Goal: Feedback & Contribution: Leave review/rating

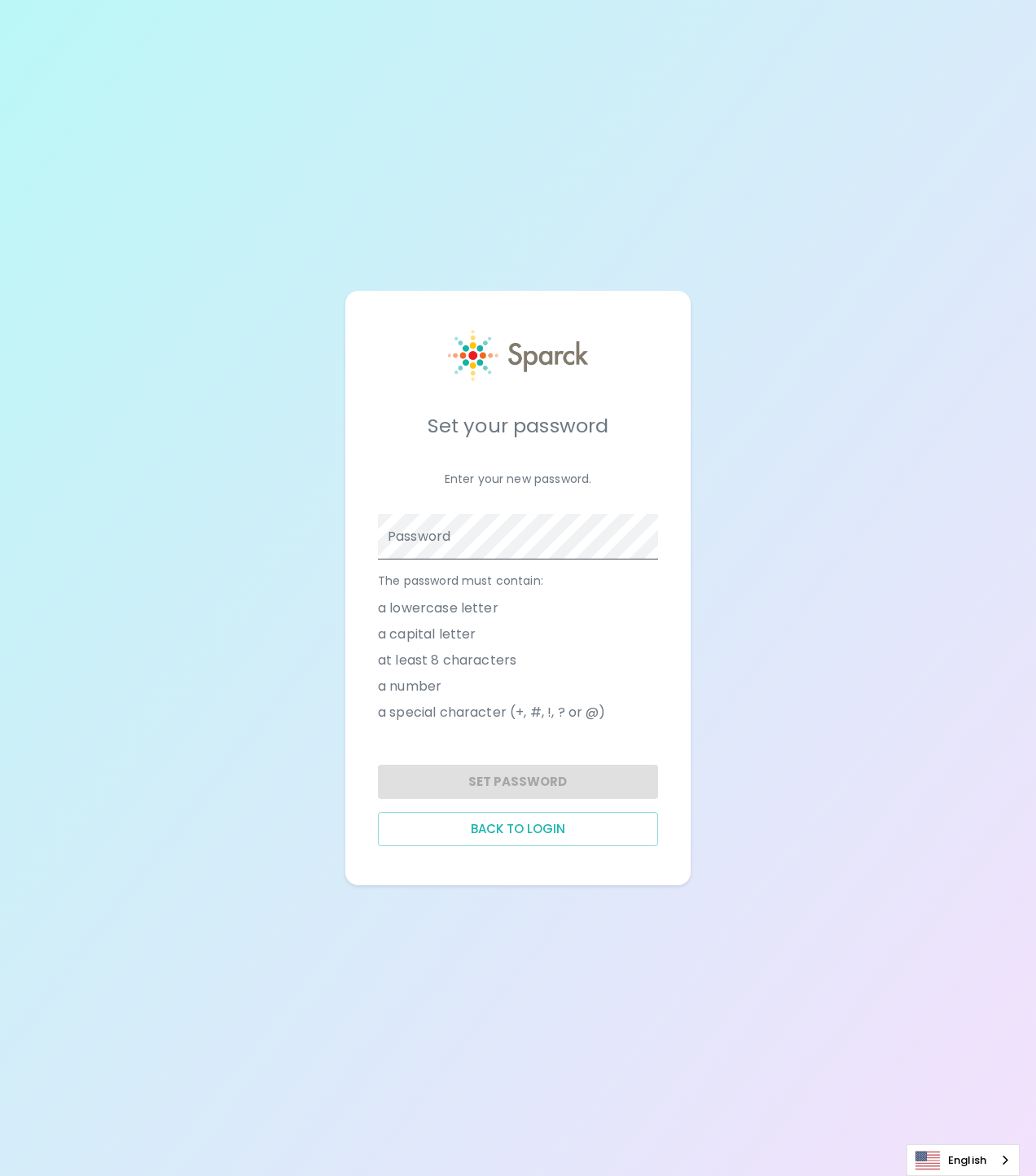
click at [647, 537] on span at bounding box center [648, 536] width 13 height 13
click at [651, 532] on span at bounding box center [648, 536] width 13 height 13
click at [567, 780] on button "Set Password" at bounding box center [518, 781] width 280 height 34
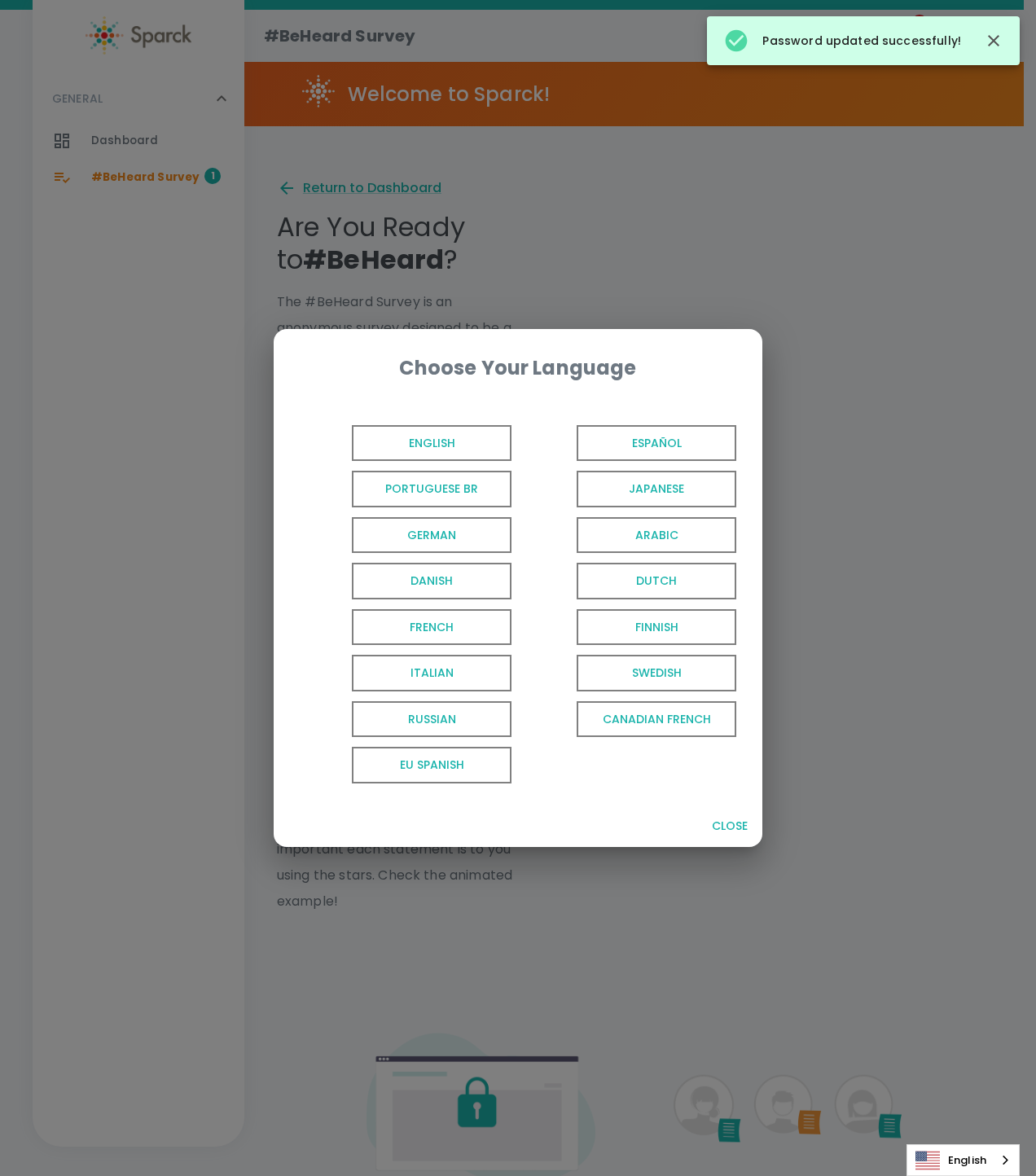
click at [496, 463] on button "English" at bounding box center [406, 443] width 225 height 47
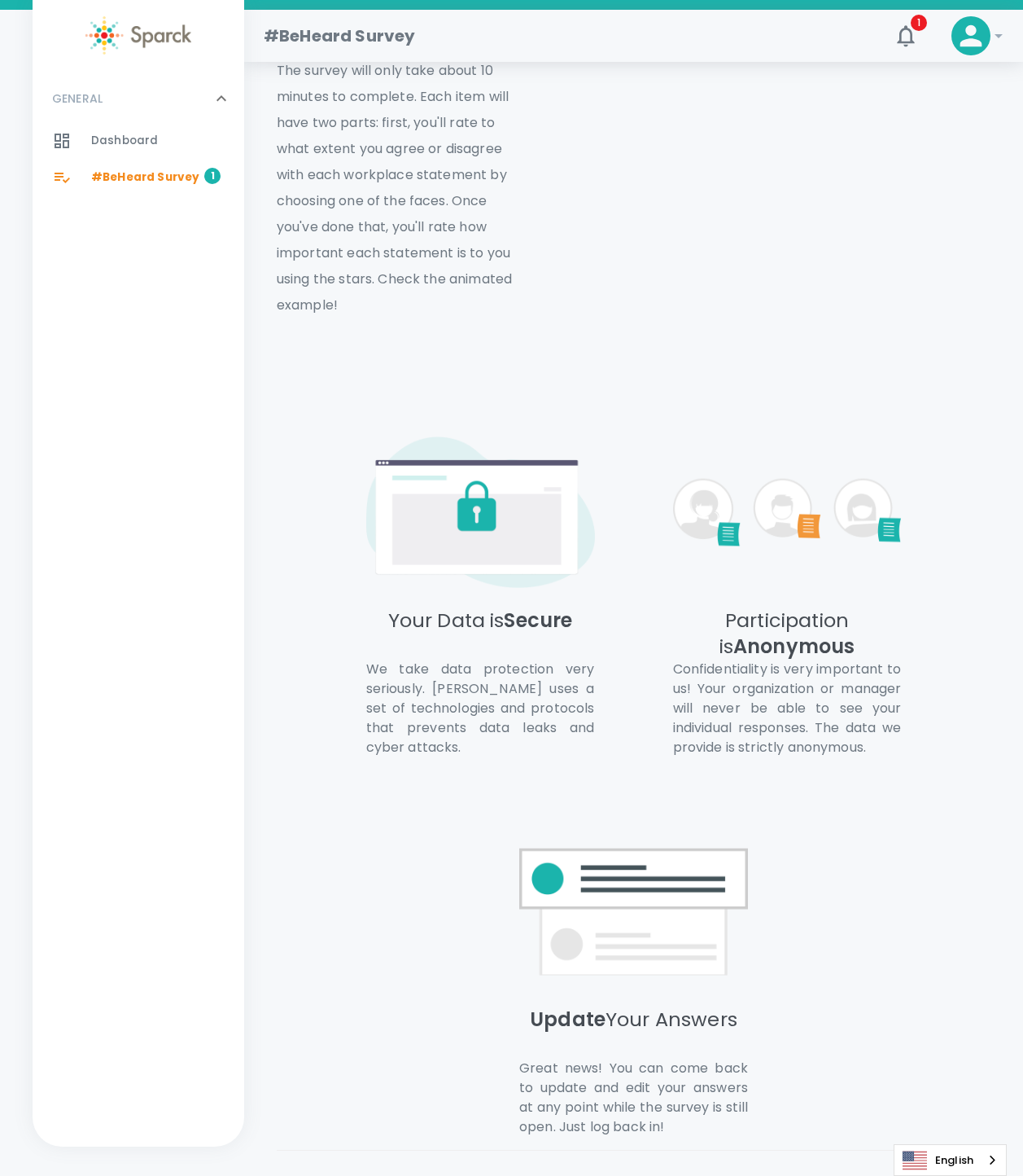
scroll to position [716, 0]
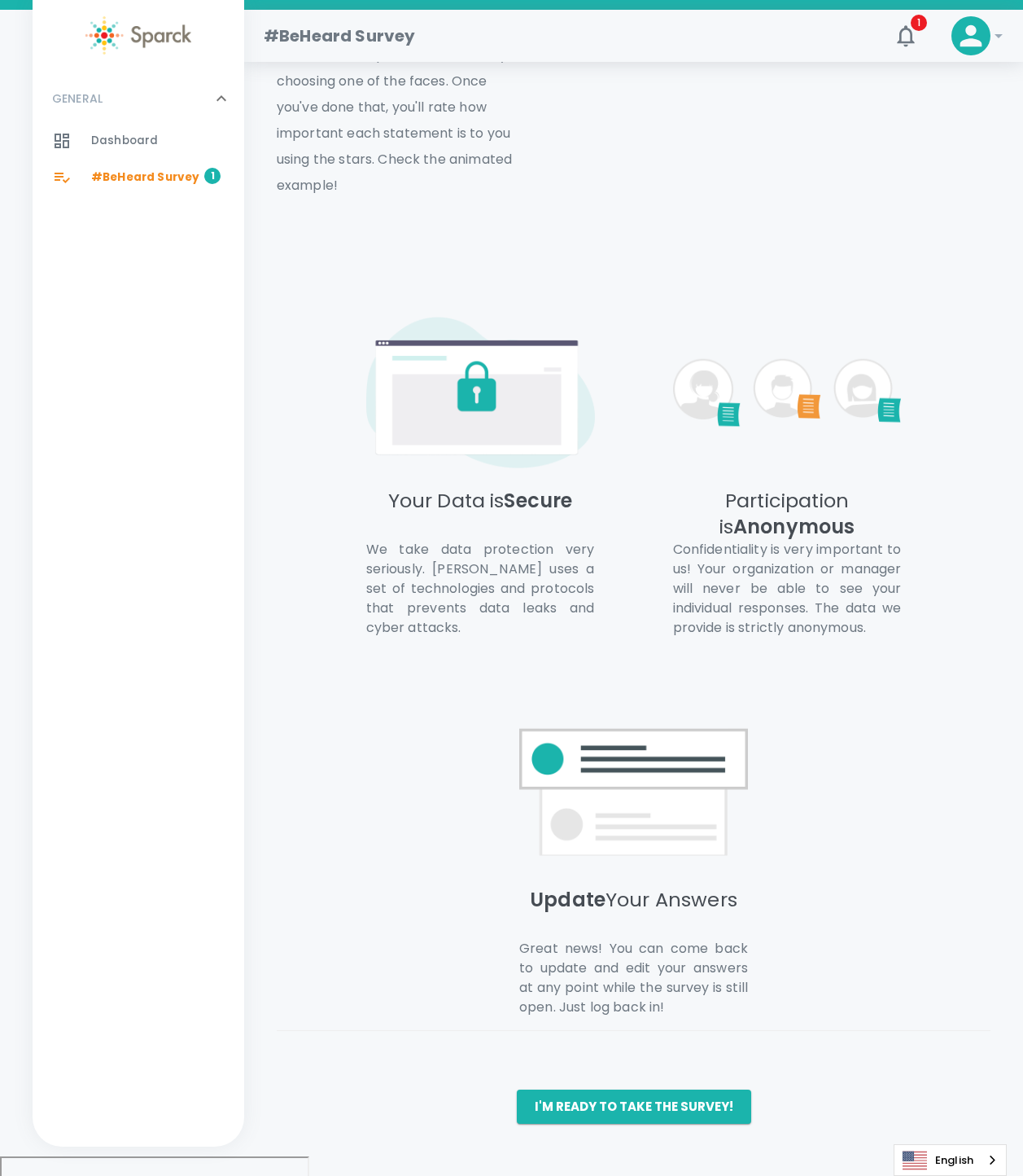
click at [668, 1123] on button "I'm ready to take the survey!" at bounding box center [634, 1106] width 234 height 34
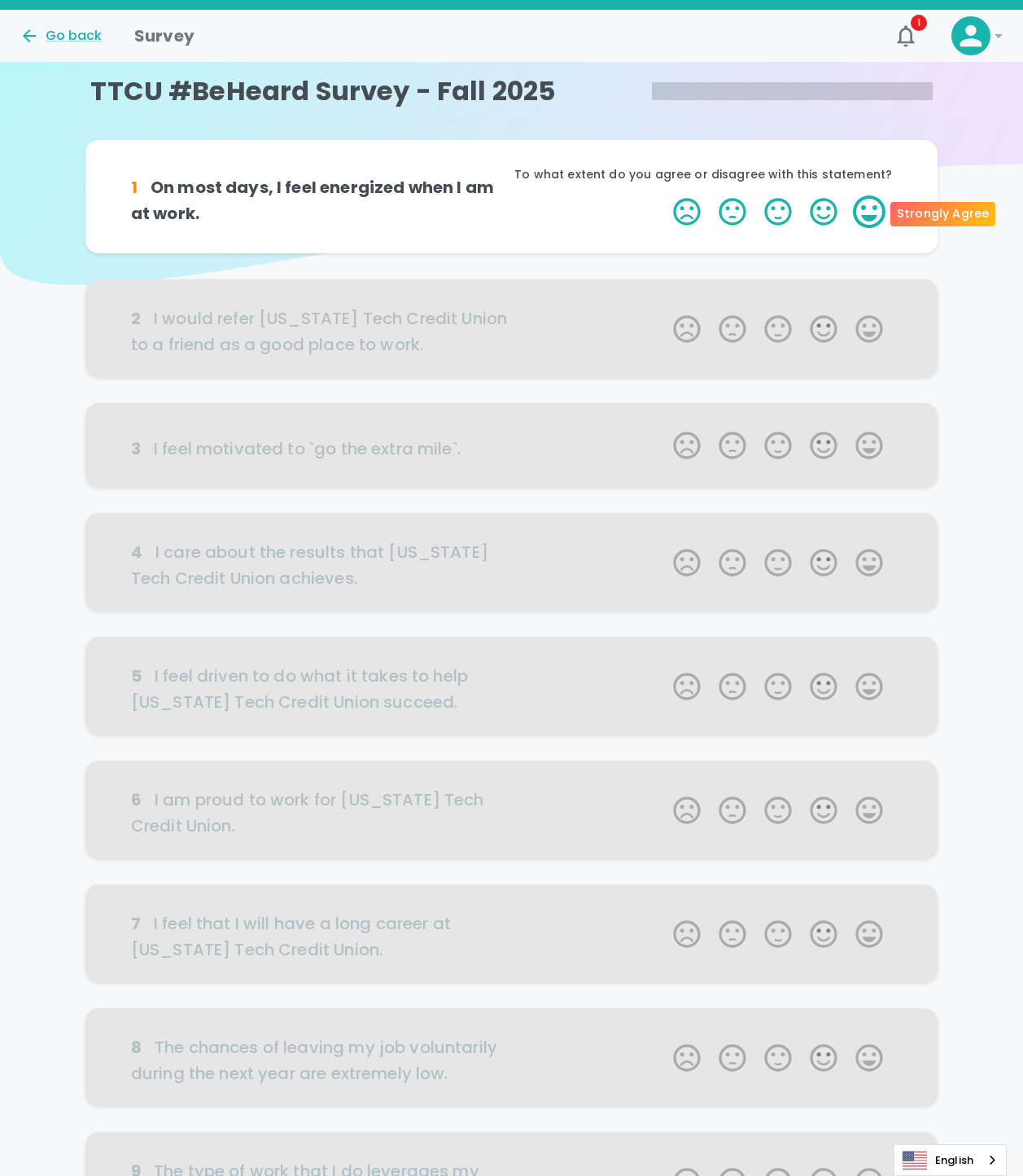
click at [882, 210] on label "5 Stars" at bounding box center [869, 211] width 46 height 32
click at [664, 195] on input "5 Stars" at bounding box center [663, 194] width 1 height 1
click at [810, 207] on label "4 Stars" at bounding box center [824, 211] width 46 height 32
click at [664, 195] on input "4 Stars" at bounding box center [663, 194] width 1 height 1
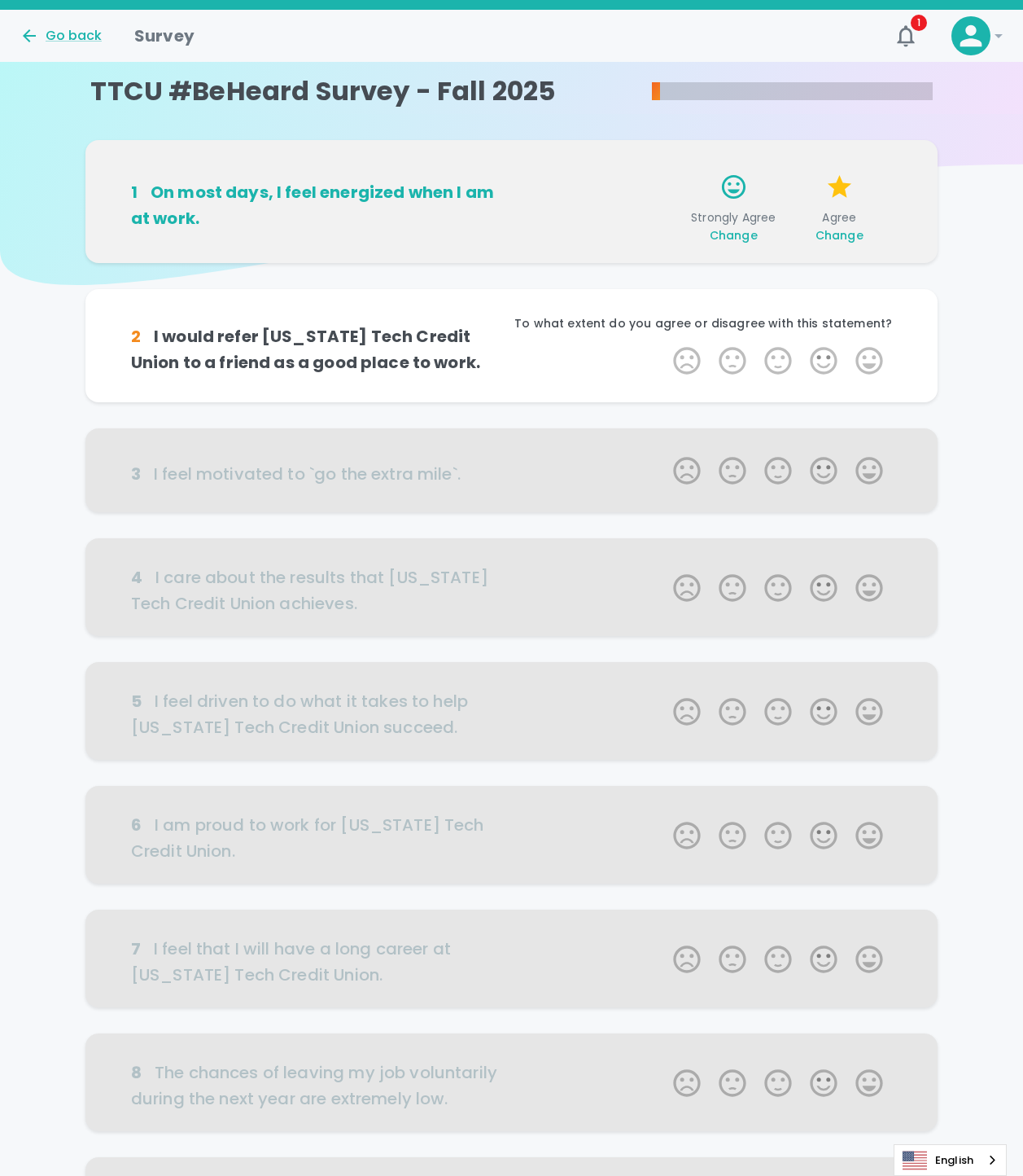
click at [734, 233] on span "Change" at bounding box center [734, 235] width 48 height 16
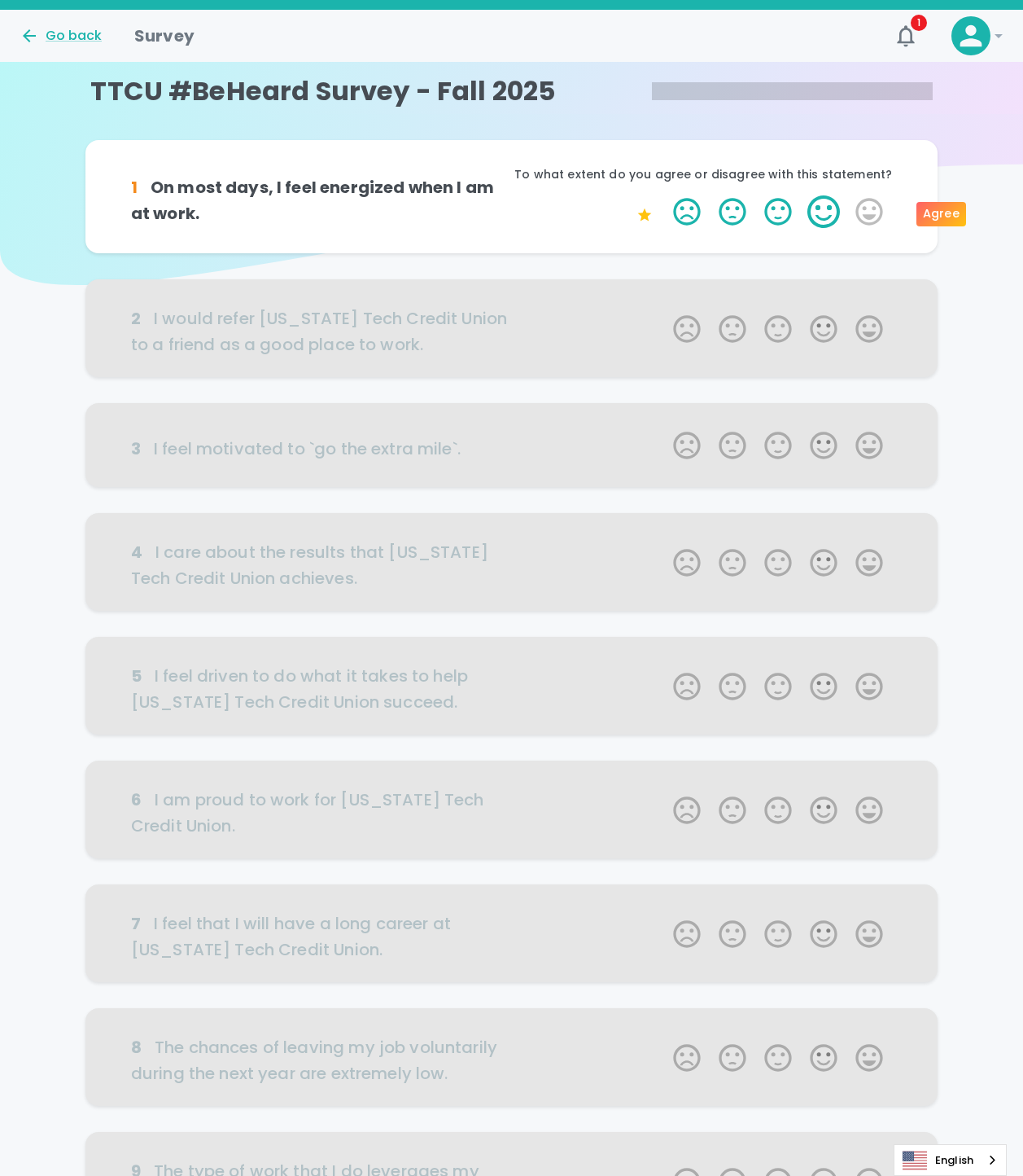
click at [814, 210] on label "4 Stars" at bounding box center [824, 211] width 46 height 32
click at [664, 195] on input "4 Stars" at bounding box center [663, 194] width 1 height 1
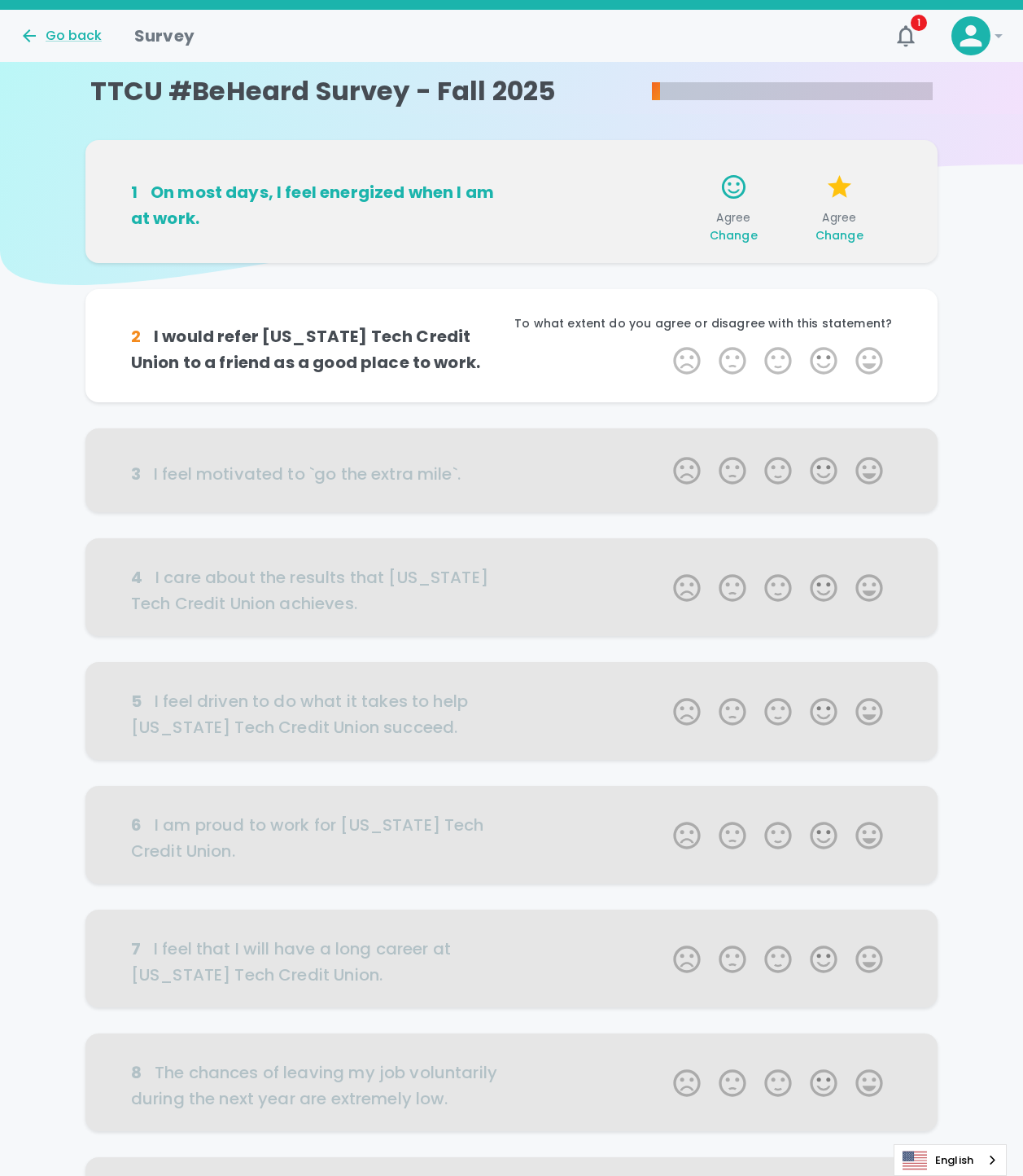
click at [852, 231] on span "Change" at bounding box center [840, 235] width 48 height 16
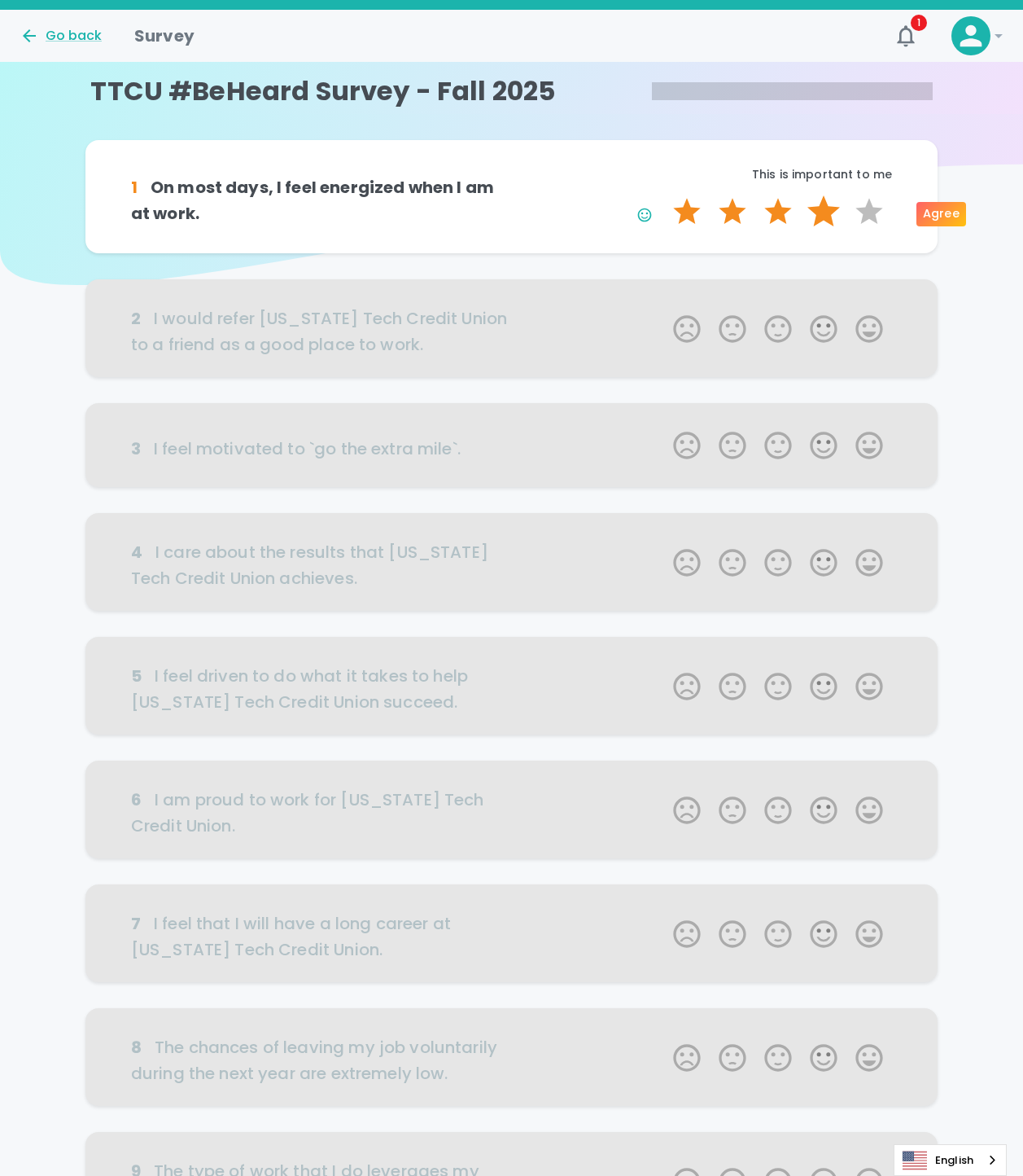
click at [824, 212] on label "4 Stars" at bounding box center [824, 211] width 46 height 32
click at [664, 195] on input "4 Stars" at bounding box center [663, 194] width 1 height 1
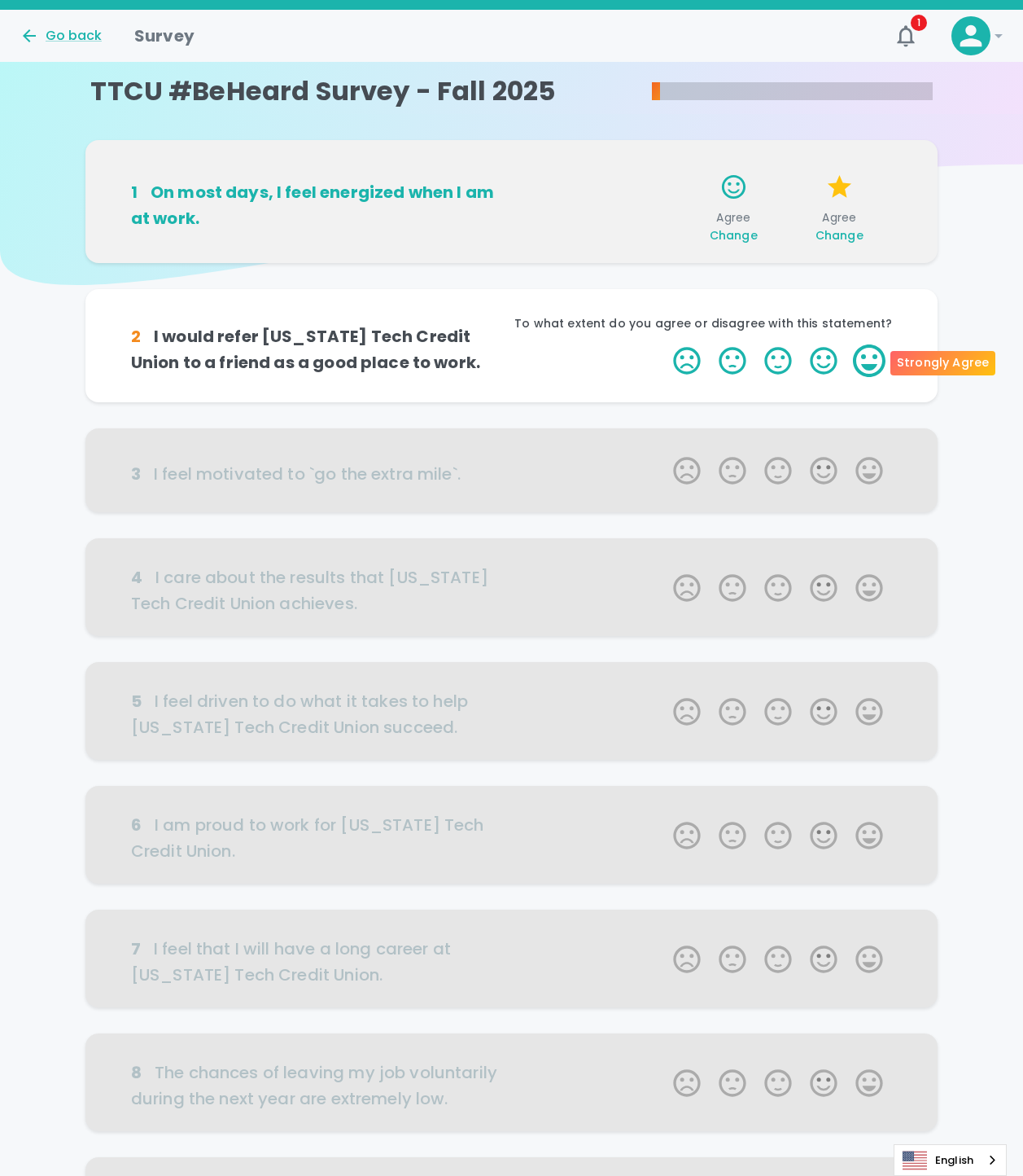
click at [870, 366] on label "5 Stars" at bounding box center [869, 361] width 46 height 32
click at [664, 344] on input "5 Stars" at bounding box center [663, 344] width 1 height 1
click at [868, 372] on label "5 Stars" at bounding box center [869, 361] width 46 height 32
click at [664, 344] on input "5 Stars" at bounding box center [663, 344] width 1 height 1
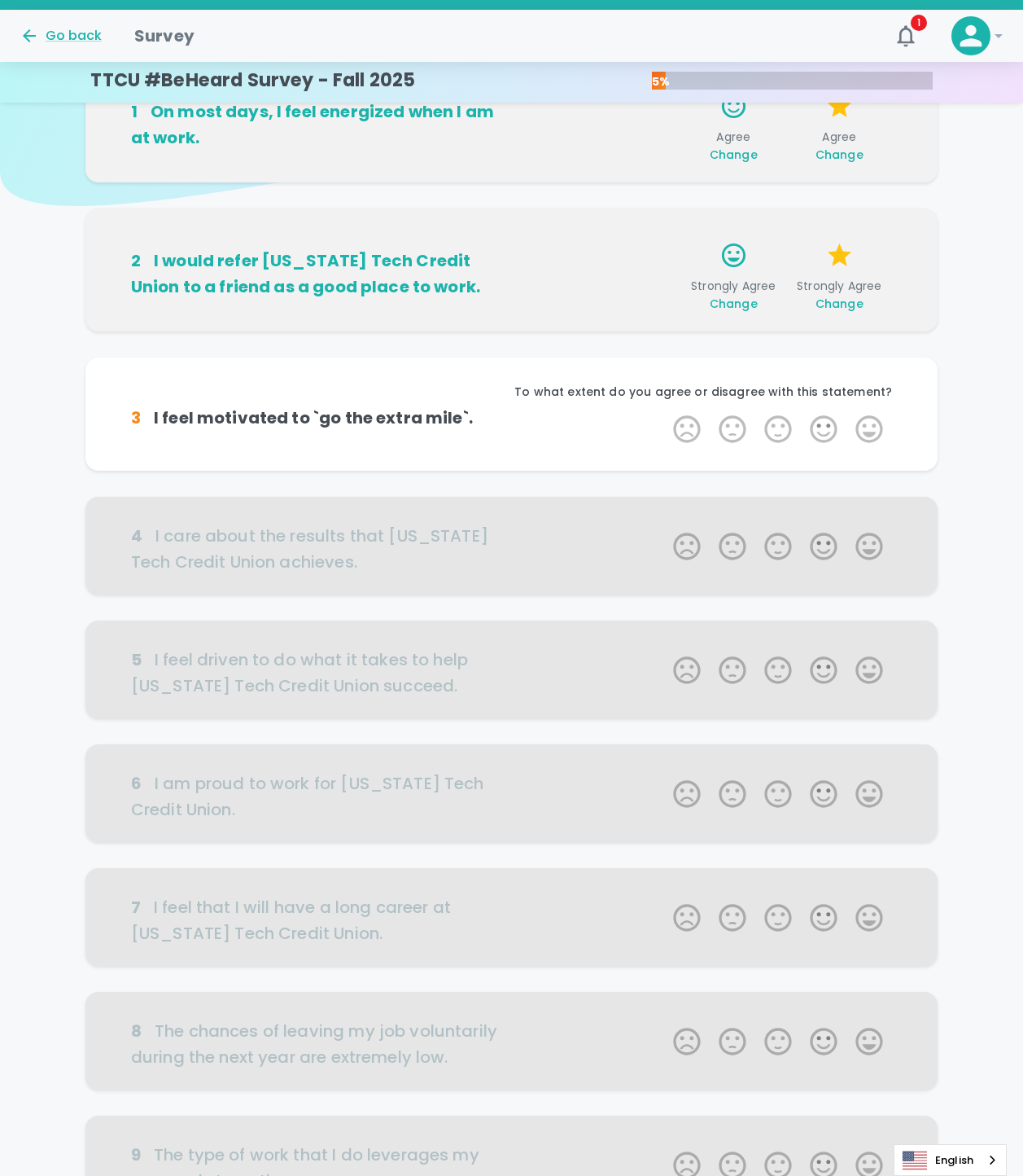
scroll to position [143, 0]
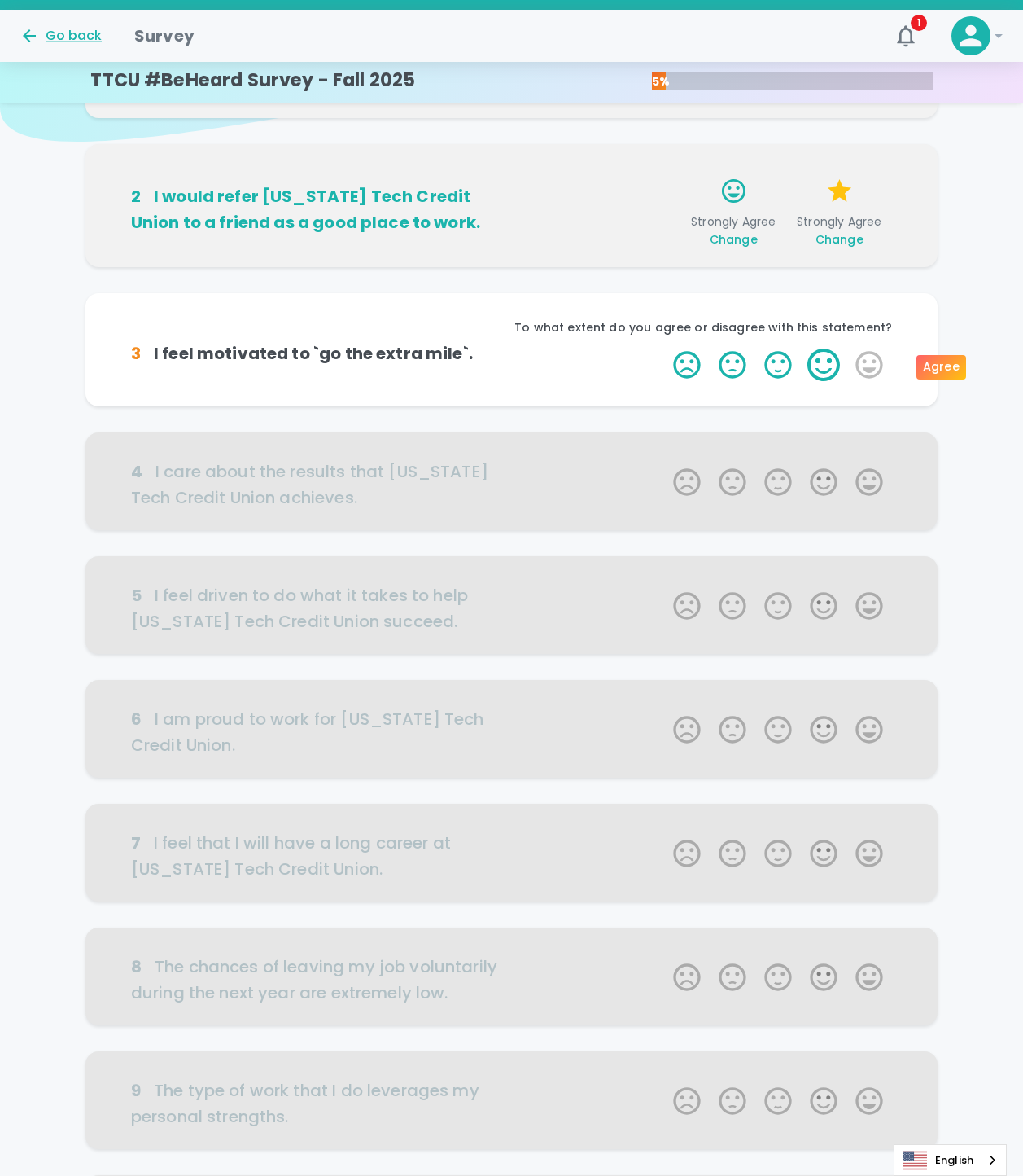
click at [828, 358] on label "4 Stars" at bounding box center [824, 365] width 46 height 32
click at [664, 349] on input "4 Stars" at bounding box center [663, 348] width 1 height 1
click at [822, 362] on label "4 Stars" at bounding box center [824, 365] width 46 height 32
click at [664, 349] on input "4 Stars" at bounding box center [663, 348] width 1 height 1
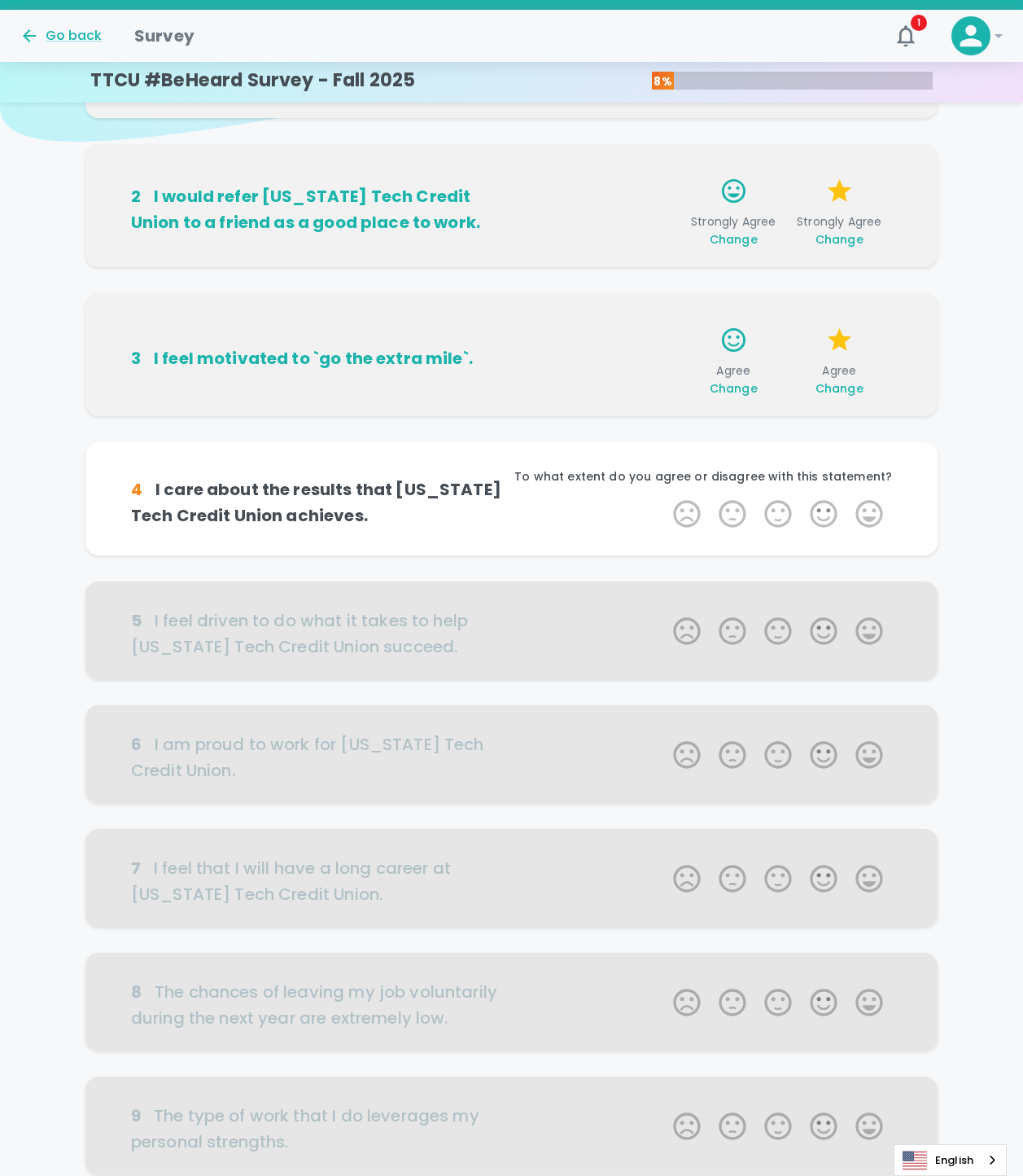
scroll to position [287, 0]
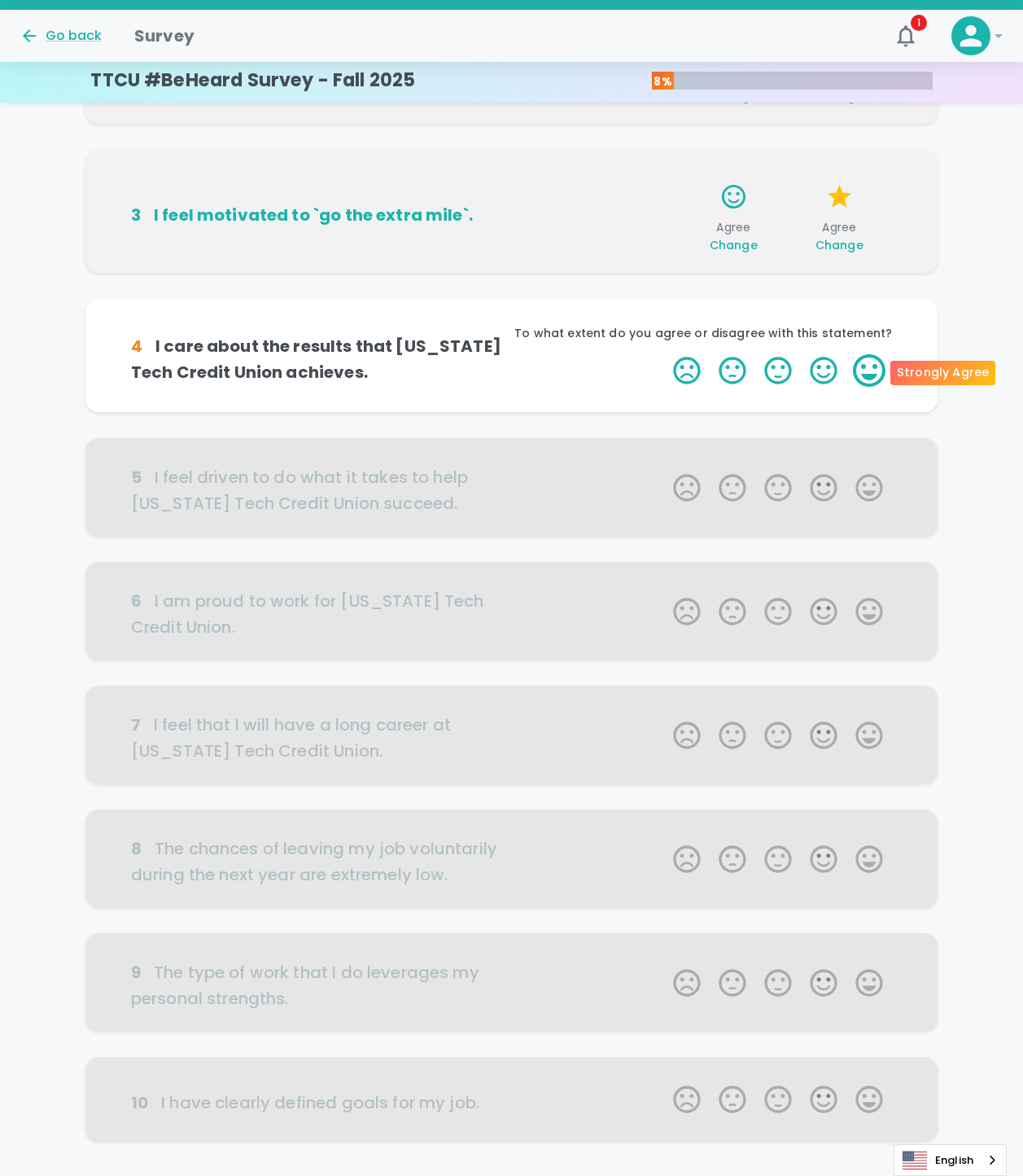
click at [863, 367] on label "5 Stars" at bounding box center [869, 371] width 46 height 32
click at [664, 355] on input "5 Stars" at bounding box center [663, 354] width 1 height 1
click at [870, 374] on label "5 Stars" at bounding box center [869, 371] width 46 height 32
click at [664, 355] on input "5 Stars" at bounding box center [663, 354] width 1 height 1
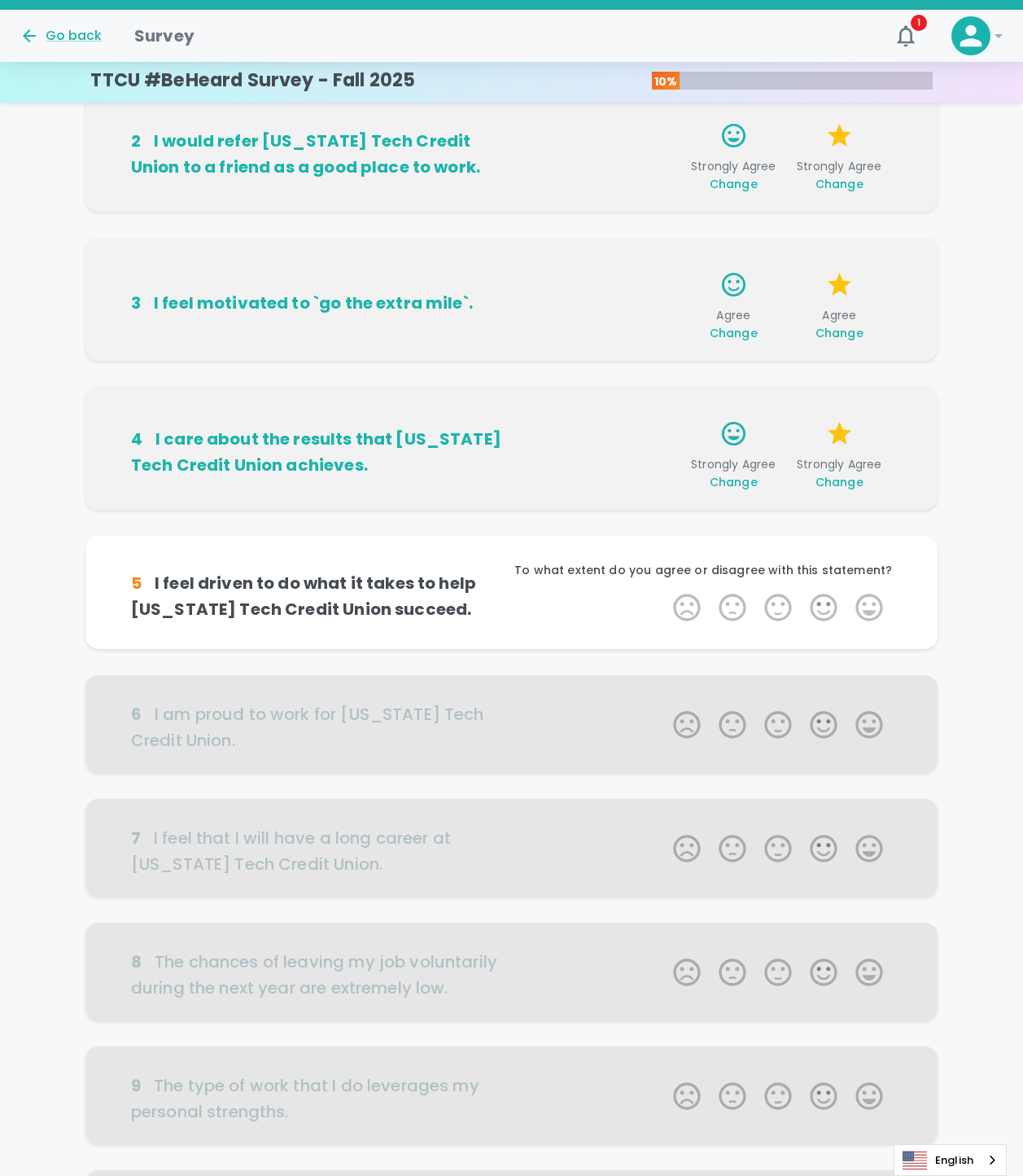
scroll to position [354, 0]
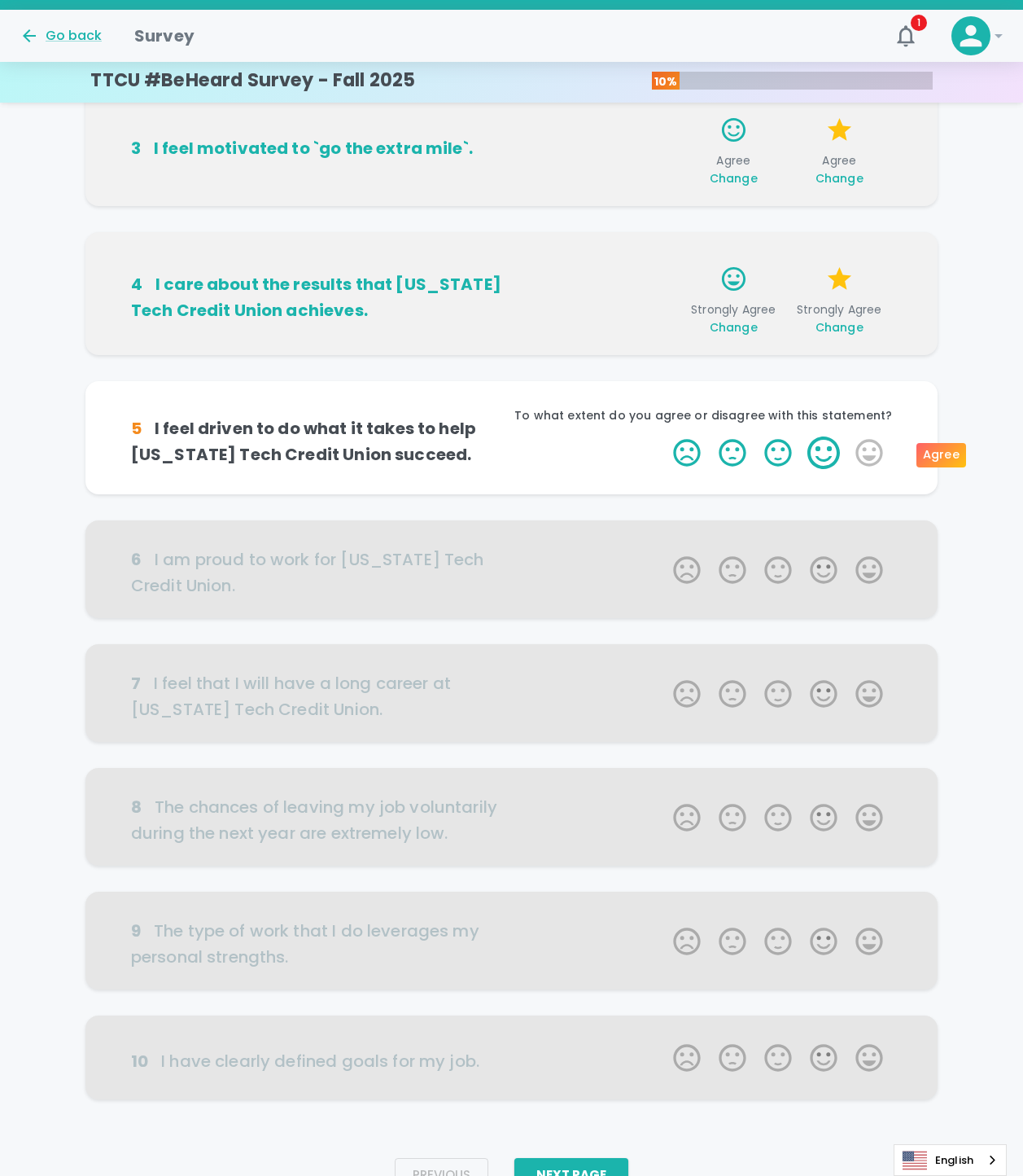
click at [839, 454] on label "4 Stars" at bounding box center [824, 452] width 46 height 32
click at [664, 436] on input "4 Stars" at bounding box center [663, 435] width 1 height 1
click at [643, 450] on icon "button" at bounding box center [645, 456] width 14 height 14
click at [848, 447] on label "5 Stars" at bounding box center [869, 452] width 46 height 32
click at [664, 436] on input "5 Stars" at bounding box center [663, 435] width 1 height 1
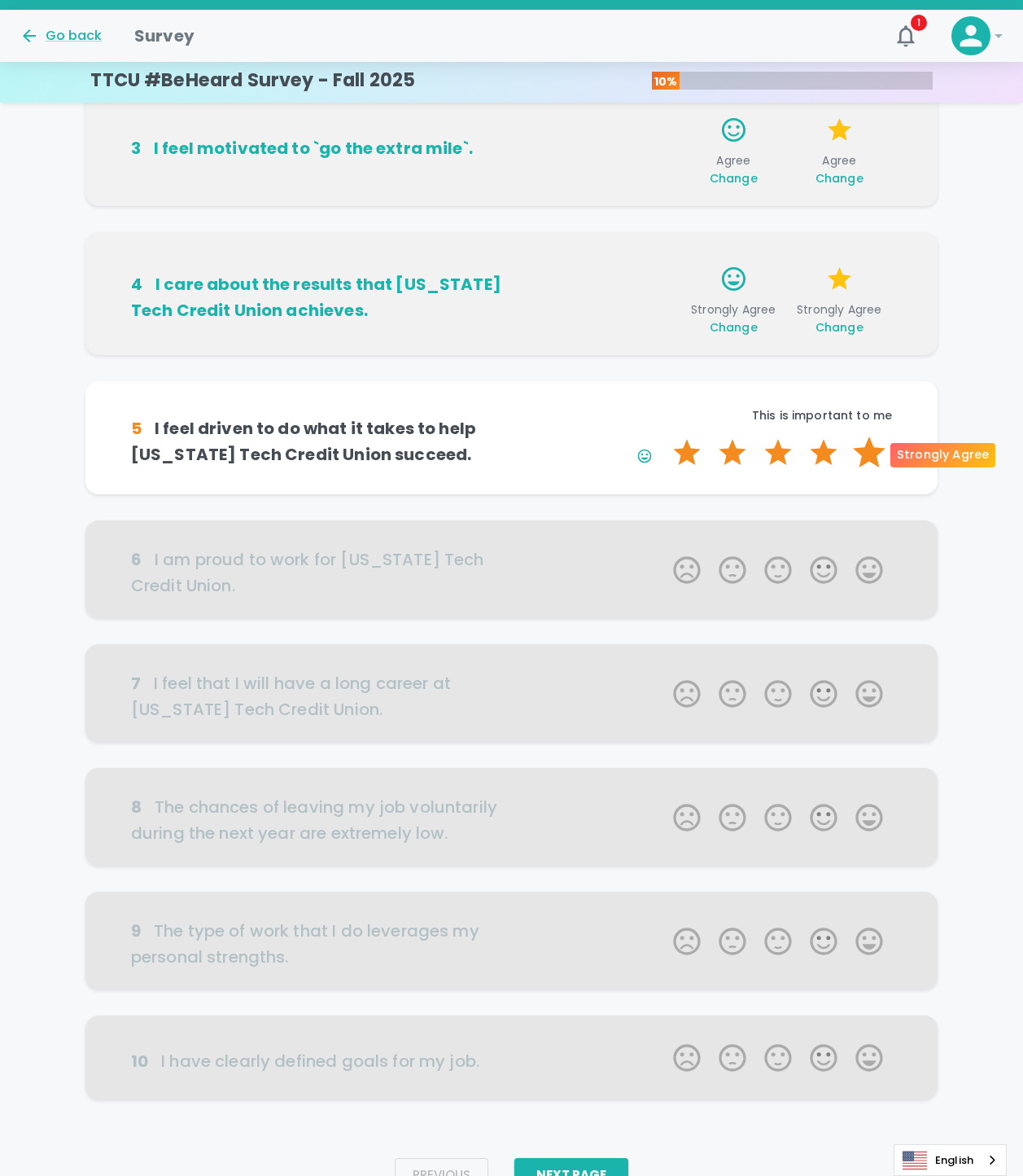
click at [864, 452] on label "5 Stars" at bounding box center [869, 452] width 46 height 32
click at [664, 436] on input "5 Stars" at bounding box center [663, 435] width 1 height 1
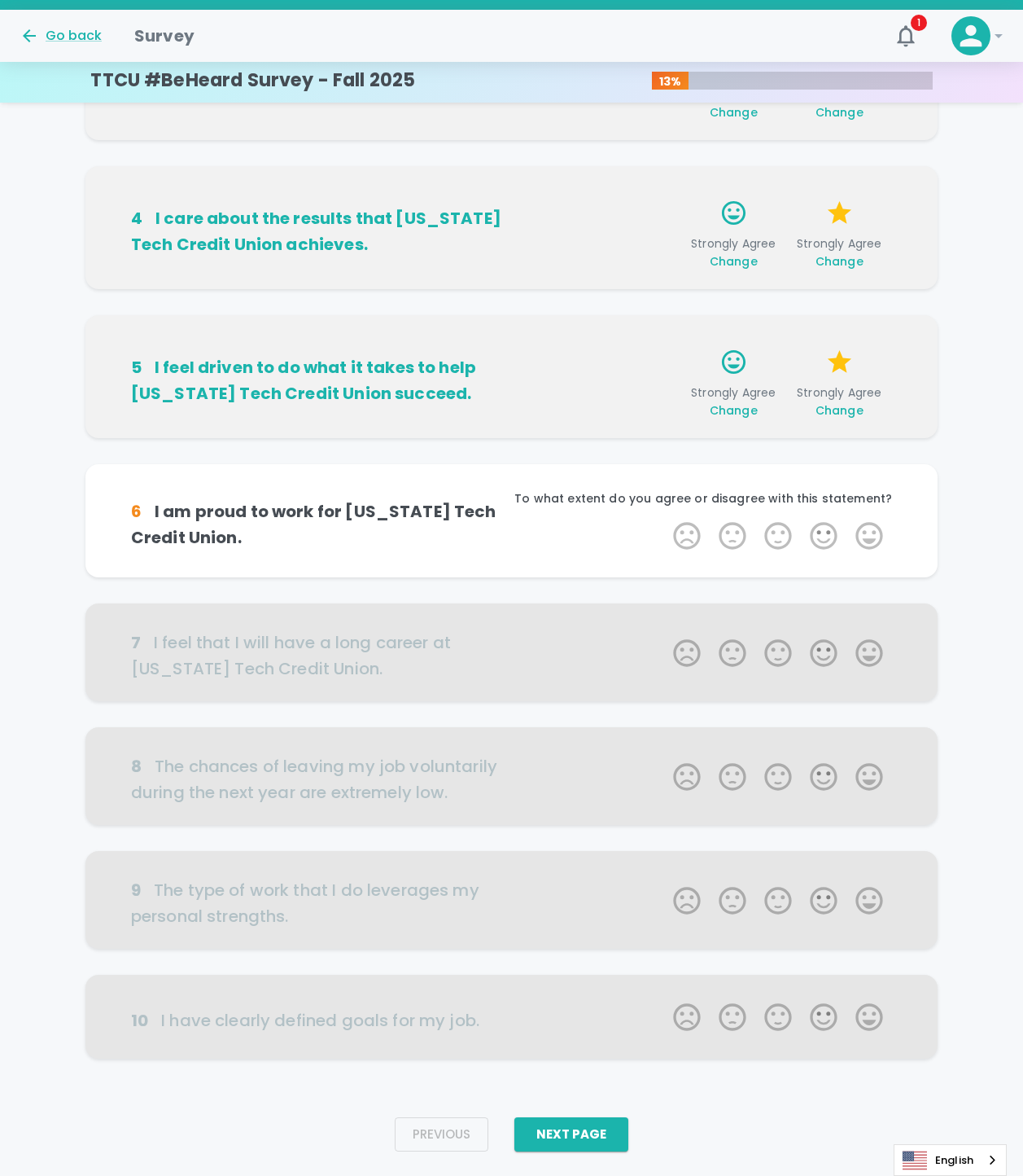
scroll to position [435, 0]
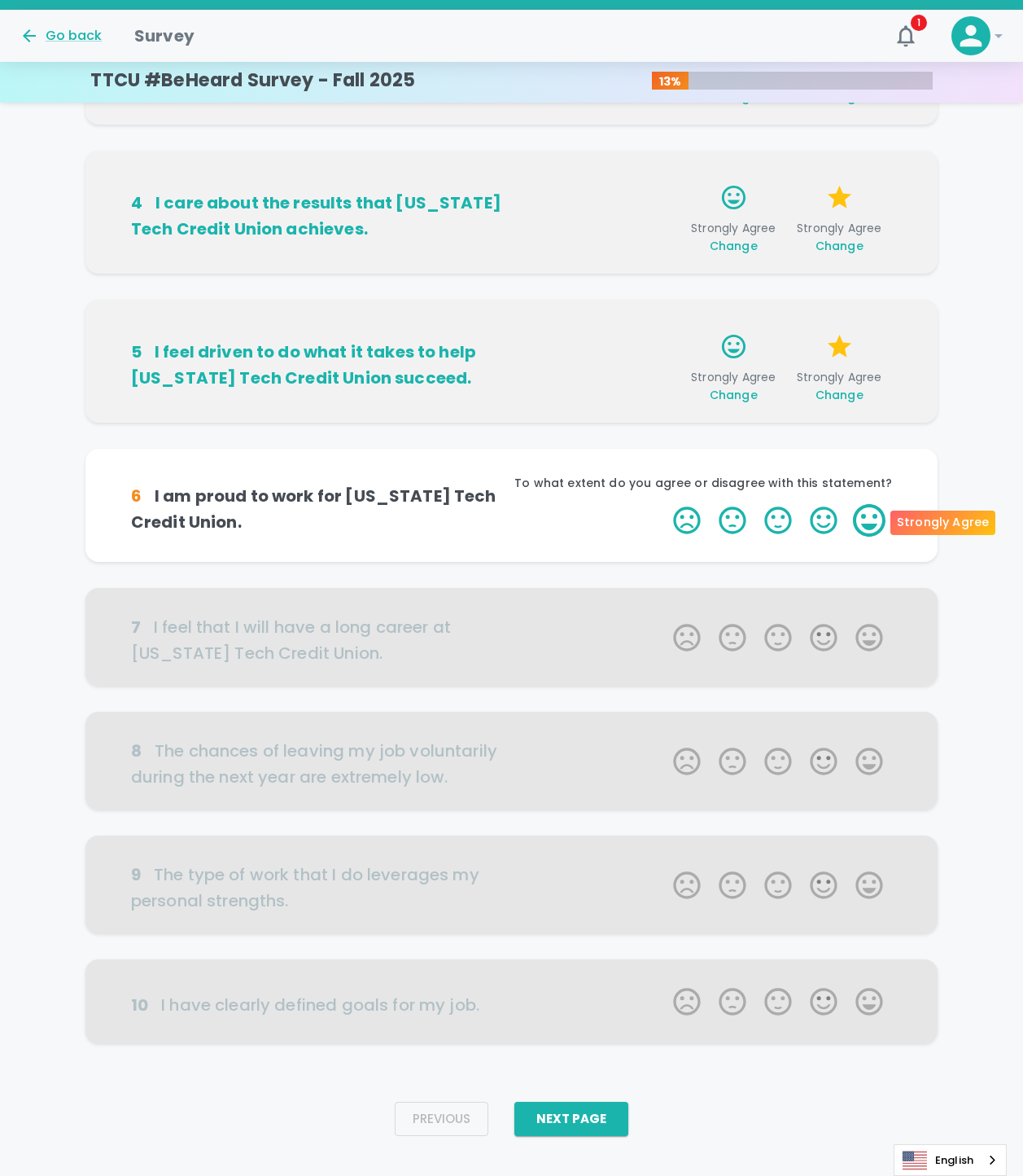
click at [866, 520] on label "5 Stars" at bounding box center [869, 520] width 46 height 32
click at [664, 504] on input "5 Stars" at bounding box center [663, 503] width 1 height 1
click at [866, 520] on label "5 Stars" at bounding box center [869, 520] width 46 height 32
click at [664, 504] on input "5 Stars" at bounding box center [663, 503] width 1 height 1
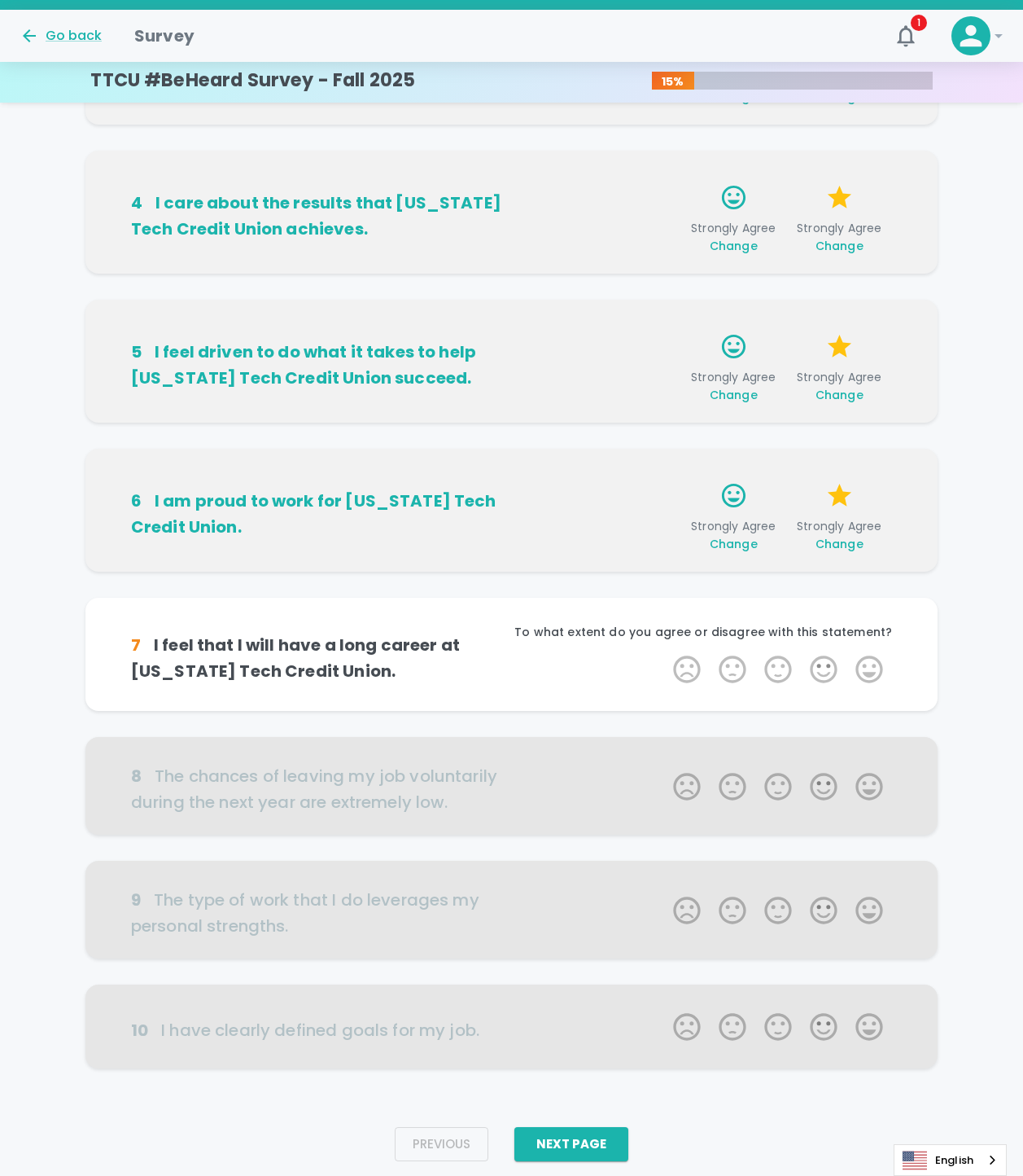
scroll to position [460, 0]
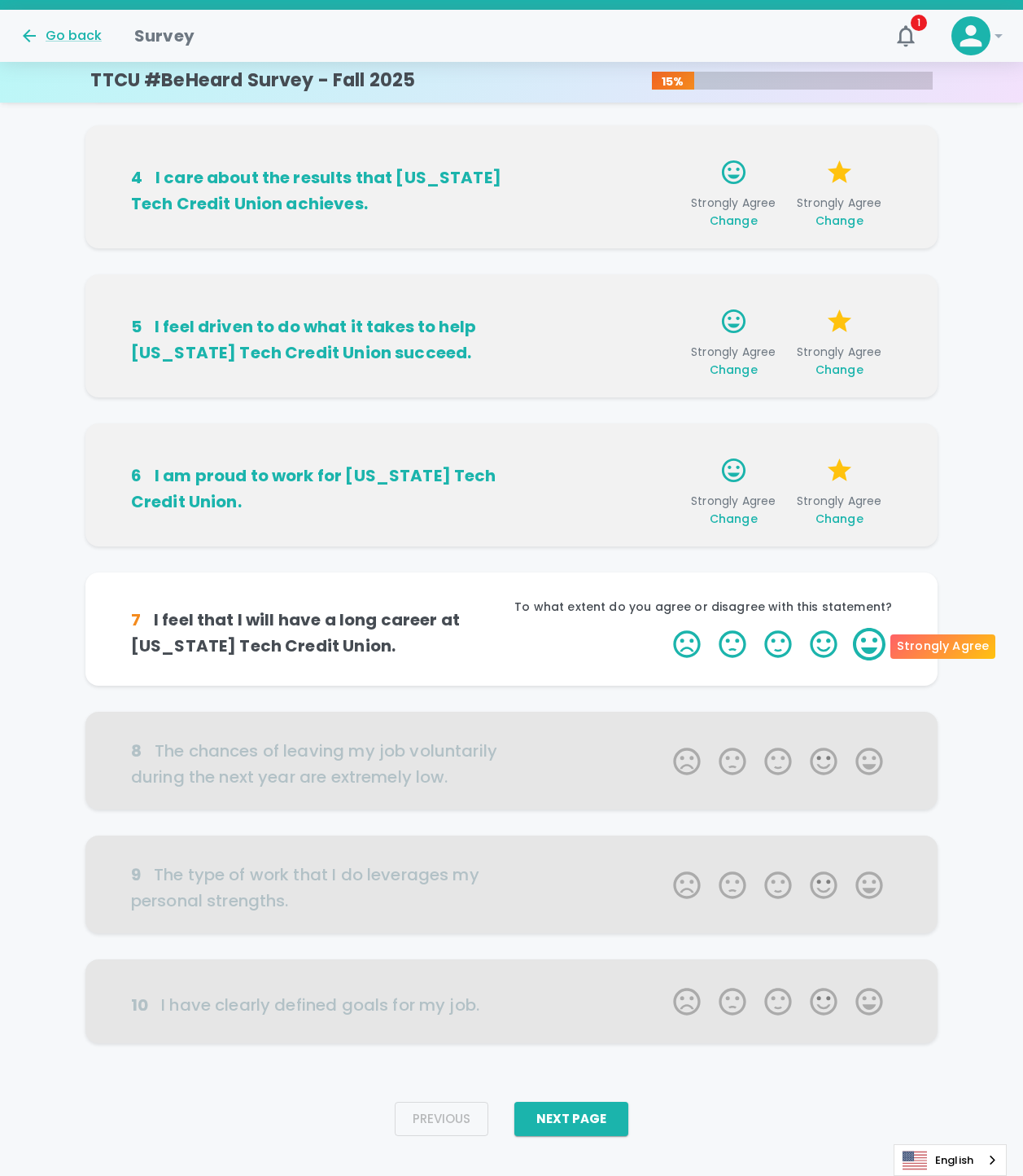
click at [865, 655] on label "5 Stars" at bounding box center [869, 644] width 46 height 32
click at [664, 628] on input "5 Stars" at bounding box center [663, 627] width 1 height 1
click at [867, 647] on label "5 Stars" at bounding box center [869, 644] width 46 height 32
click at [664, 628] on input "5 Stars" at bounding box center [663, 627] width 1 height 1
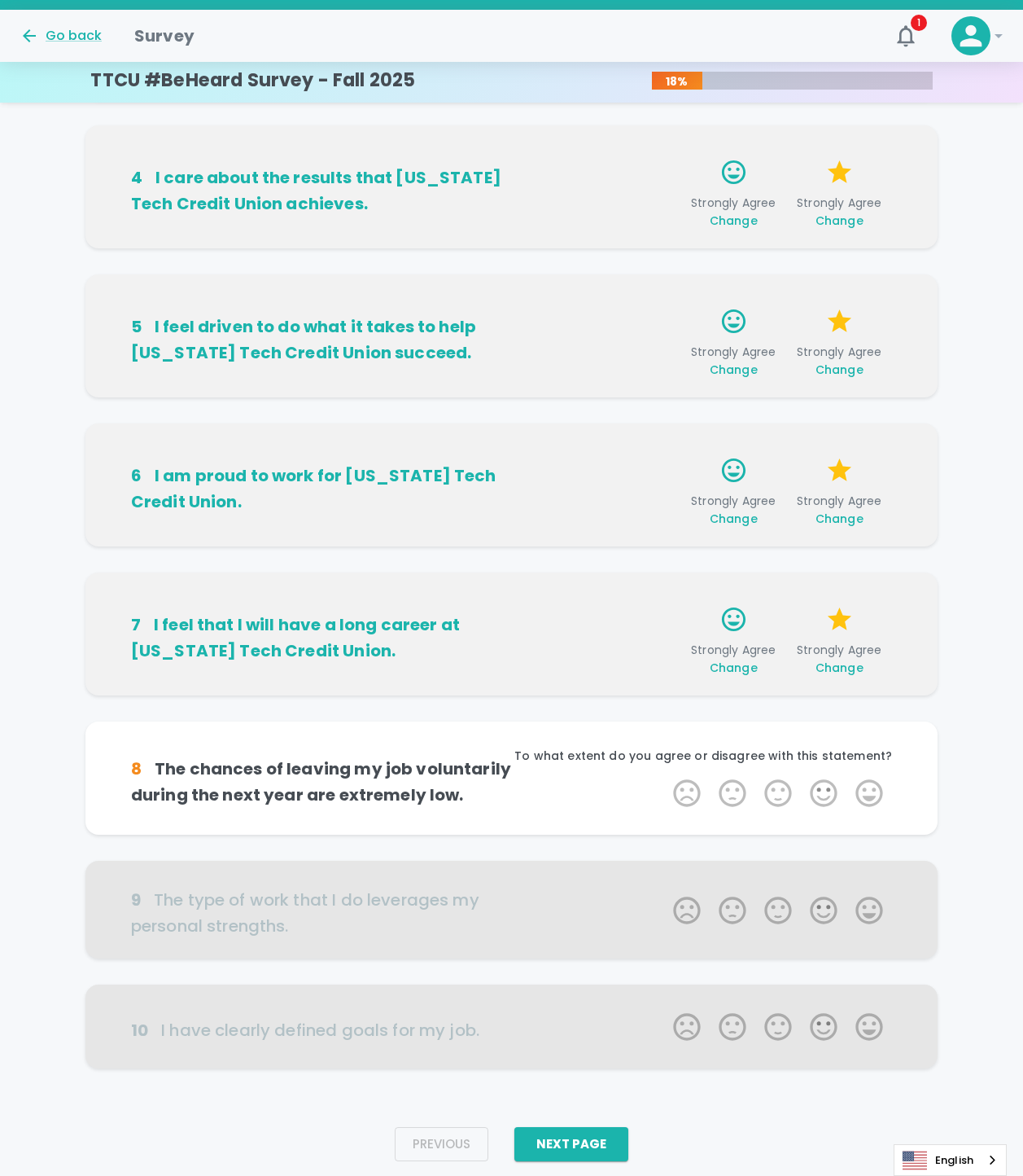
scroll to position [485, 0]
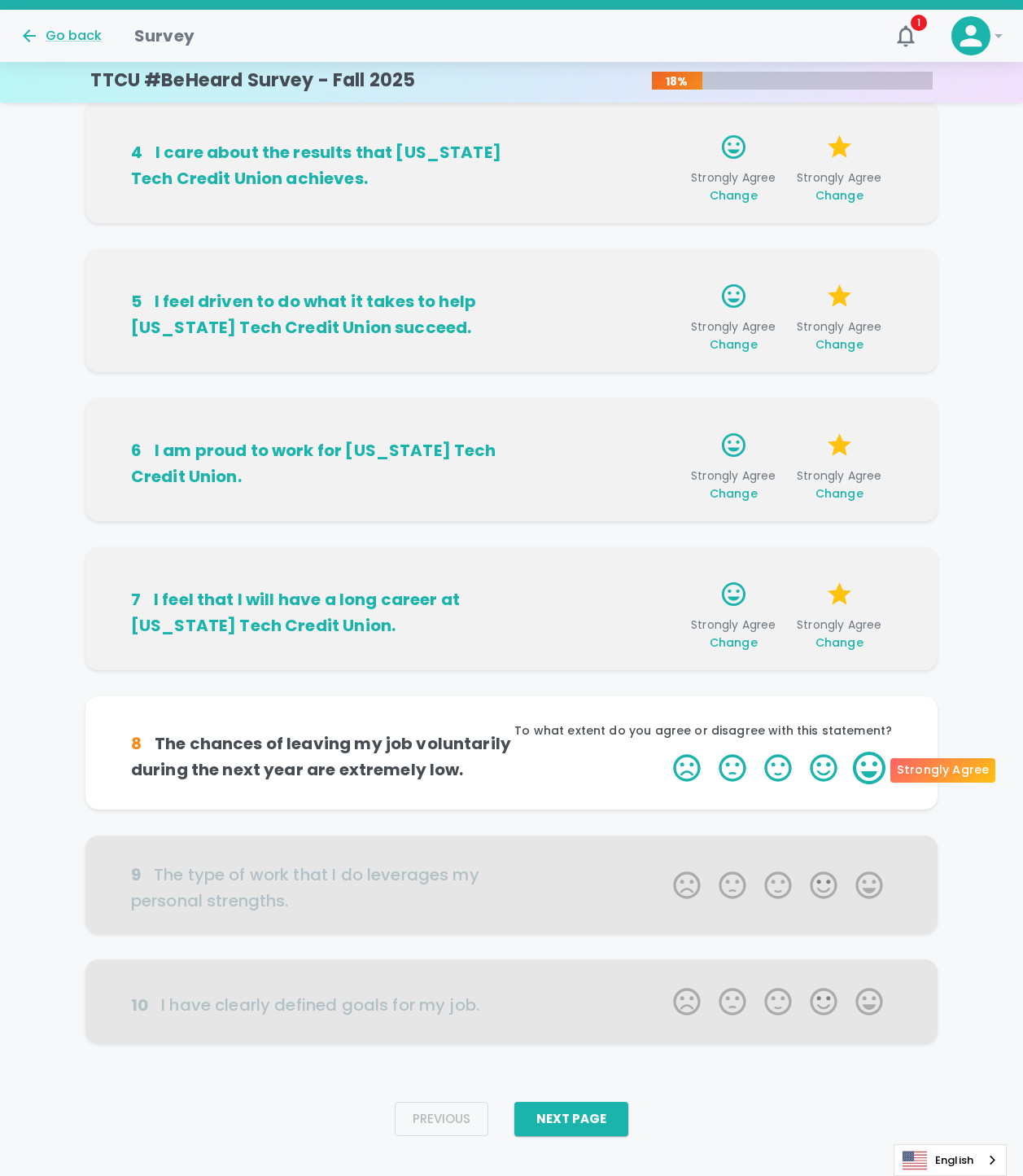
click at [862, 759] on label "5 Stars" at bounding box center [869, 768] width 46 height 32
click at [664, 752] on input "5 Stars" at bounding box center [663, 751] width 1 height 1
click at [861, 762] on label "5 Stars" at bounding box center [869, 768] width 46 height 32
click at [664, 752] on input "5 Stars" at bounding box center [663, 751] width 1 height 1
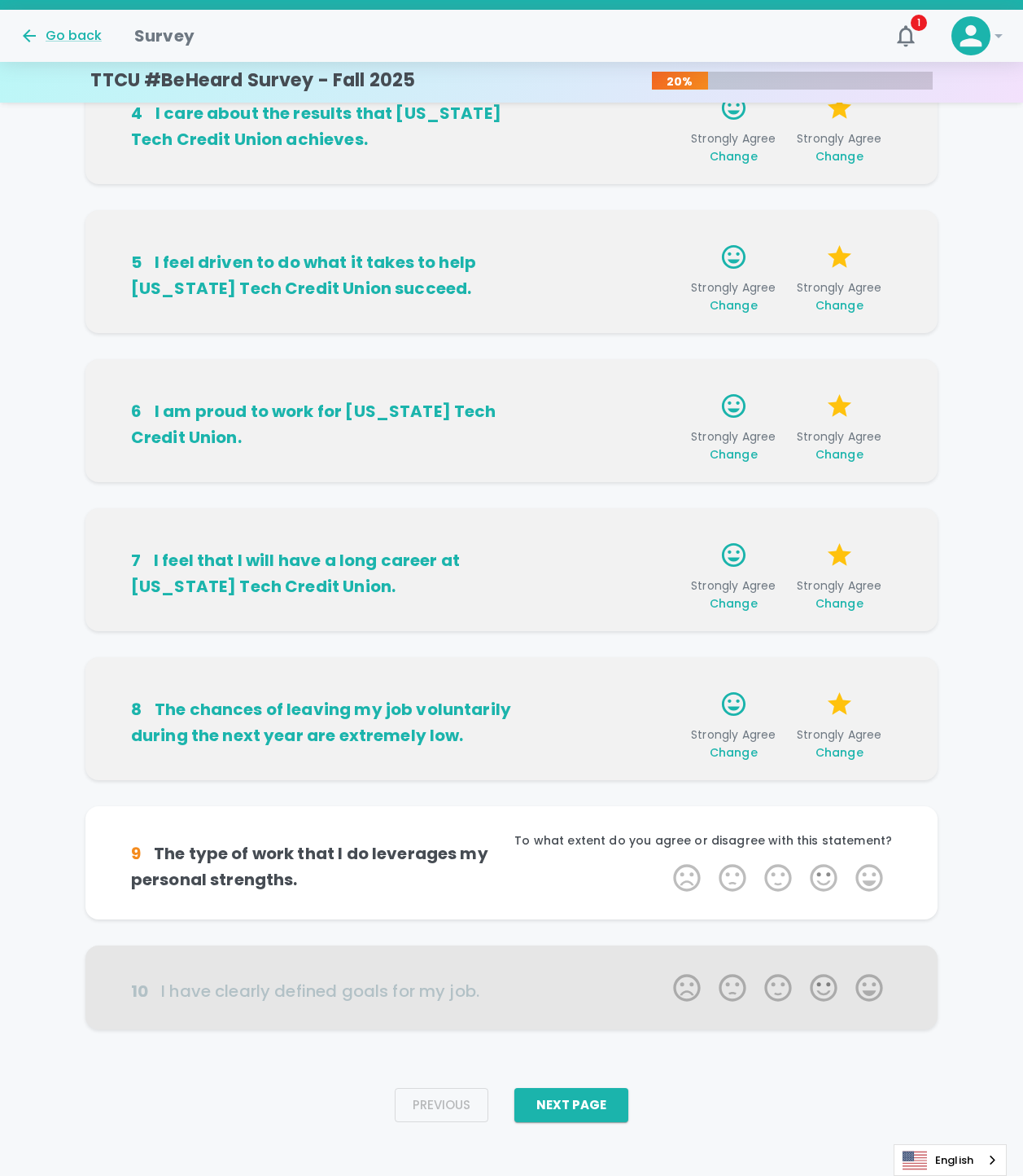
scroll to position [536, 0]
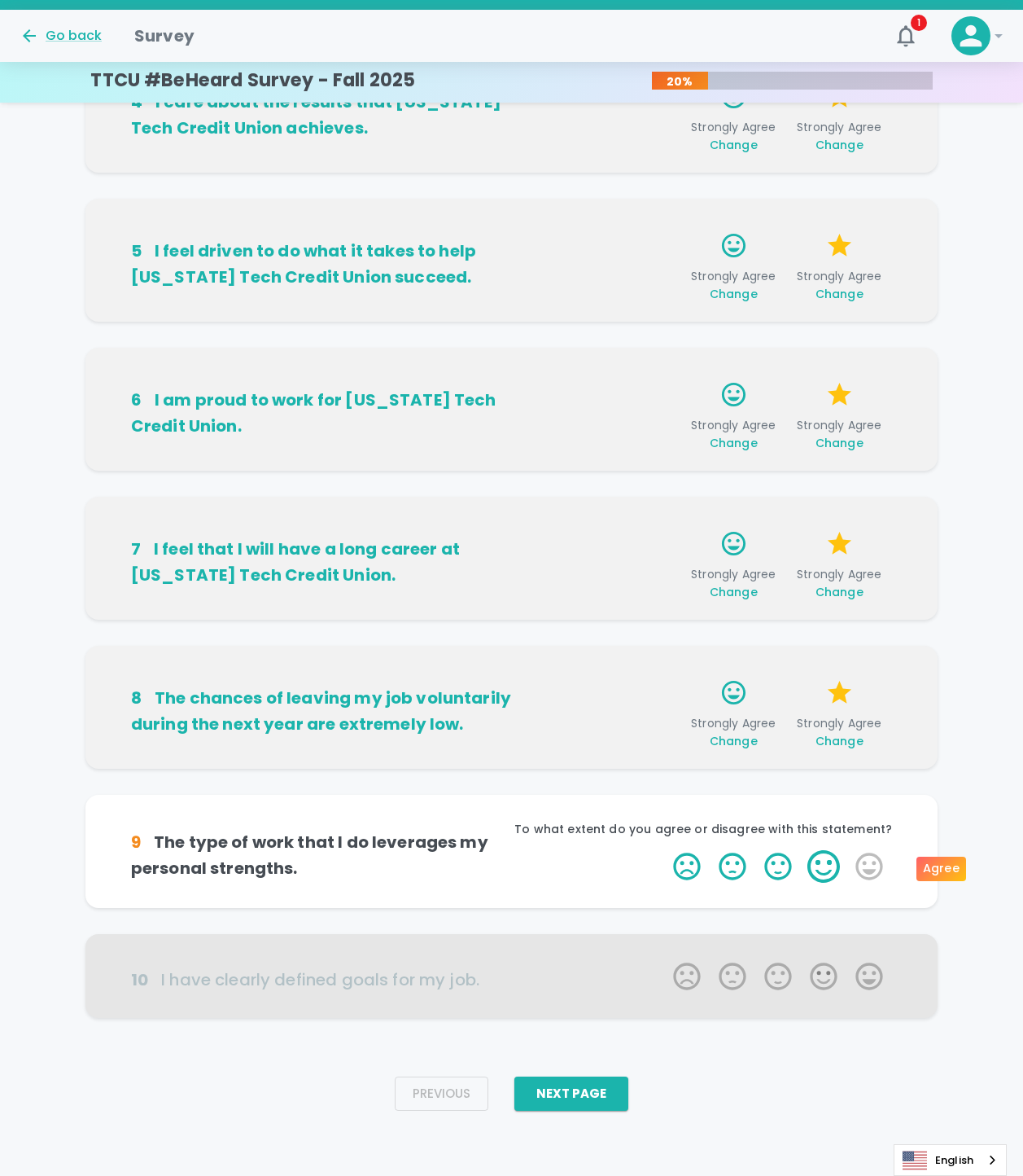
click at [836, 860] on label "4 Stars" at bounding box center [824, 866] width 46 height 32
click at [664, 850] on input "4 Stars" at bounding box center [663, 849] width 1 height 1
click at [812, 869] on label "4 Stars" at bounding box center [824, 866] width 46 height 32
click at [664, 850] on input "4 Stars" at bounding box center [663, 849] width 1 height 1
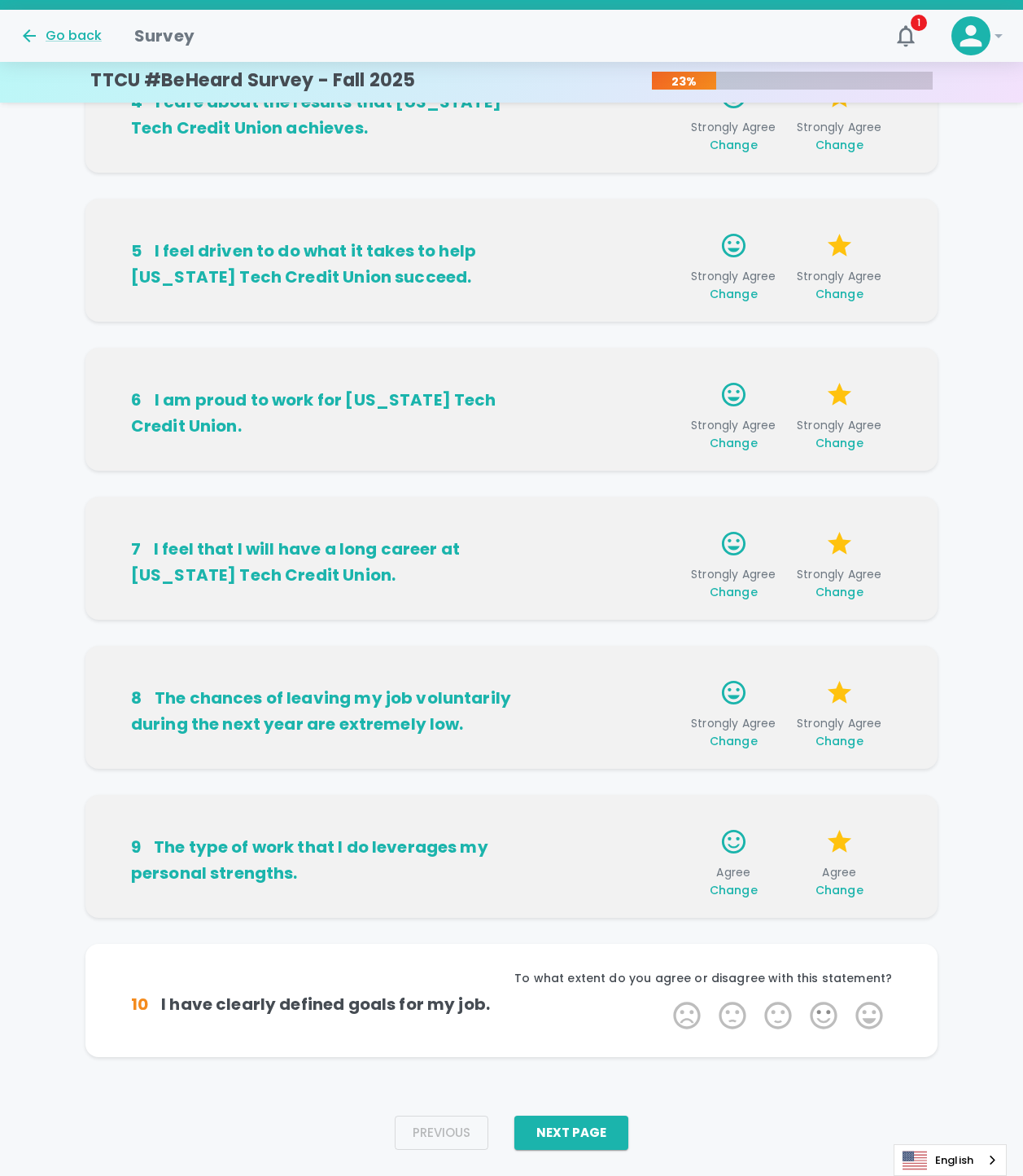
scroll to position [575, 0]
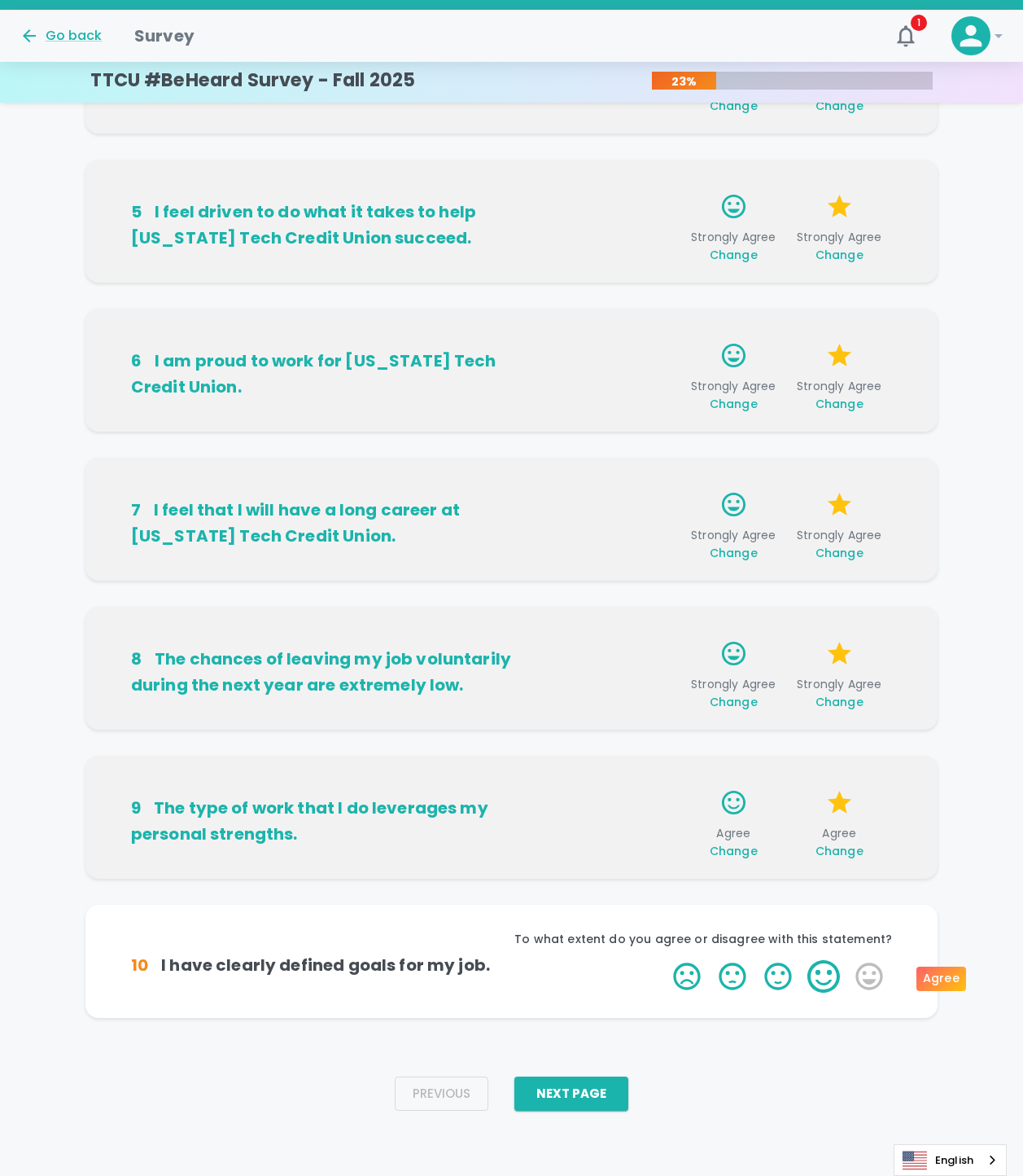
click at [830, 972] on label "4 Stars" at bounding box center [824, 977] width 46 height 32
click at [664, 960] on input "4 Stars" at bounding box center [663, 960] width 1 height 1
click at [830, 972] on label "4 Stars" at bounding box center [824, 977] width 46 height 32
click at [664, 960] on input "4 Stars" at bounding box center [663, 960] width 1 height 1
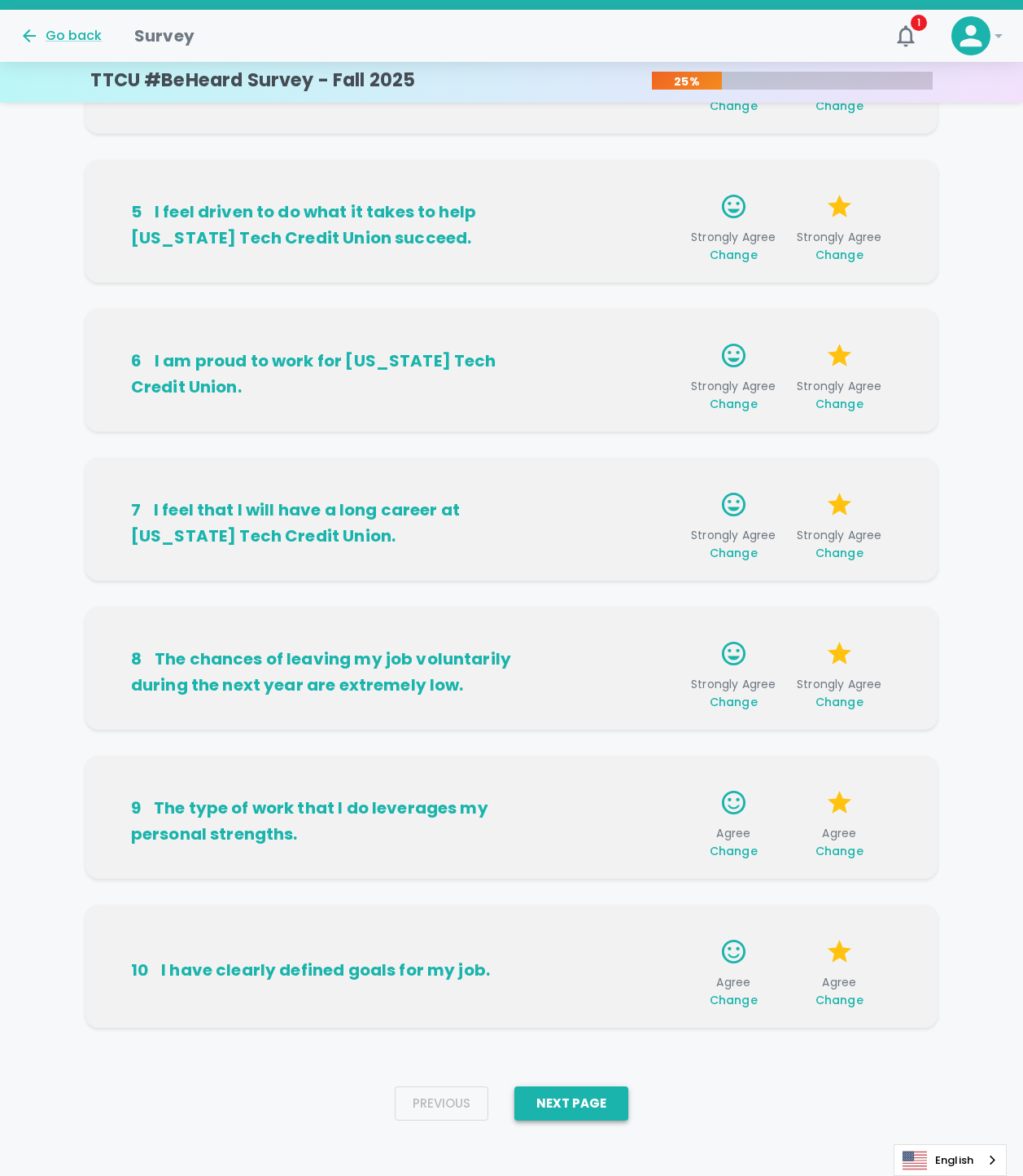
drag, startPoint x: 597, startPoint y: 1091, endPoint x: 607, endPoint y: 1056, distance: 36.4
click at [597, 1091] on button "Next Page" at bounding box center [572, 1103] width 114 height 34
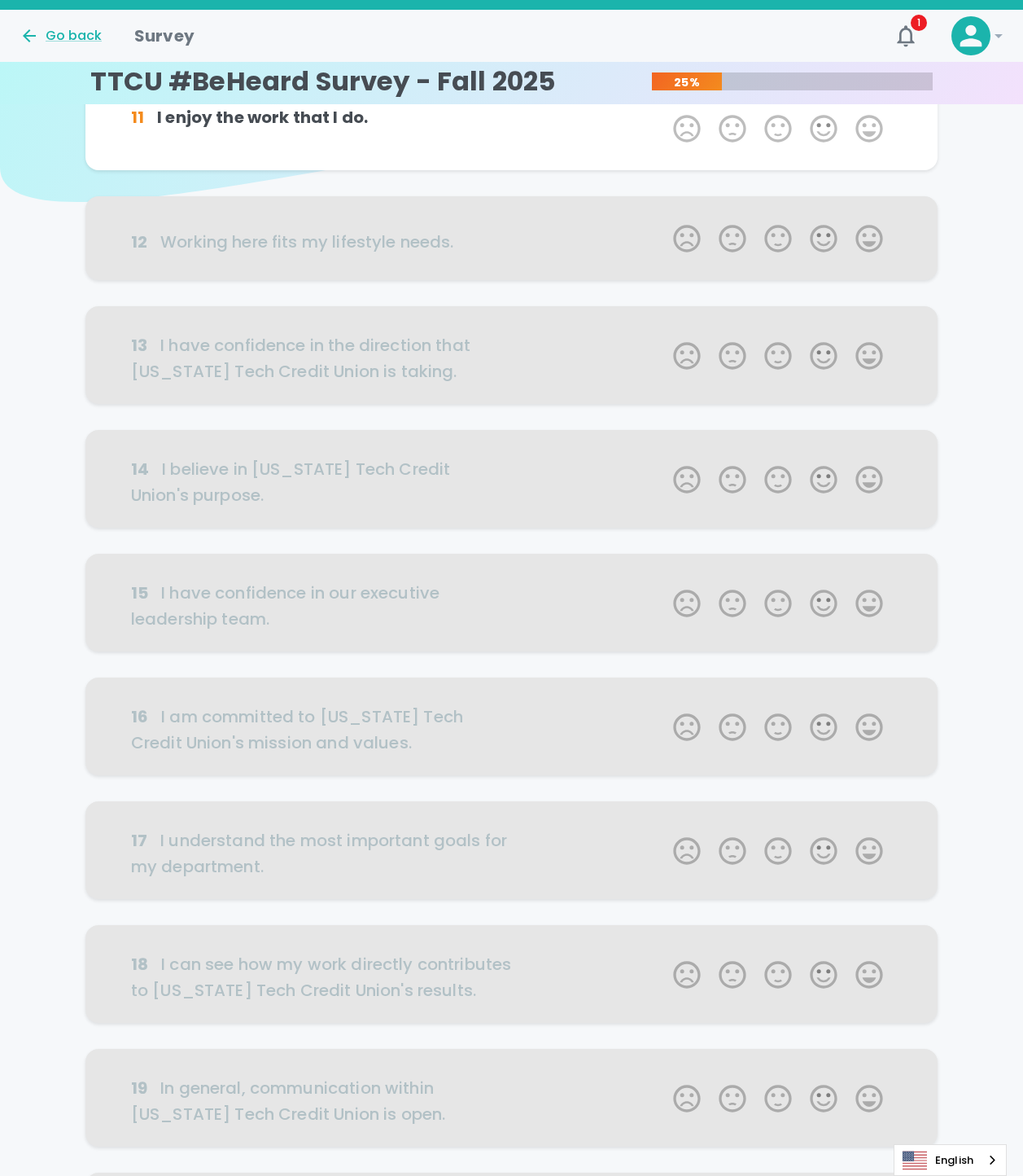
scroll to position [0, 0]
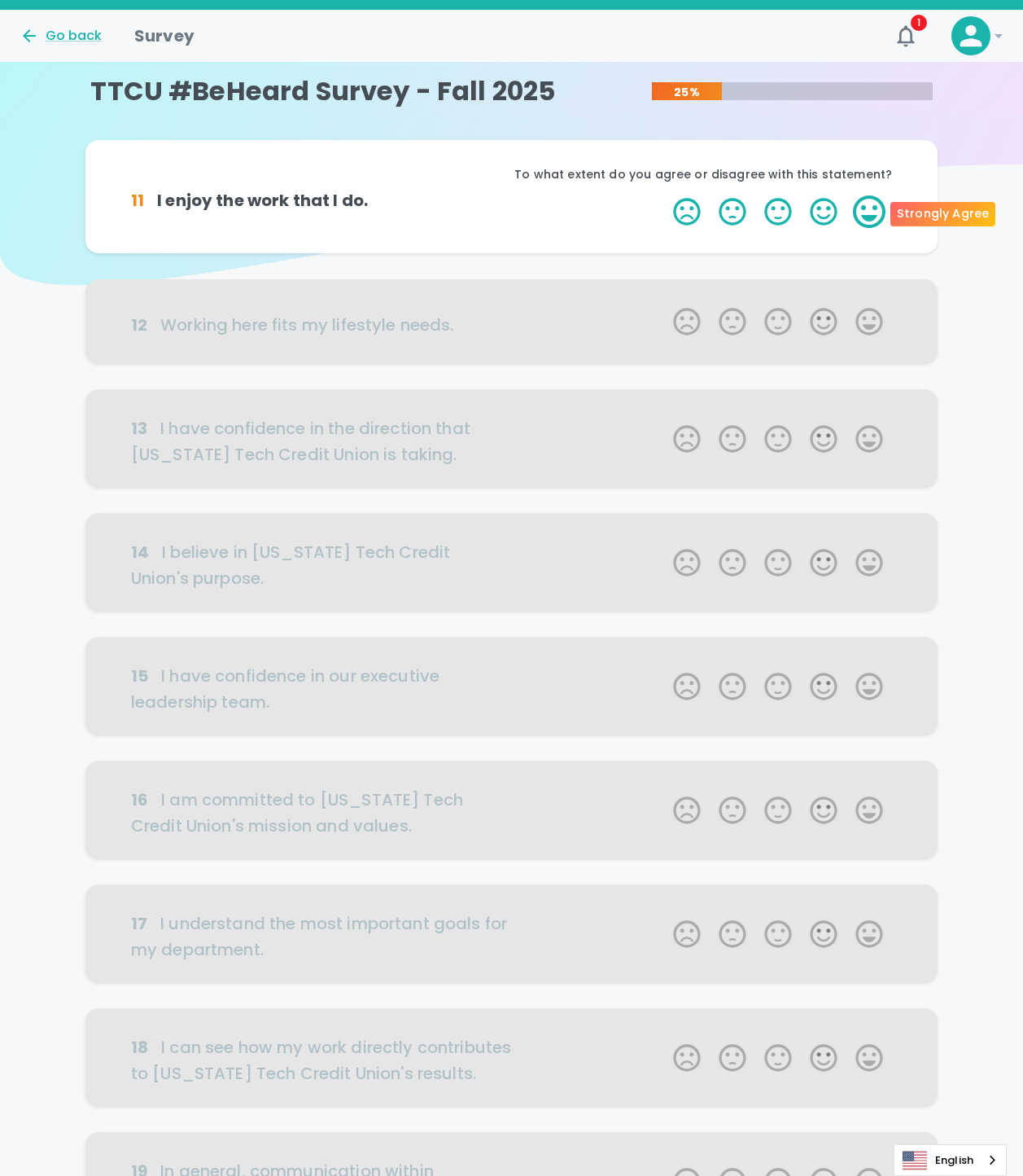
click at [857, 210] on label "5 Stars" at bounding box center [869, 211] width 46 height 32
click at [664, 195] on input "5 Stars" at bounding box center [663, 194] width 1 height 1
click at [833, 223] on label "4 Stars" at bounding box center [824, 211] width 46 height 32
click at [664, 195] on input "4 Stars" at bounding box center [663, 194] width 1 height 1
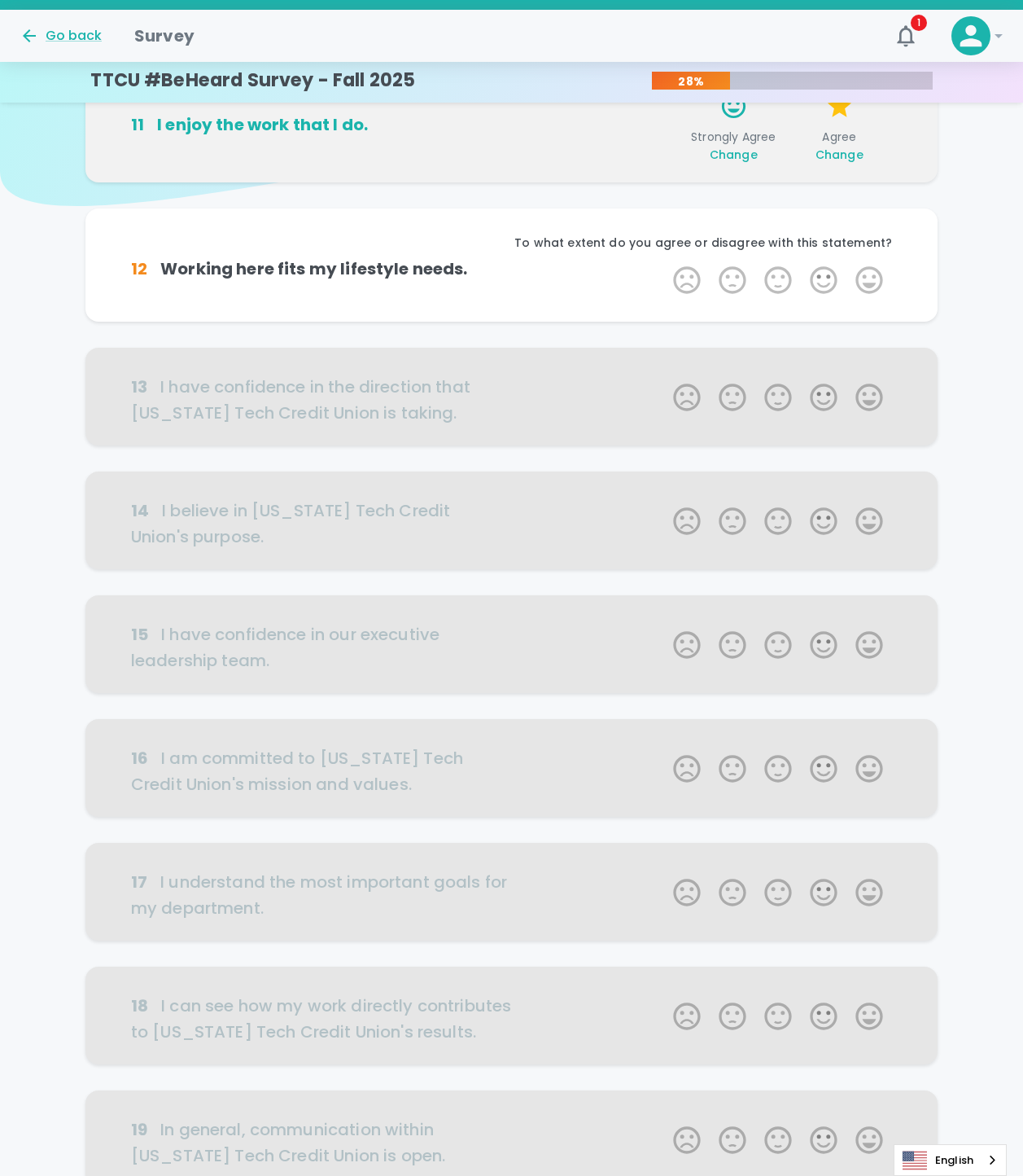
scroll to position [143, 0]
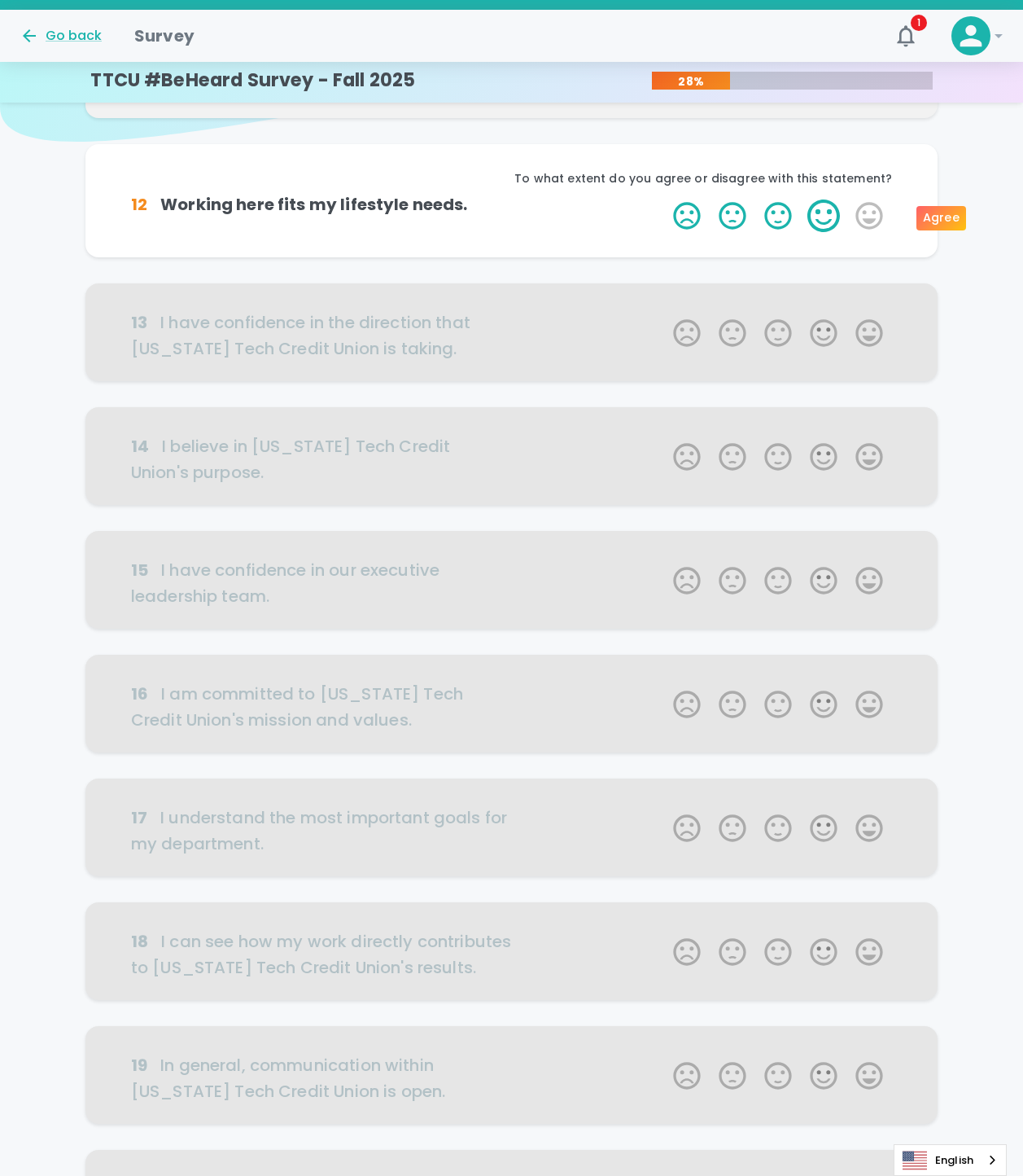
click at [827, 219] on label "4 Stars" at bounding box center [824, 216] width 46 height 32
click at [664, 199] on input "4 Stars" at bounding box center [663, 199] width 1 height 1
click at [657, 218] on button "button" at bounding box center [645, 219] width 30 height 30
click at [870, 214] on label "5 Stars" at bounding box center [869, 216] width 46 height 32
click at [664, 199] on input "5 Stars" at bounding box center [663, 199] width 1 height 1
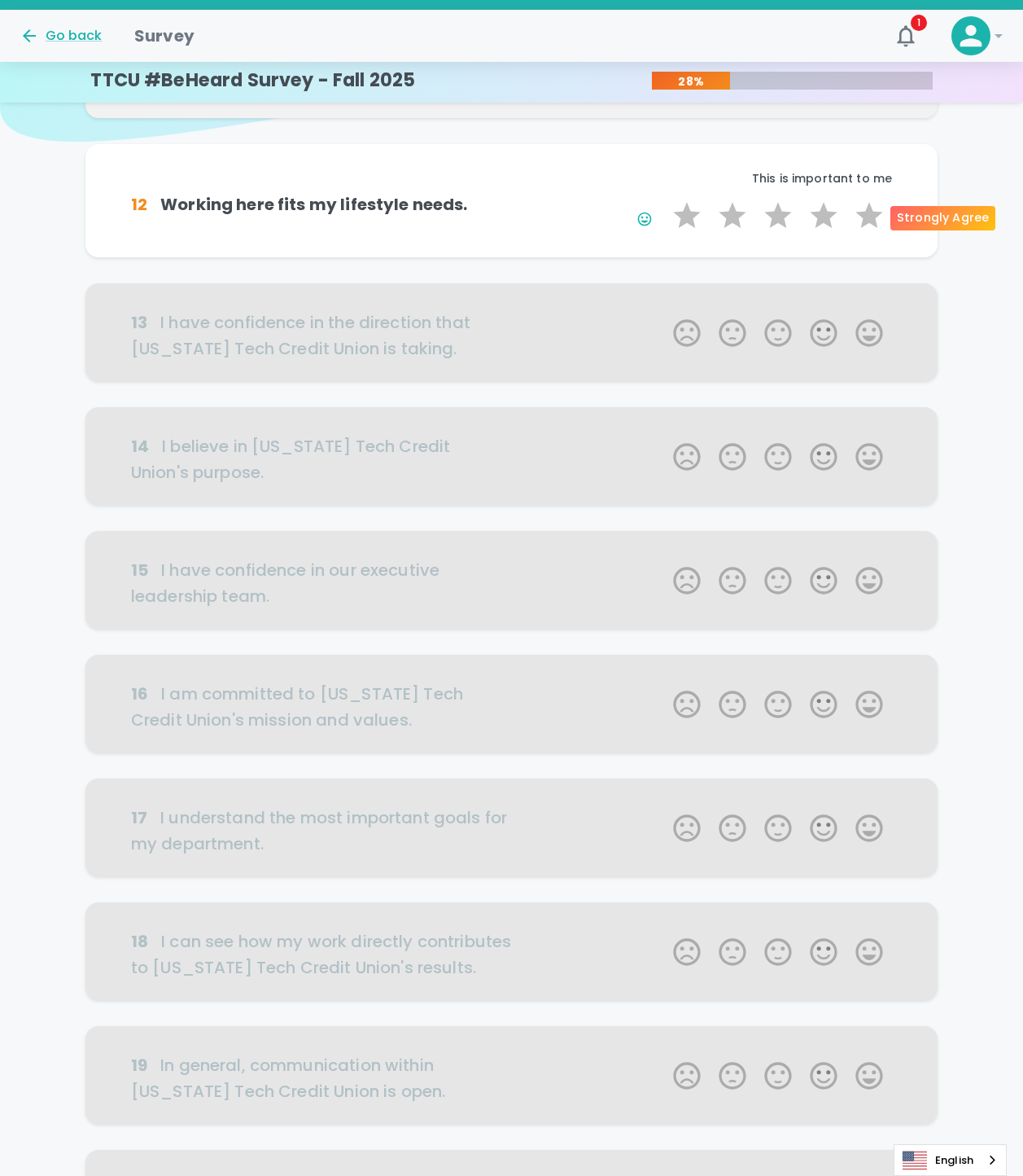
click at [870, 214] on label "5 Stars" at bounding box center [869, 216] width 46 height 32
click at [664, 199] on input "5 Stars" at bounding box center [663, 199] width 1 height 1
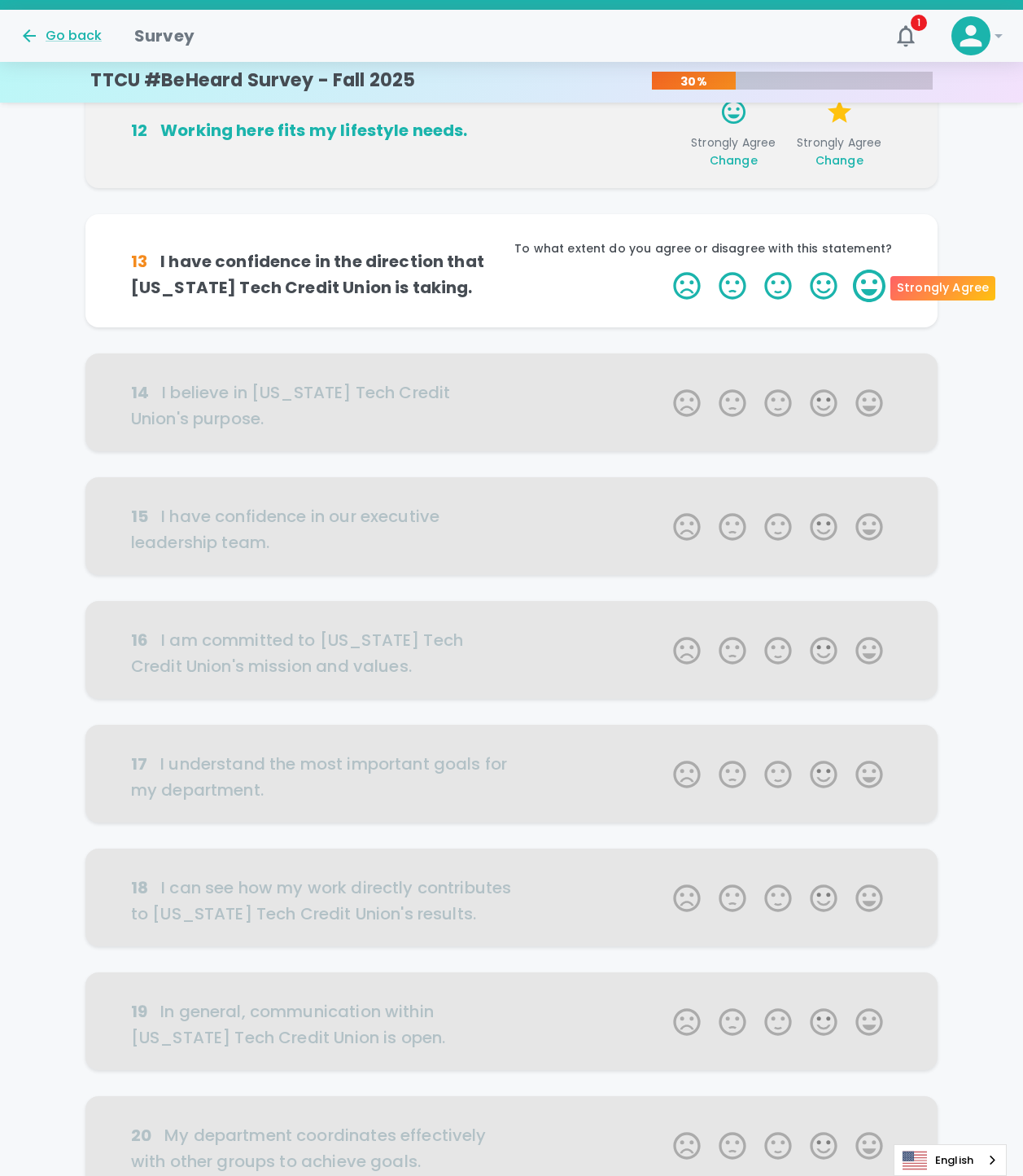
scroll to position [287, 0]
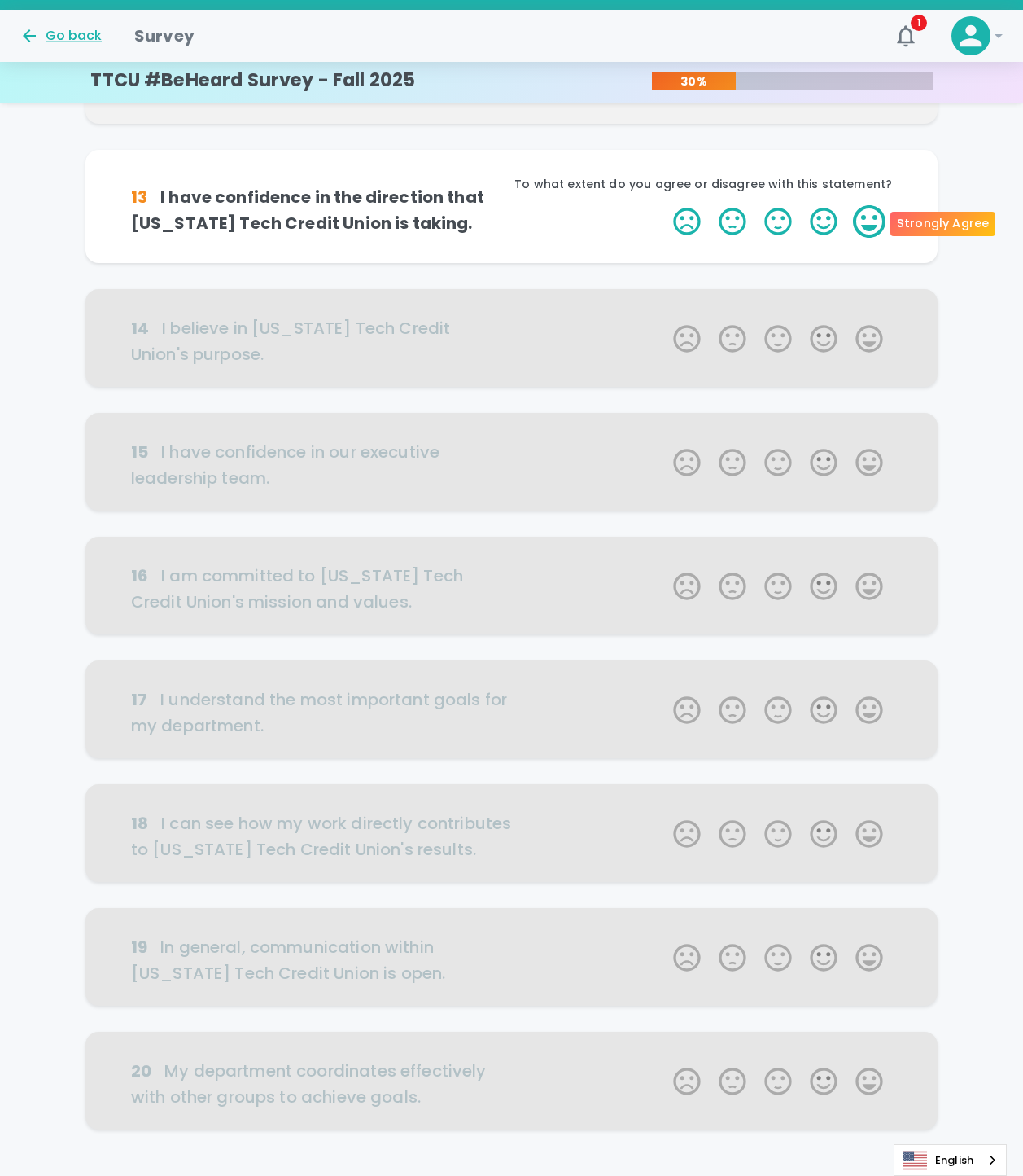
click at [861, 219] on label "5 Stars" at bounding box center [869, 221] width 46 height 32
click at [664, 205] on input "5 Stars" at bounding box center [663, 204] width 1 height 1
click at [861, 219] on label "5 Stars" at bounding box center [869, 221] width 46 height 32
click at [664, 205] on input "5 Stars" at bounding box center [663, 204] width 1 height 1
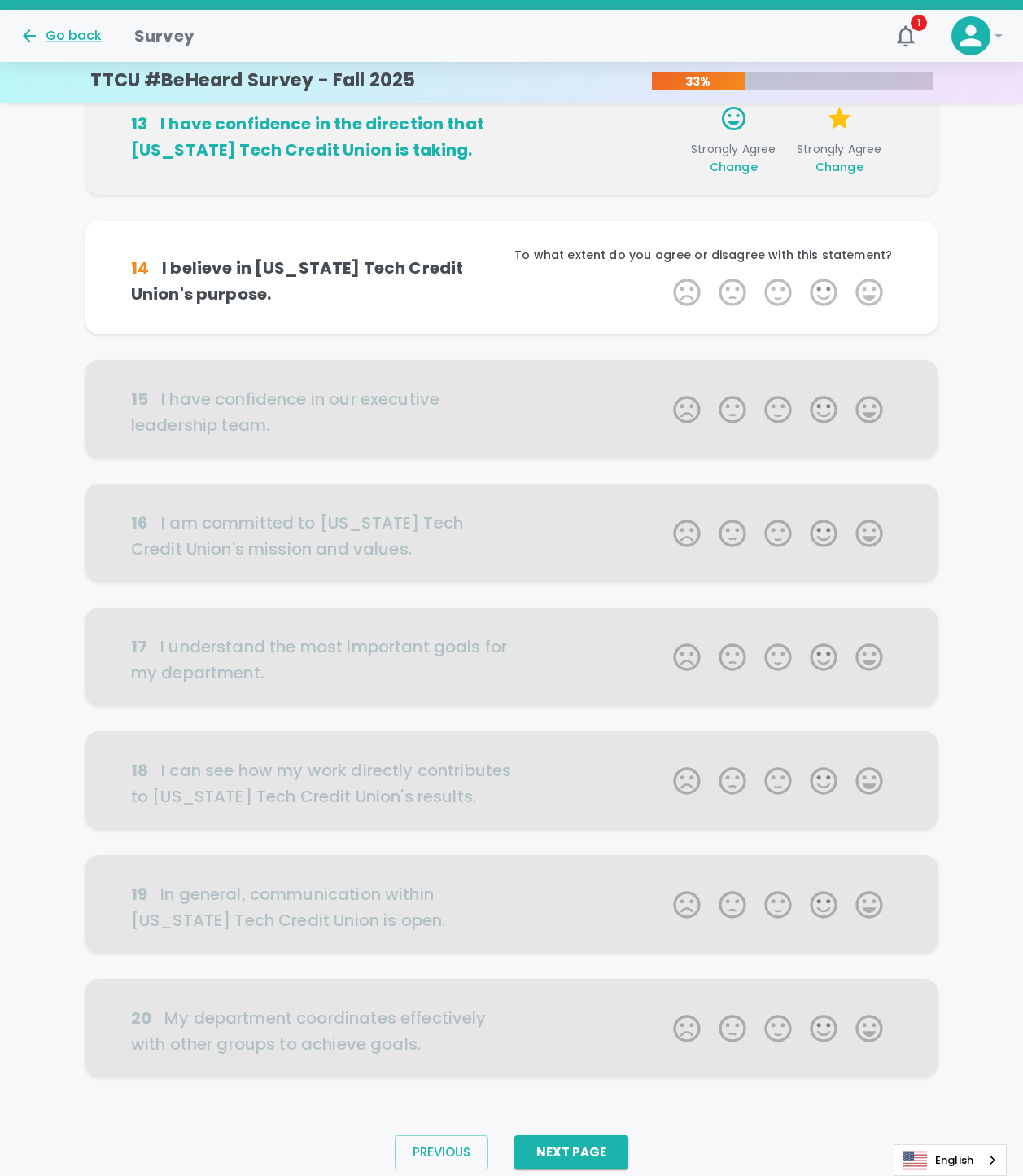
scroll to position [424, 0]
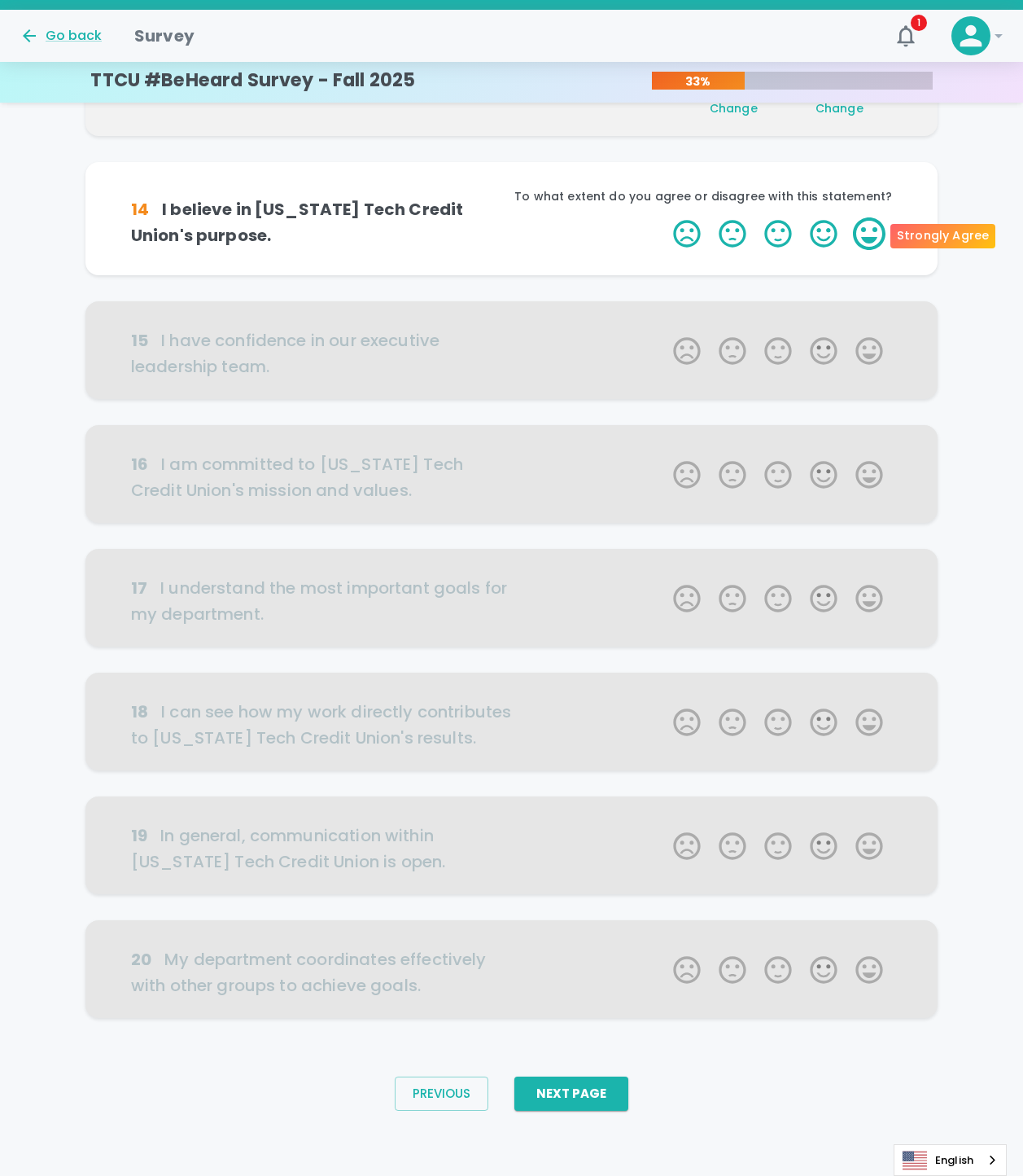
click at [866, 232] on label "5 Stars" at bounding box center [869, 233] width 46 height 32
click at [664, 217] on input "5 Stars" at bounding box center [663, 216] width 1 height 1
click at [866, 232] on label "5 Stars" at bounding box center [869, 233] width 46 height 32
click at [664, 217] on input "5 Stars" at bounding box center [663, 216] width 1 height 1
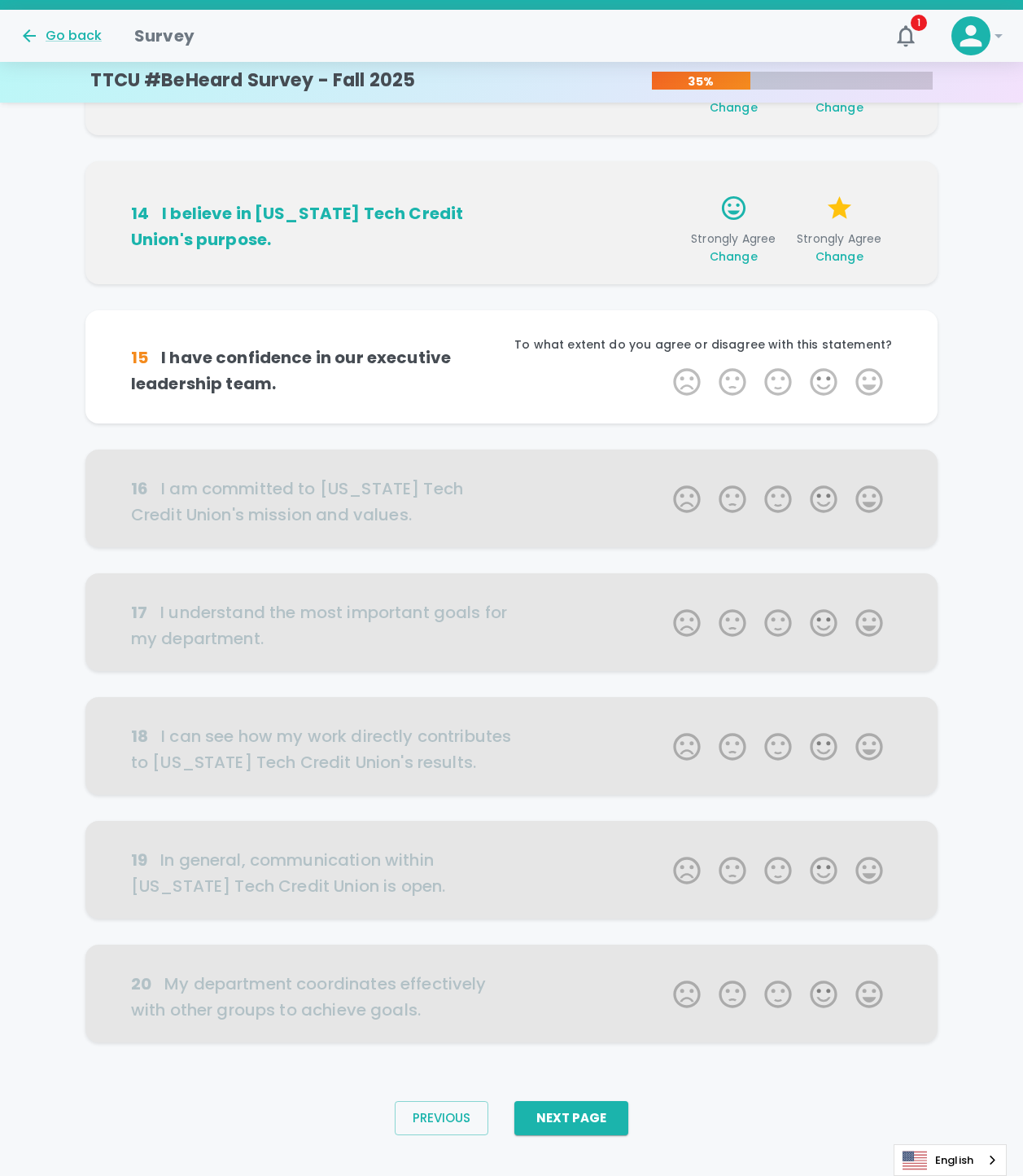
scroll to position [450, 0]
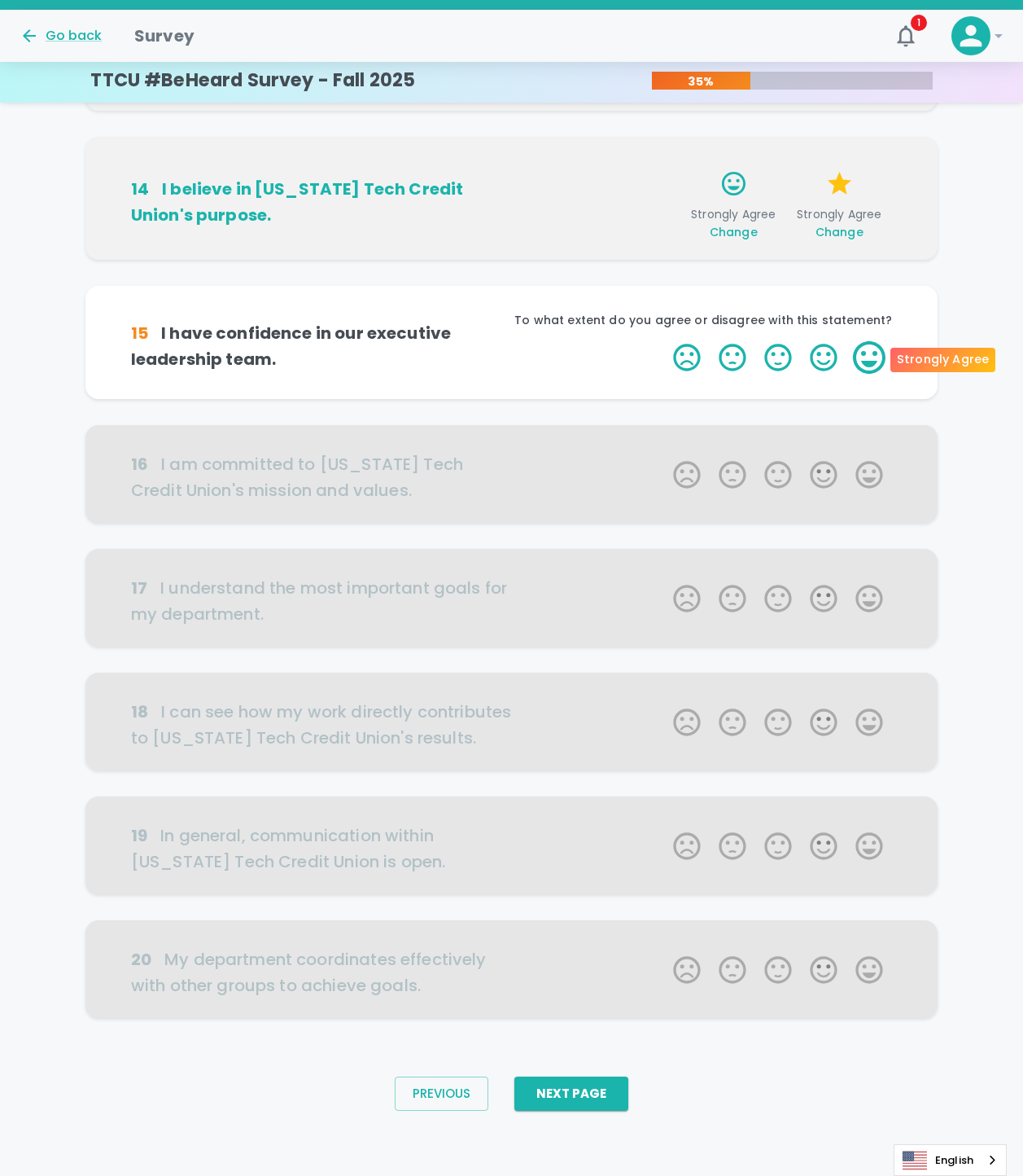
click at [876, 355] on label "5 Stars" at bounding box center [869, 357] width 46 height 32
click at [664, 341] on input "5 Stars" at bounding box center [663, 340] width 1 height 1
click at [876, 355] on label "5 Stars" at bounding box center [869, 357] width 46 height 32
click at [664, 341] on input "5 Stars" at bounding box center [663, 340] width 1 height 1
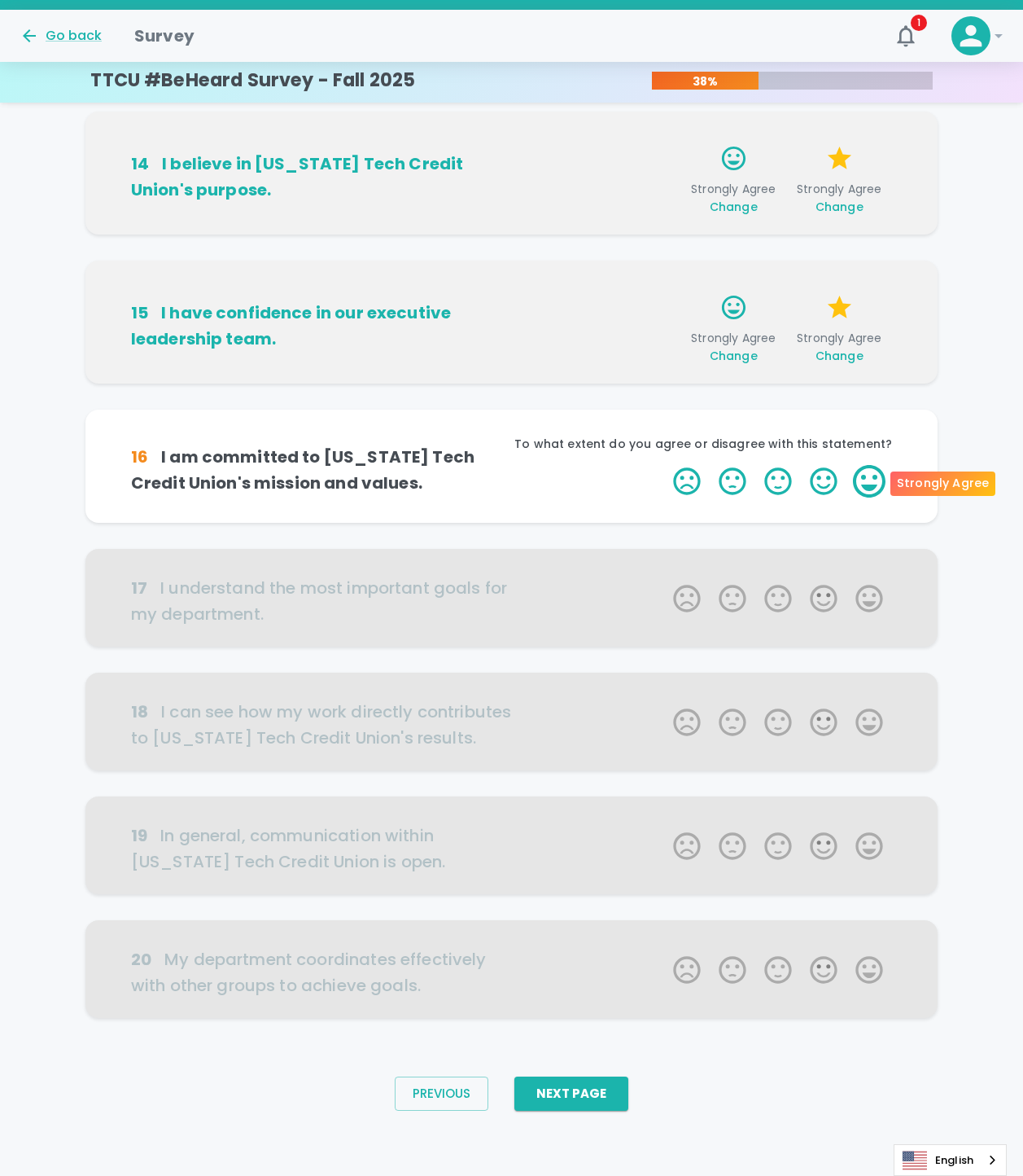
click at [862, 476] on label "5 Stars" at bounding box center [869, 481] width 46 height 32
click at [664, 465] on input "5 Stars" at bounding box center [663, 464] width 1 height 1
click at [862, 476] on label "5 Stars" at bounding box center [869, 481] width 46 height 32
click at [664, 465] on input "5 Stars" at bounding box center [663, 464] width 1 height 1
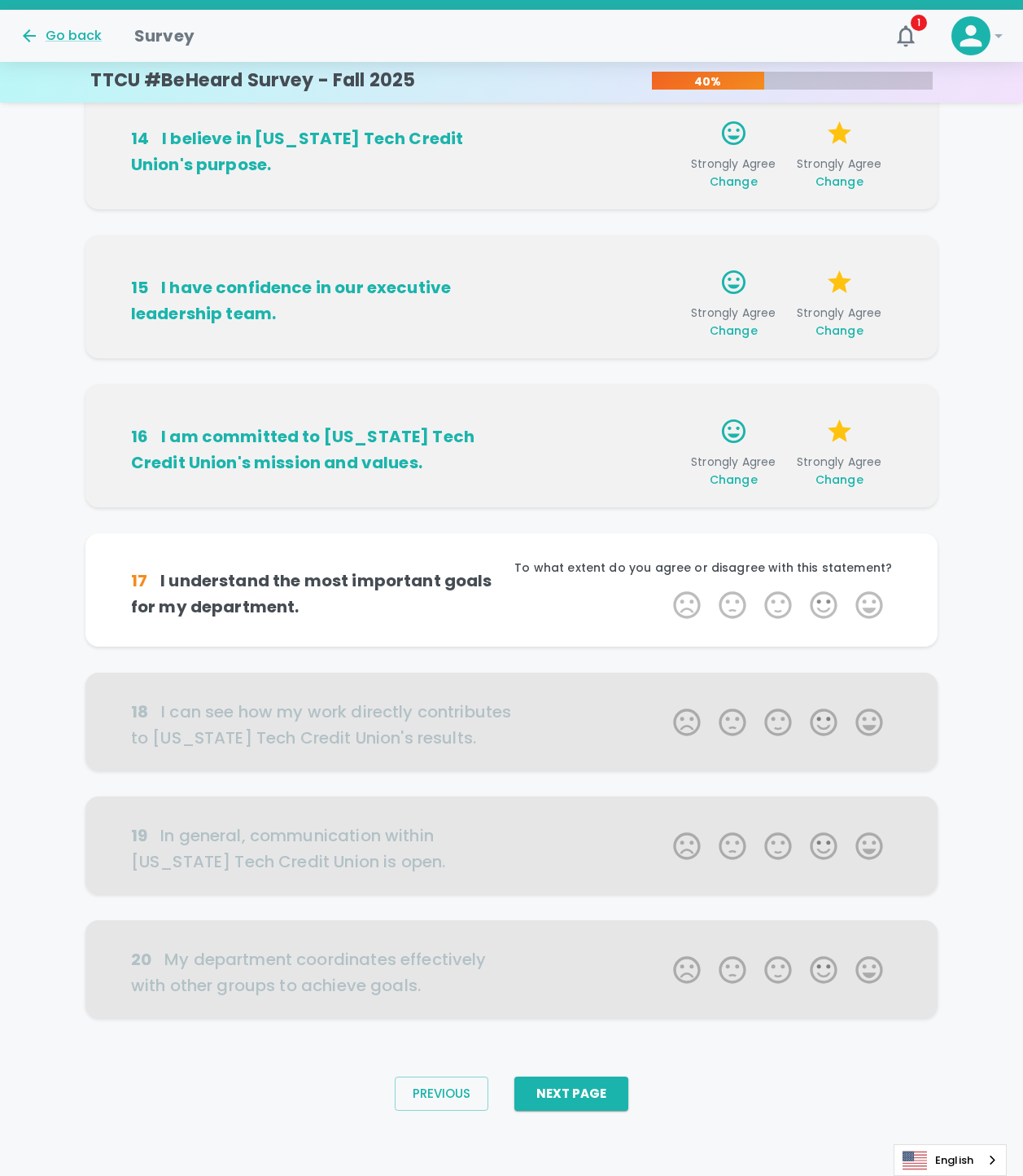
scroll to position [525, 0]
click at [874, 589] on label "5 Stars" at bounding box center [869, 605] width 46 height 32
click at [664, 588] on input "5 Stars" at bounding box center [663, 588] width 1 height 1
click at [874, 589] on label "5 Stars" at bounding box center [869, 605] width 46 height 32
click at [664, 588] on input "5 Stars" at bounding box center [663, 588] width 1 height 1
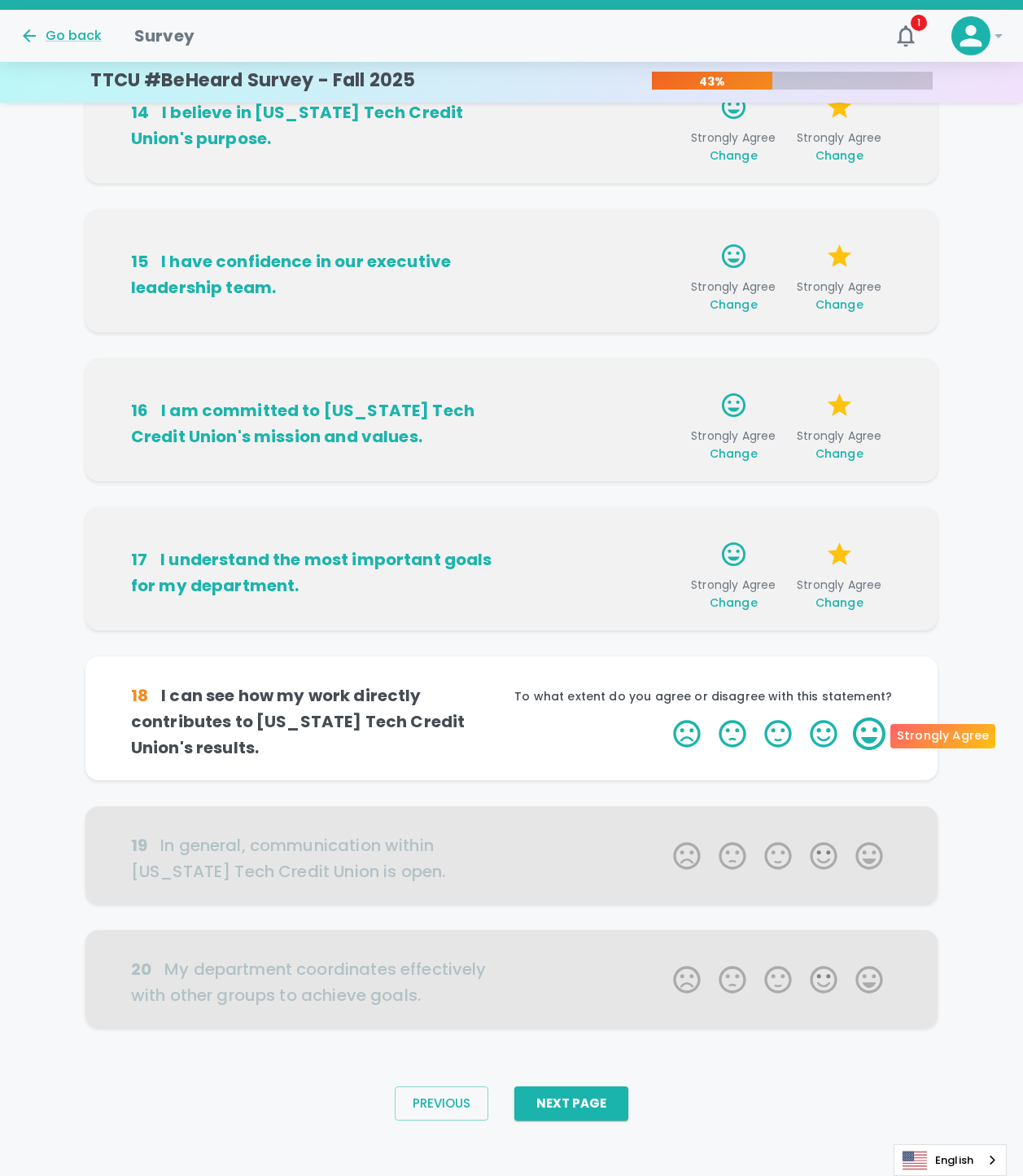
click at [858, 735] on label "5 Stars" at bounding box center [869, 734] width 46 height 32
click at [664, 718] on input "5 Stars" at bounding box center [663, 717] width 1 height 1
click at [858, 735] on label "5 Stars" at bounding box center [869, 734] width 46 height 32
click at [664, 718] on input "5 Stars" at bounding box center [663, 717] width 1 height 1
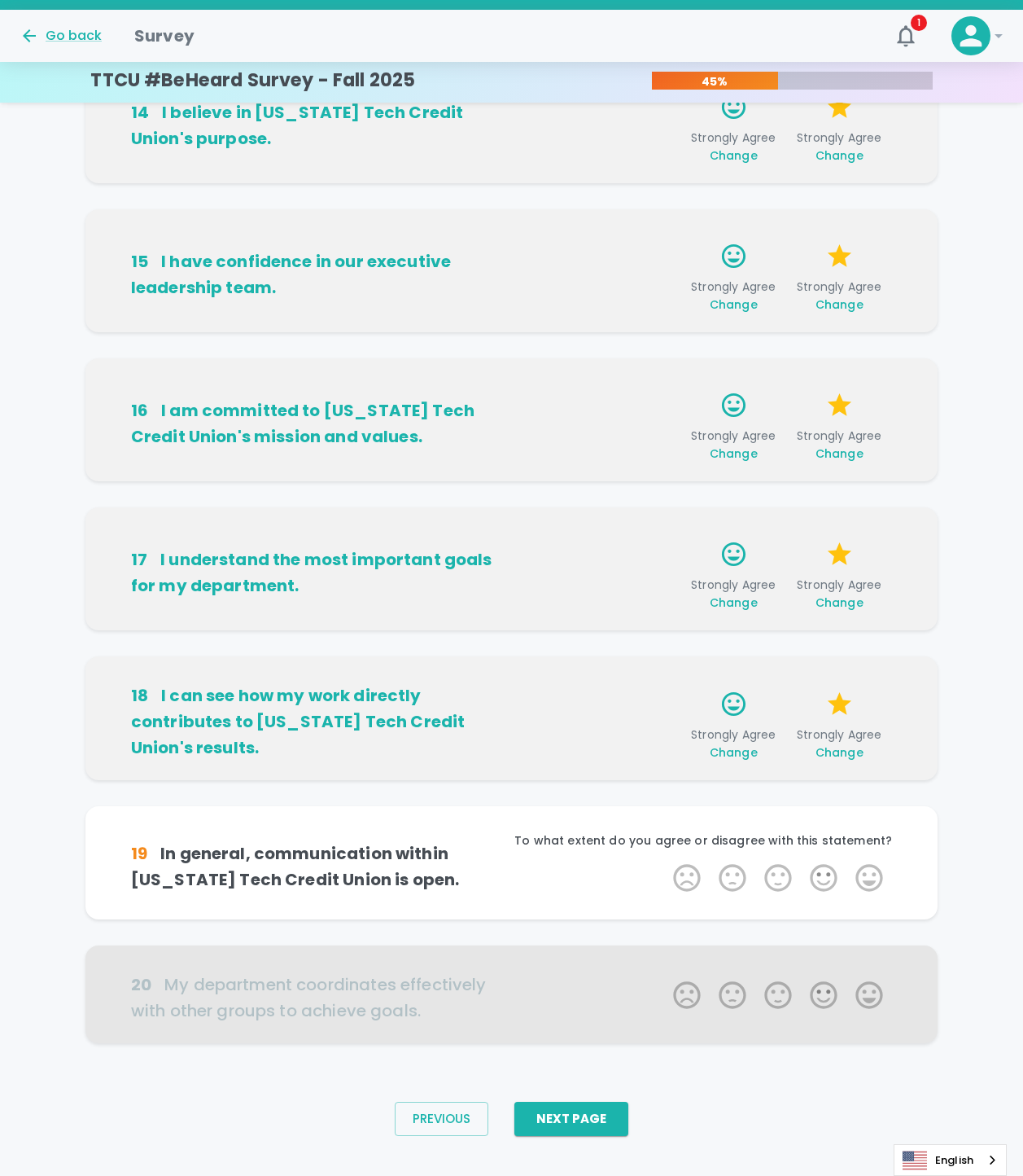
scroll to position [535, 0]
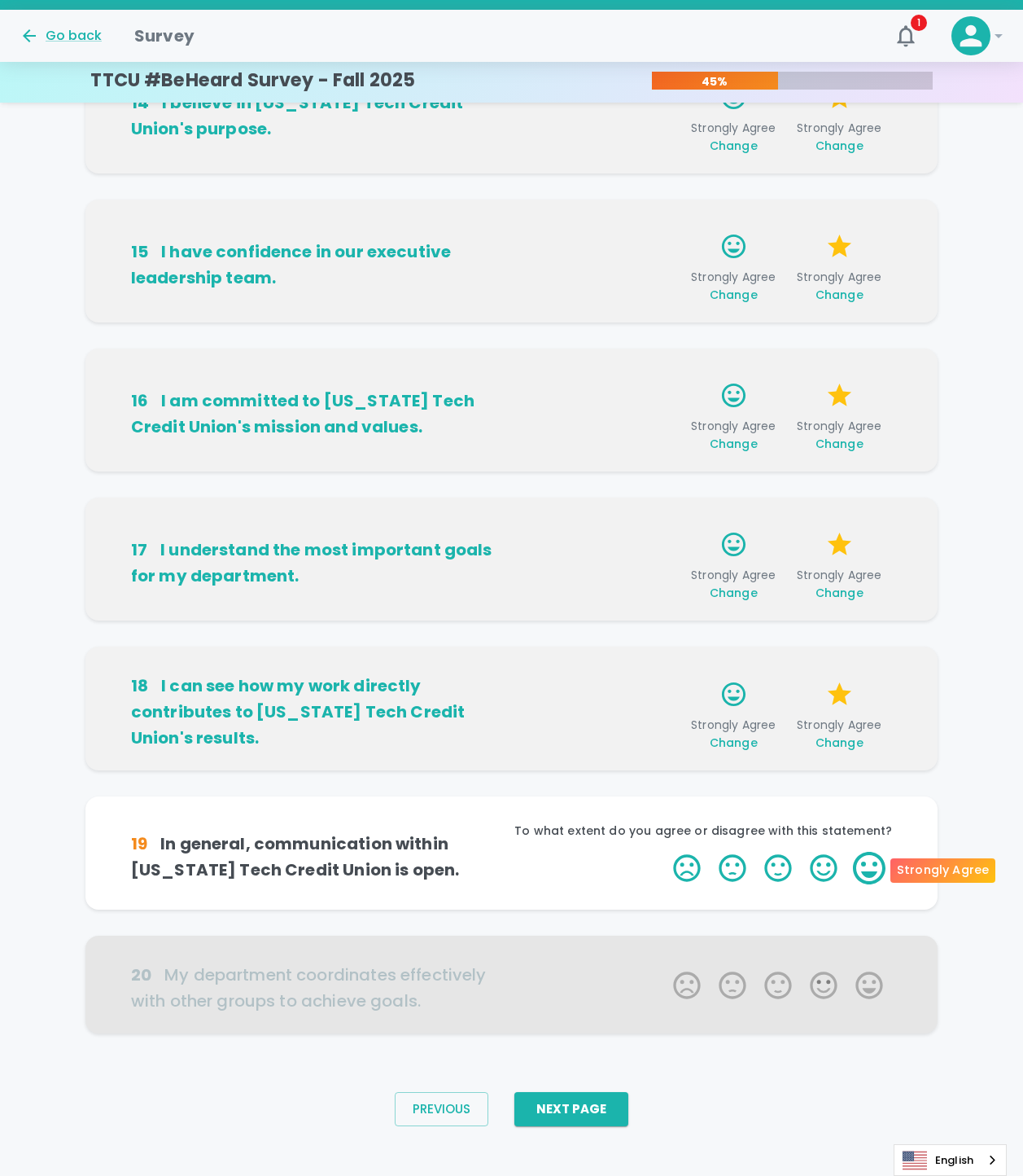
click at [858, 863] on label "5 Stars" at bounding box center [869, 868] width 46 height 32
click at [664, 852] on input "5 Stars" at bounding box center [663, 851] width 1 height 1
click at [858, 863] on label "5 Stars" at bounding box center [869, 868] width 46 height 32
click at [664, 852] on input "5 Stars" at bounding box center [663, 851] width 1 height 1
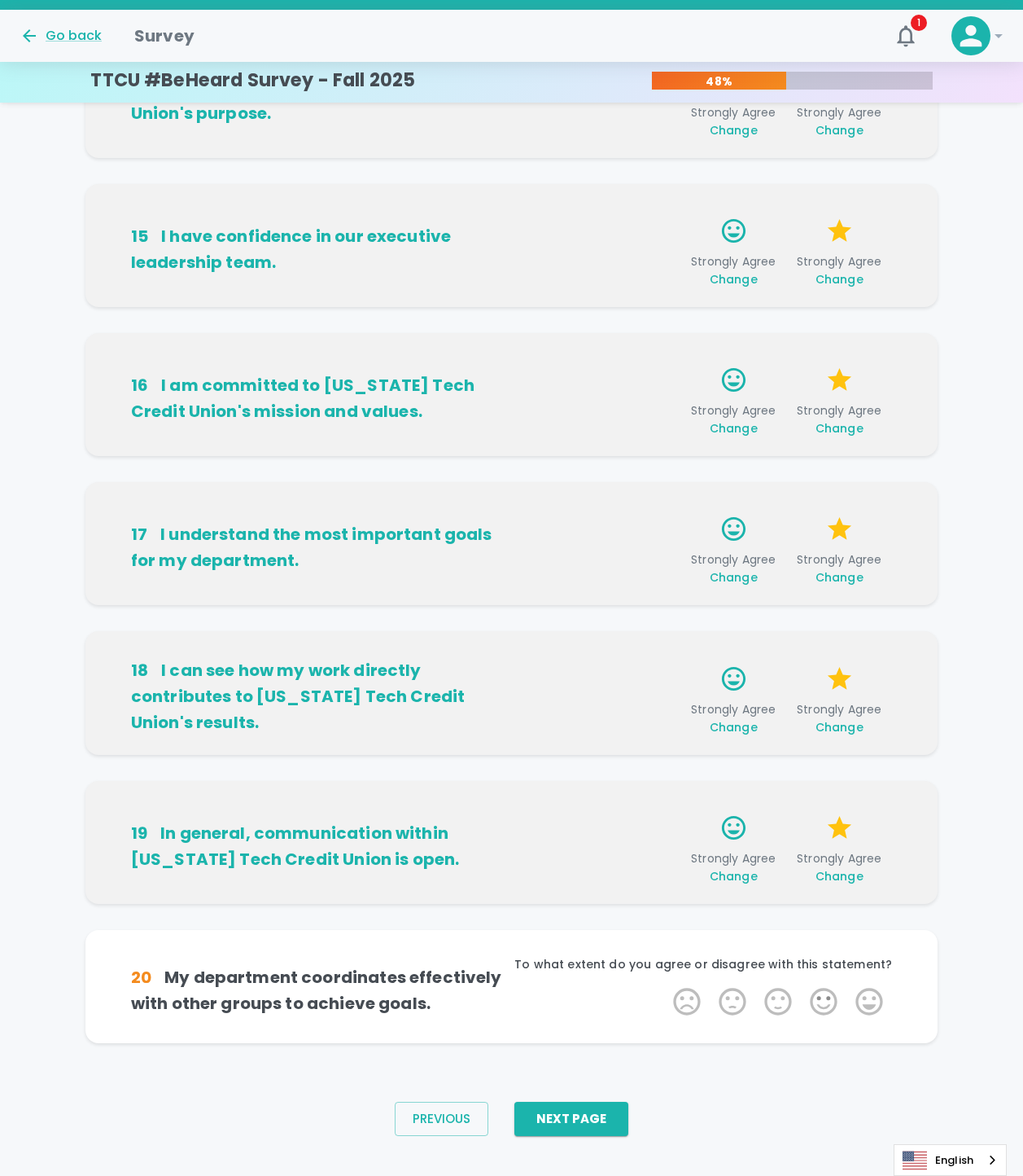
scroll to position [576, 0]
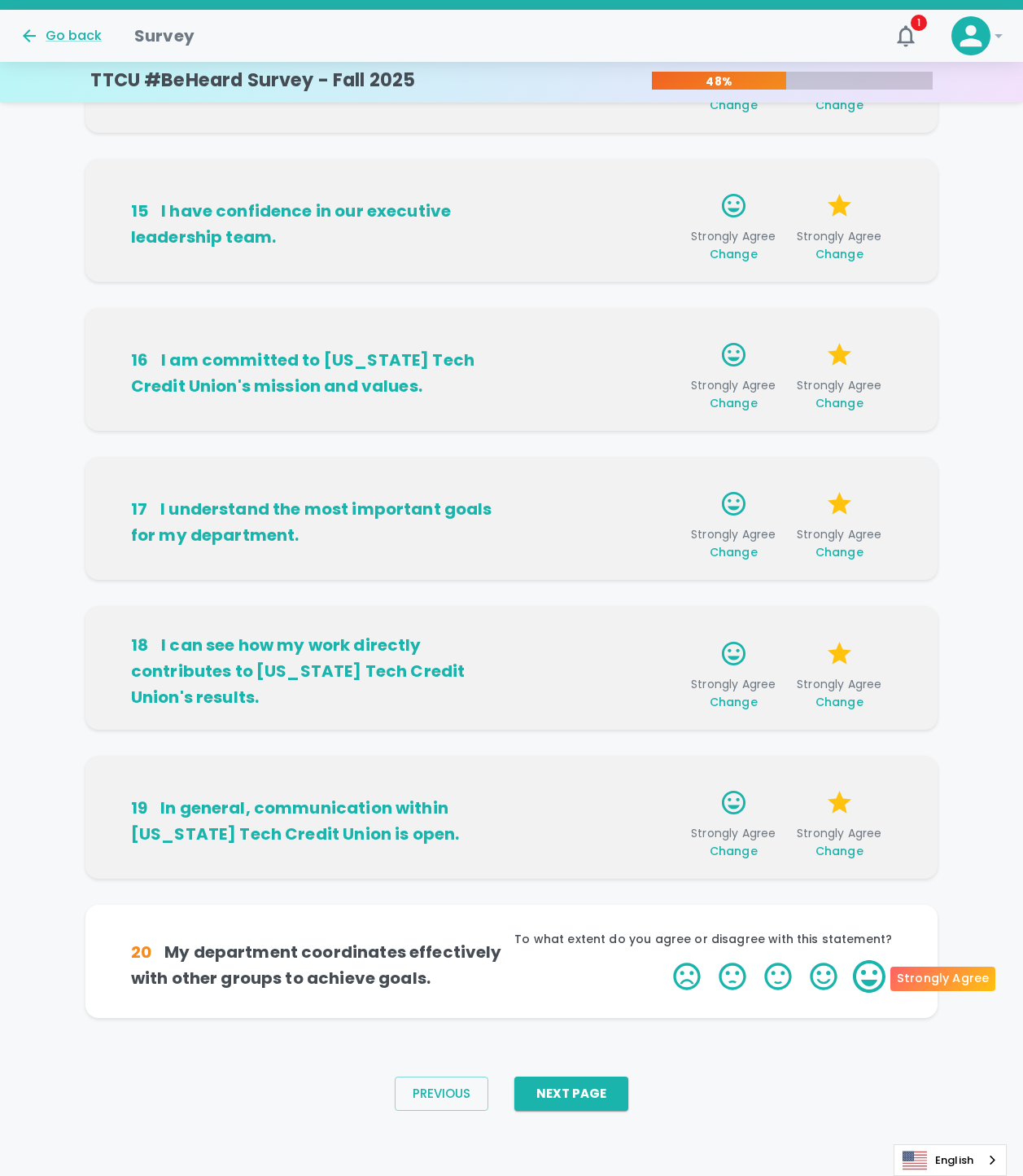
click at [871, 966] on label "5 Stars" at bounding box center [869, 977] width 46 height 32
click at [664, 960] on input "5 Stars" at bounding box center [663, 960] width 1 height 1
click at [858, 973] on label "5 Stars" at bounding box center [869, 977] width 46 height 32
click at [664, 960] on input "5 Stars" at bounding box center [663, 960] width 1 height 1
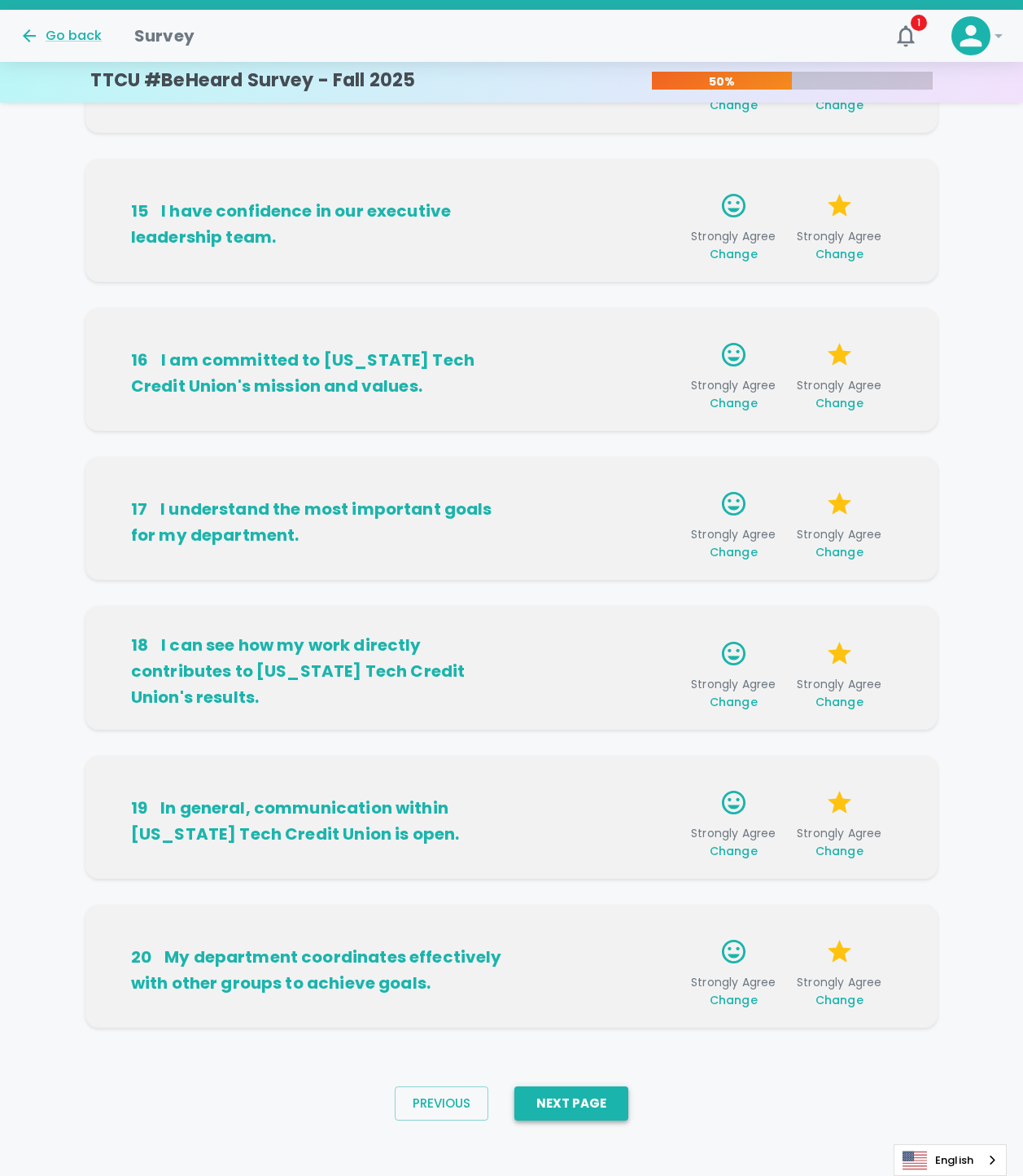
drag, startPoint x: 591, startPoint y: 1112, endPoint x: 595, endPoint y: 1088, distance: 24.3
click at [591, 1112] on button "Next Page" at bounding box center [572, 1103] width 114 height 34
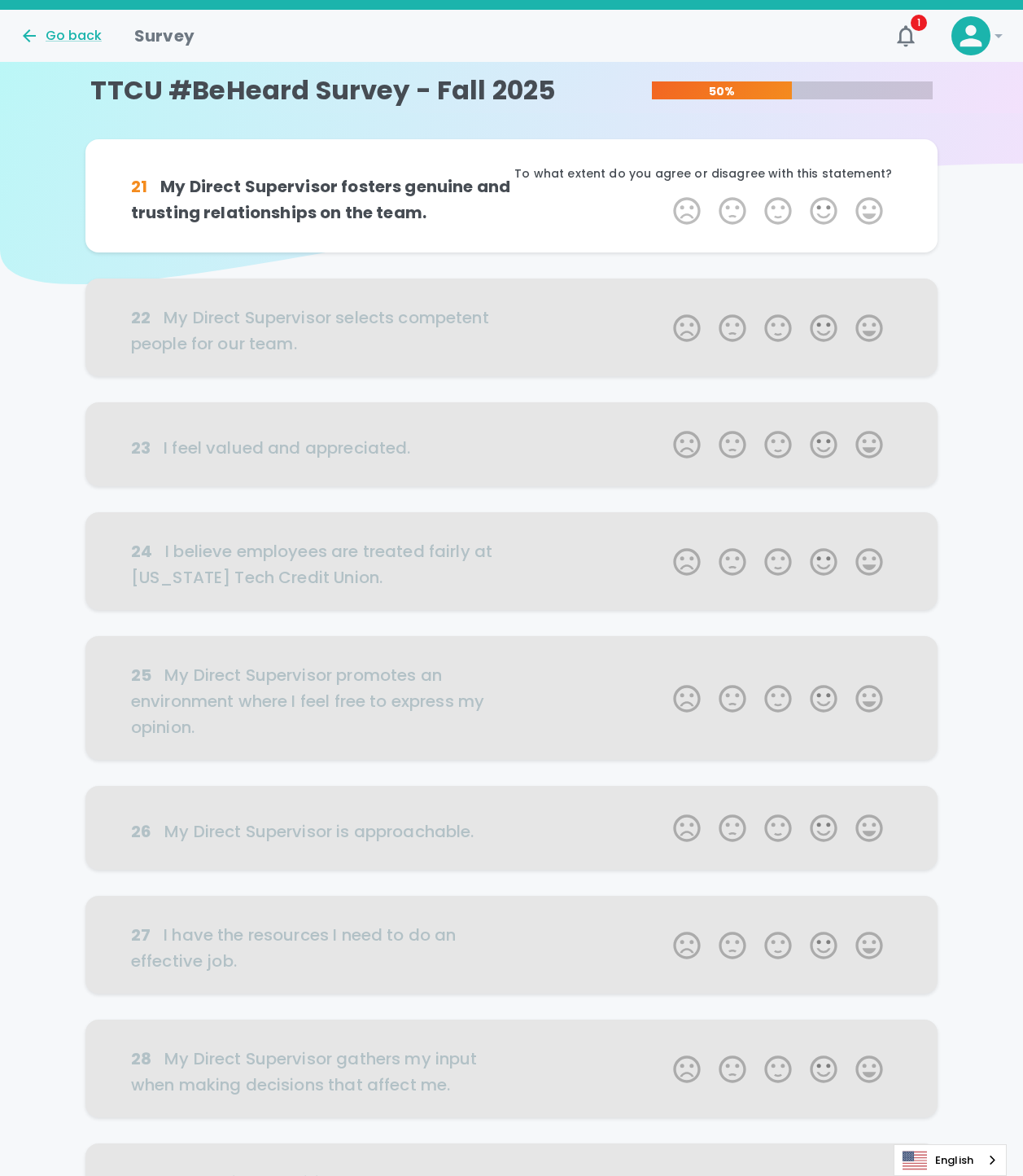
scroll to position [0, 0]
click at [874, 215] on label "5 Stars" at bounding box center [869, 211] width 46 height 32
click at [664, 195] on input "5 Stars" at bounding box center [663, 194] width 1 height 1
click at [851, 207] on label "5 Stars" at bounding box center [869, 211] width 46 height 32
click at [664, 195] on input "5 Stars" at bounding box center [663, 194] width 1 height 1
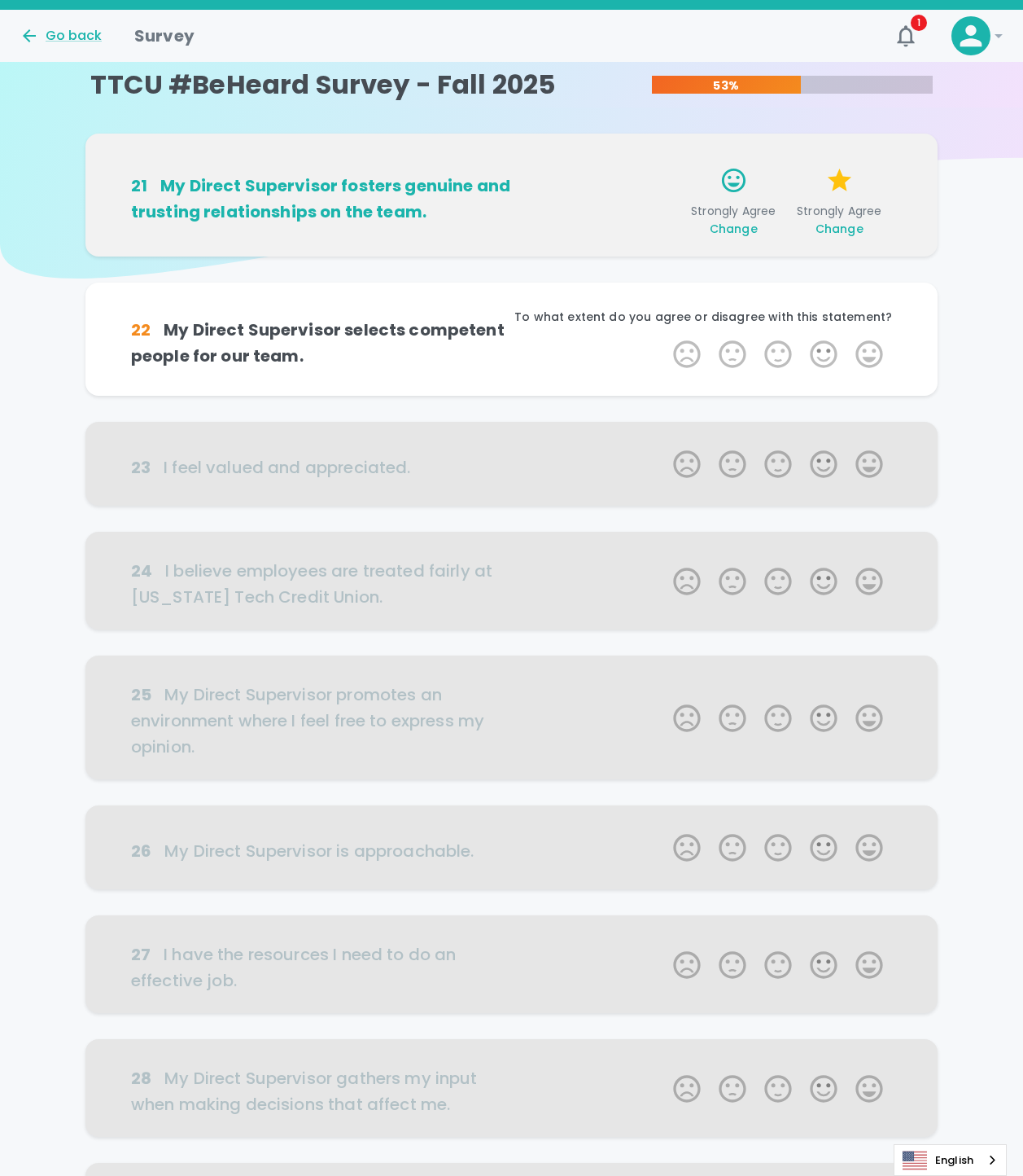
scroll to position [143, 0]
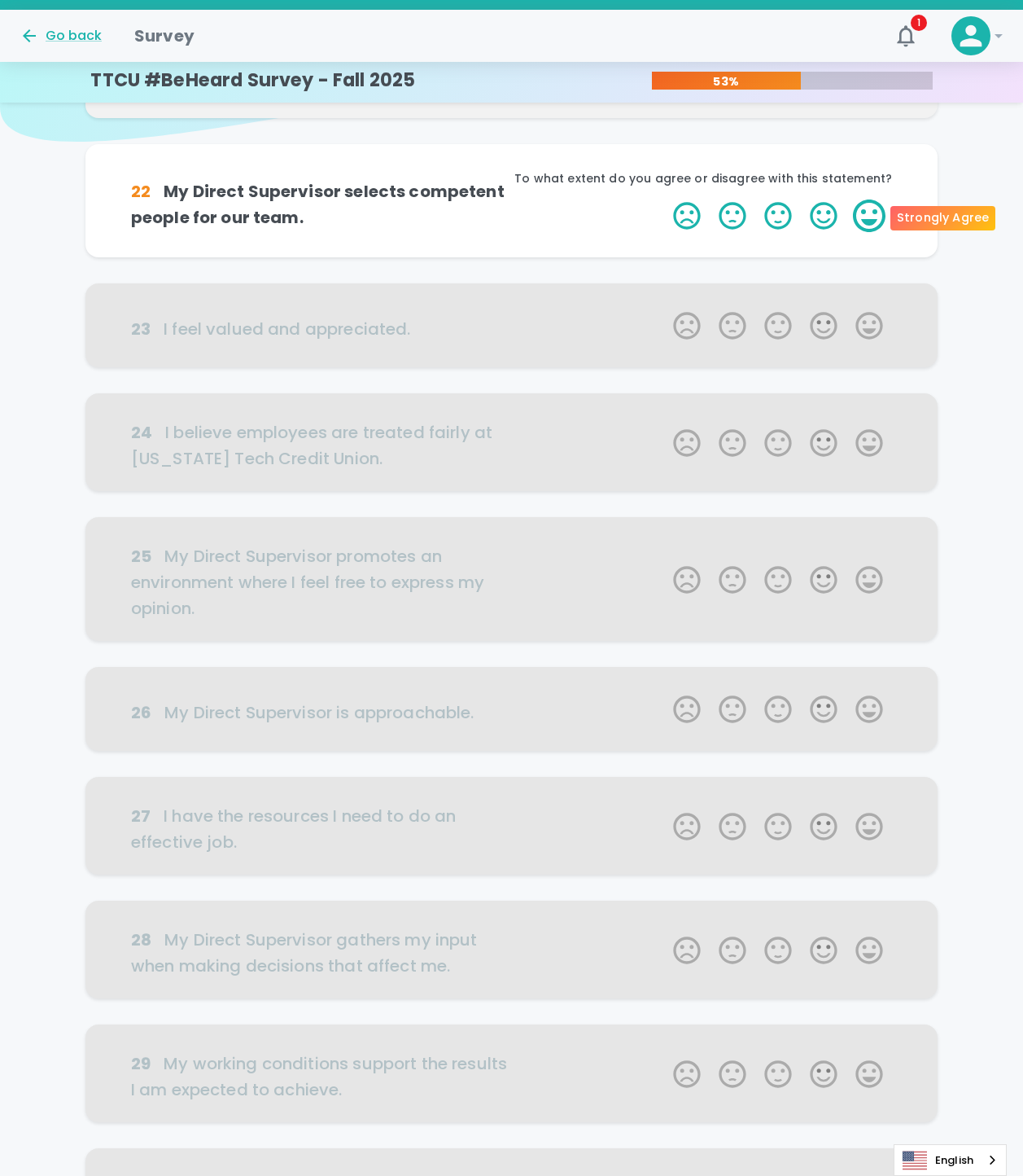
click at [856, 203] on label "5 Stars" at bounding box center [869, 216] width 46 height 32
click at [664, 199] on input "5 Stars" at bounding box center [663, 199] width 1 height 1
click at [864, 210] on label "5 Stars" at bounding box center [869, 216] width 46 height 32
click at [664, 199] on input "5 Stars" at bounding box center [663, 199] width 1 height 1
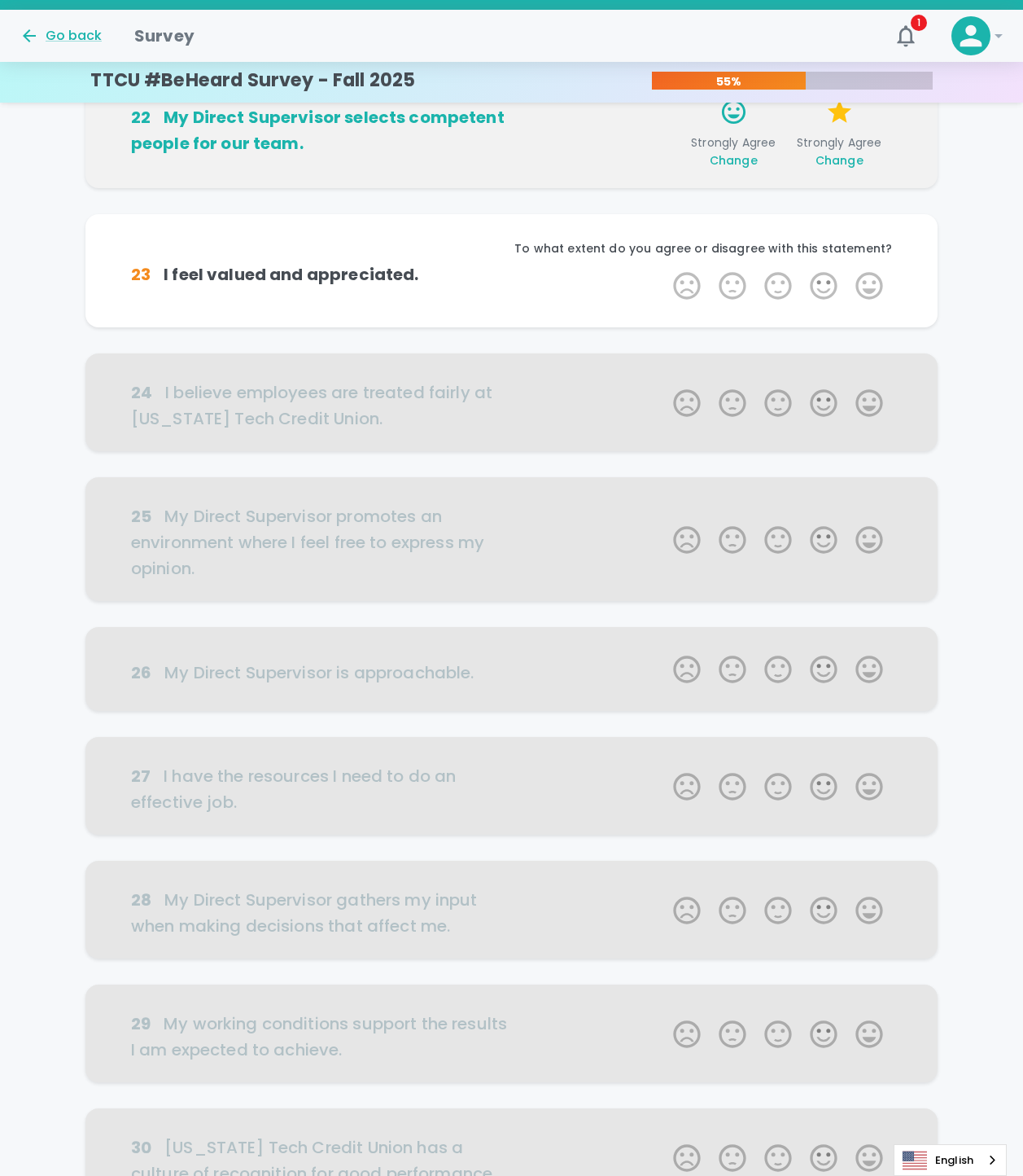
scroll to position [287, 0]
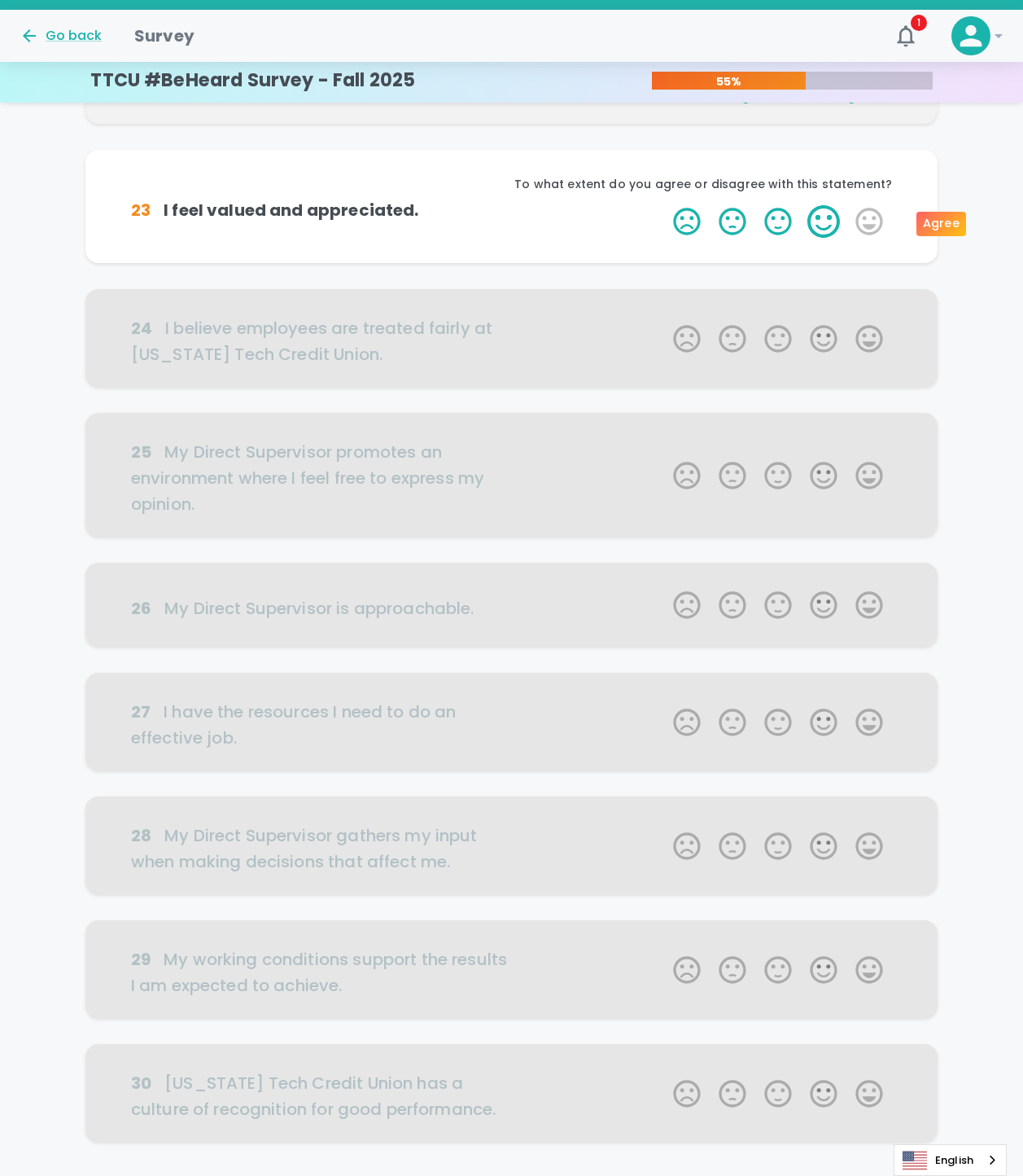
click at [827, 227] on label "4 Stars" at bounding box center [824, 221] width 46 height 32
click at [664, 205] on input "4 Stars" at bounding box center [663, 204] width 1 height 1
click at [880, 213] on label "5 Stars" at bounding box center [869, 221] width 46 height 32
click at [664, 205] on input "5 Stars" at bounding box center [663, 204] width 1 height 1
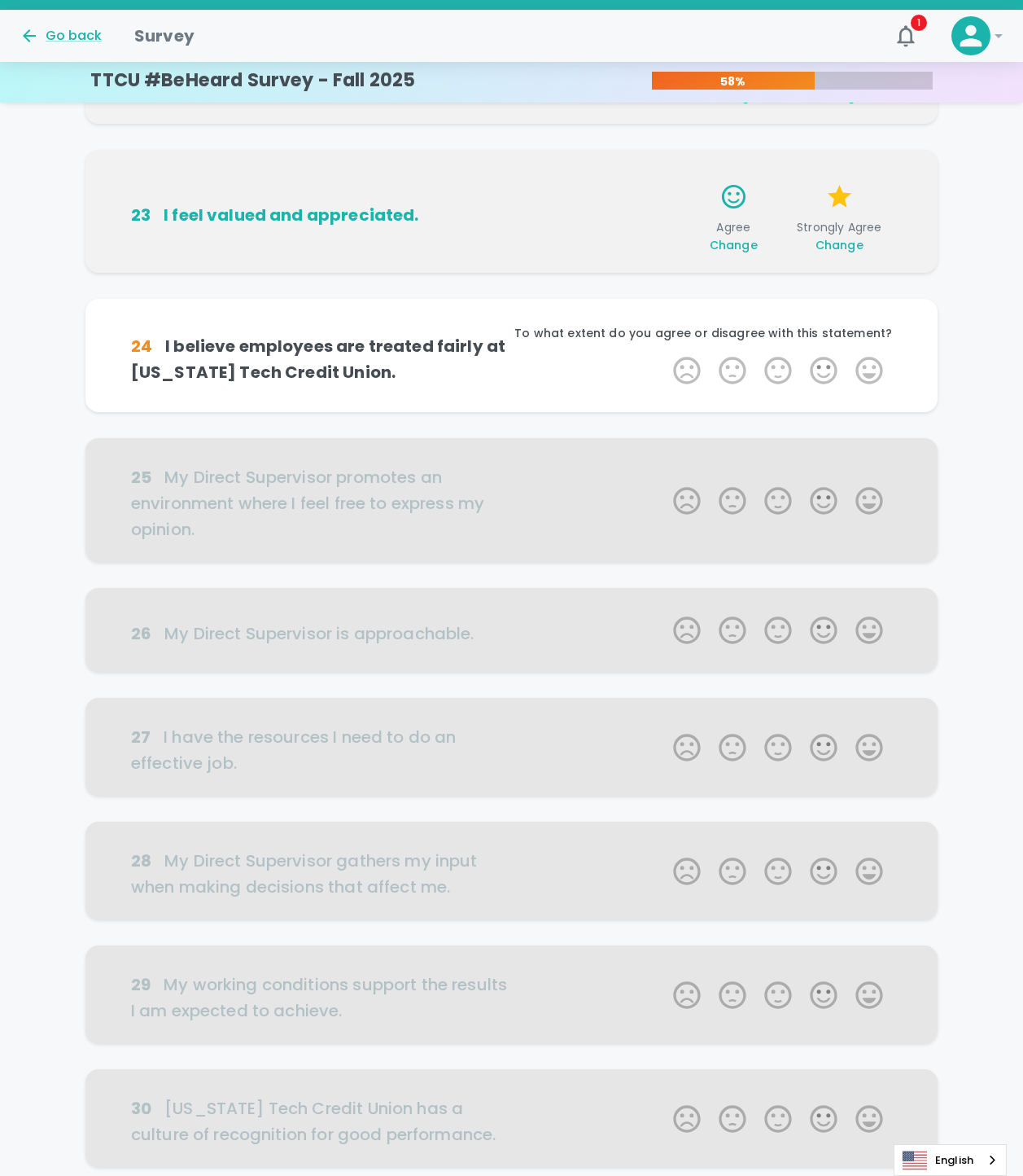
scroll to position [411, 0]
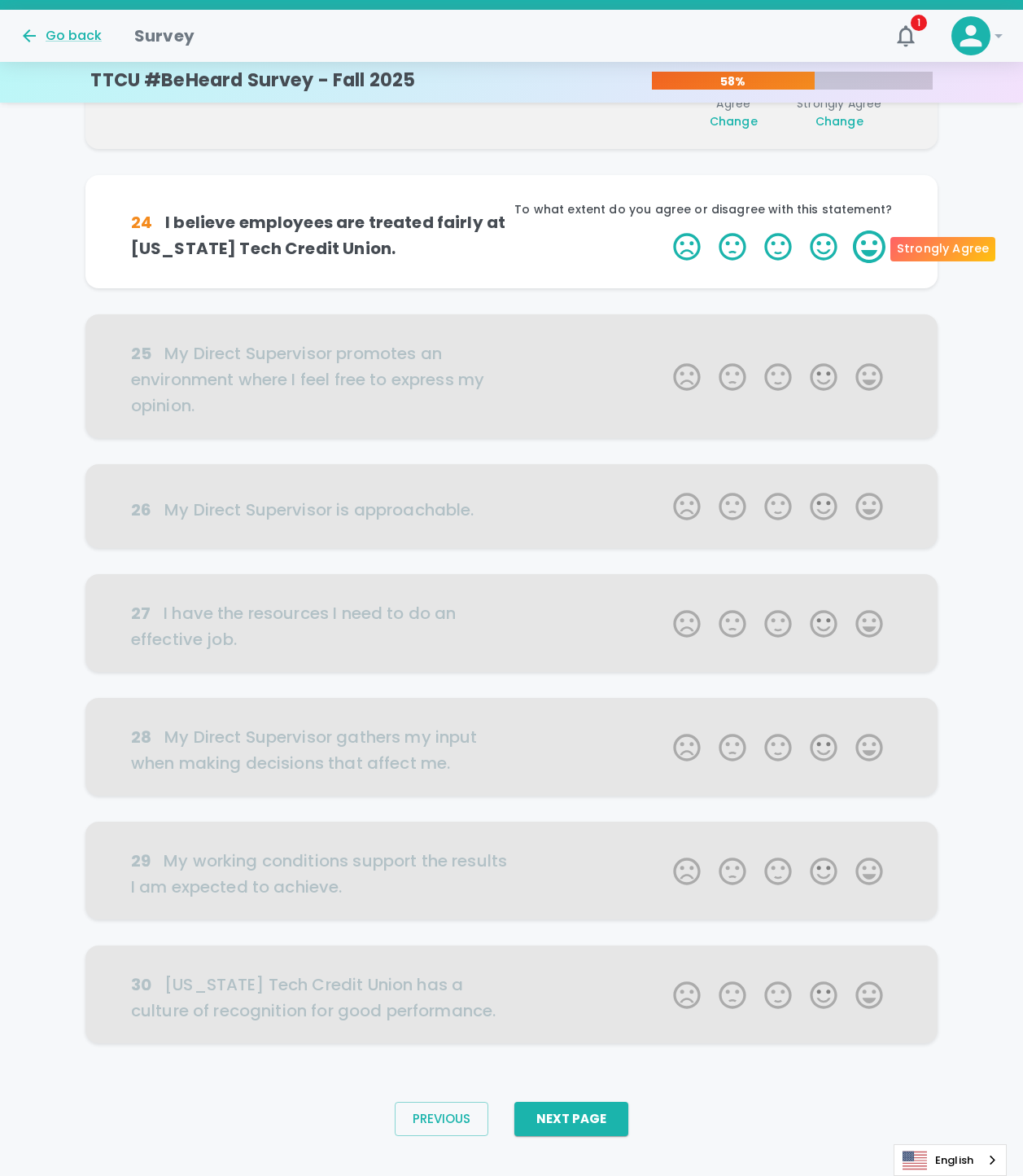
click at [870, 255] on label "5 Stars" at bounding box center [869, 247] width 46 height 32
click at [664, 231] on input "5 Stars" at bounding box center [663, 230] width 1 height 1
click at [865, 248] on label "5 Stars" at bounding box center [869, 247] width 46 height 32
click at [664, 231] on input "5 Stars" at bounding box center [663, 230] width 1 height 1
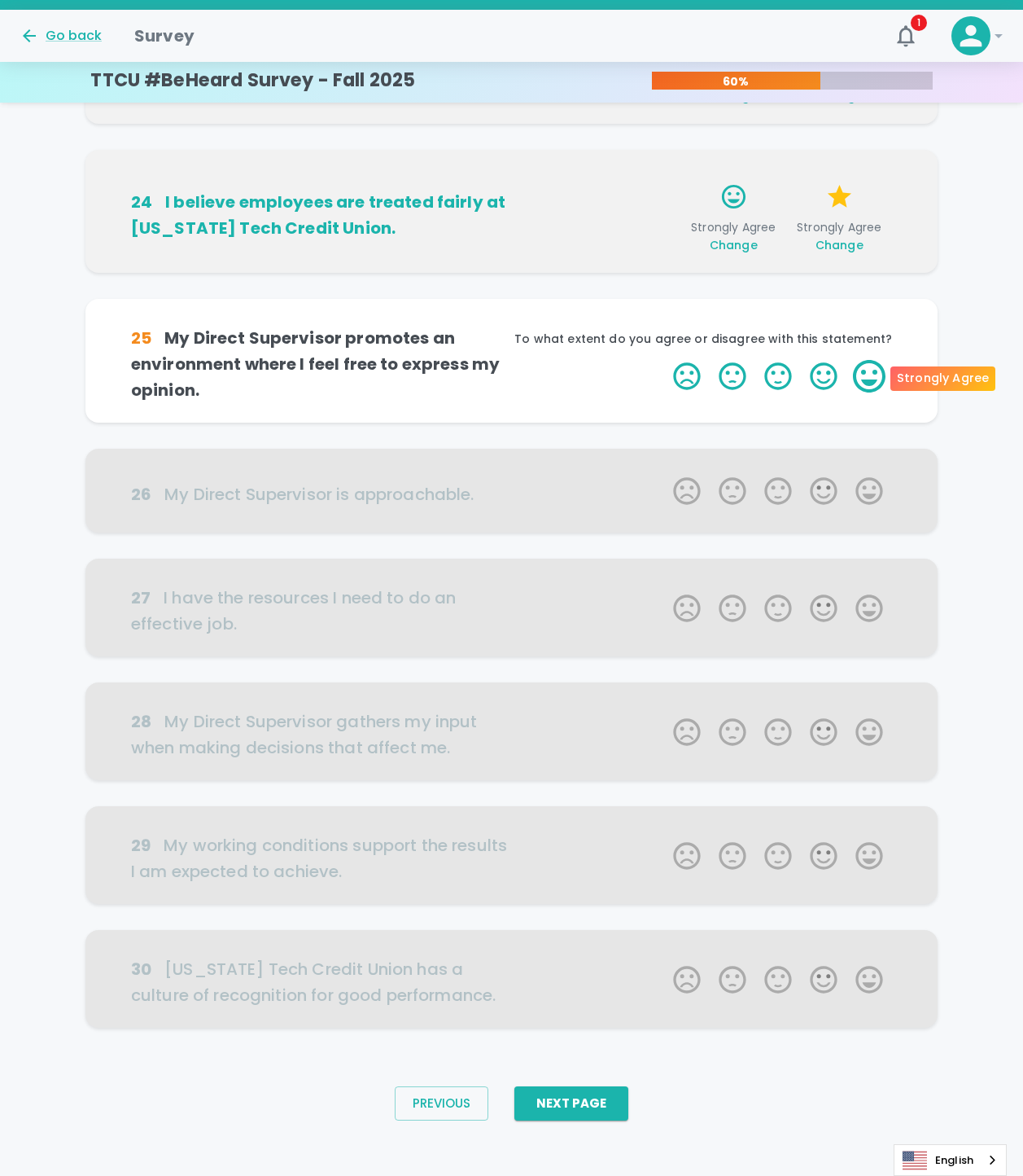
click at [880, 374] on label "5 Stars" at bounding box center [869, 376] width 46 height 32
click at [664, 360] on input "5 Stars" at bounding box center [663, 359] width 1 height 1
click at [874, 372] on label "5 Stars" at bounding box center [869, 376] width 46 height 32
click at [664, 360] on input "5 Stars" at bounding box center [663, 359] width 1 height 1
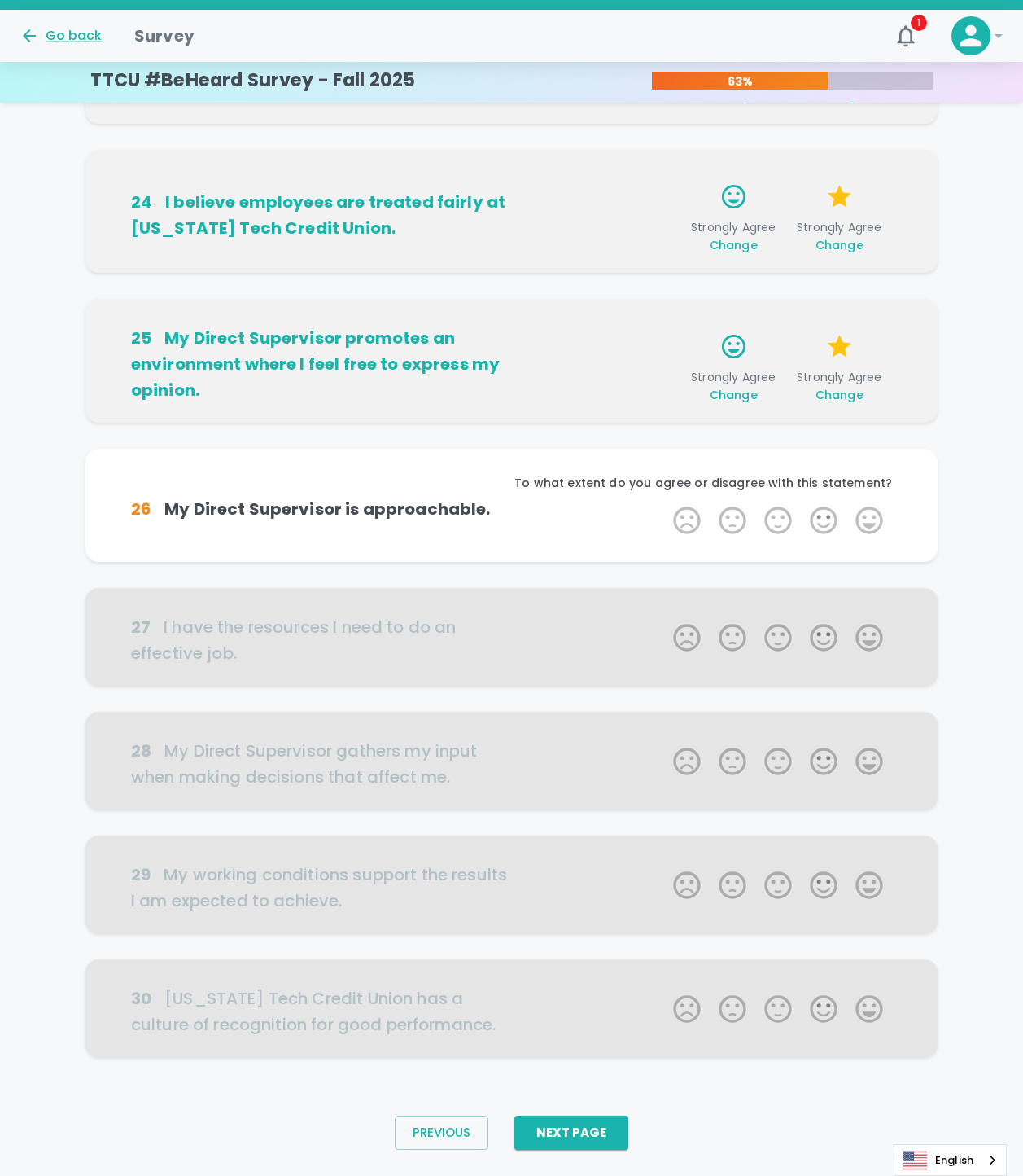
scroll to position [445, 0]
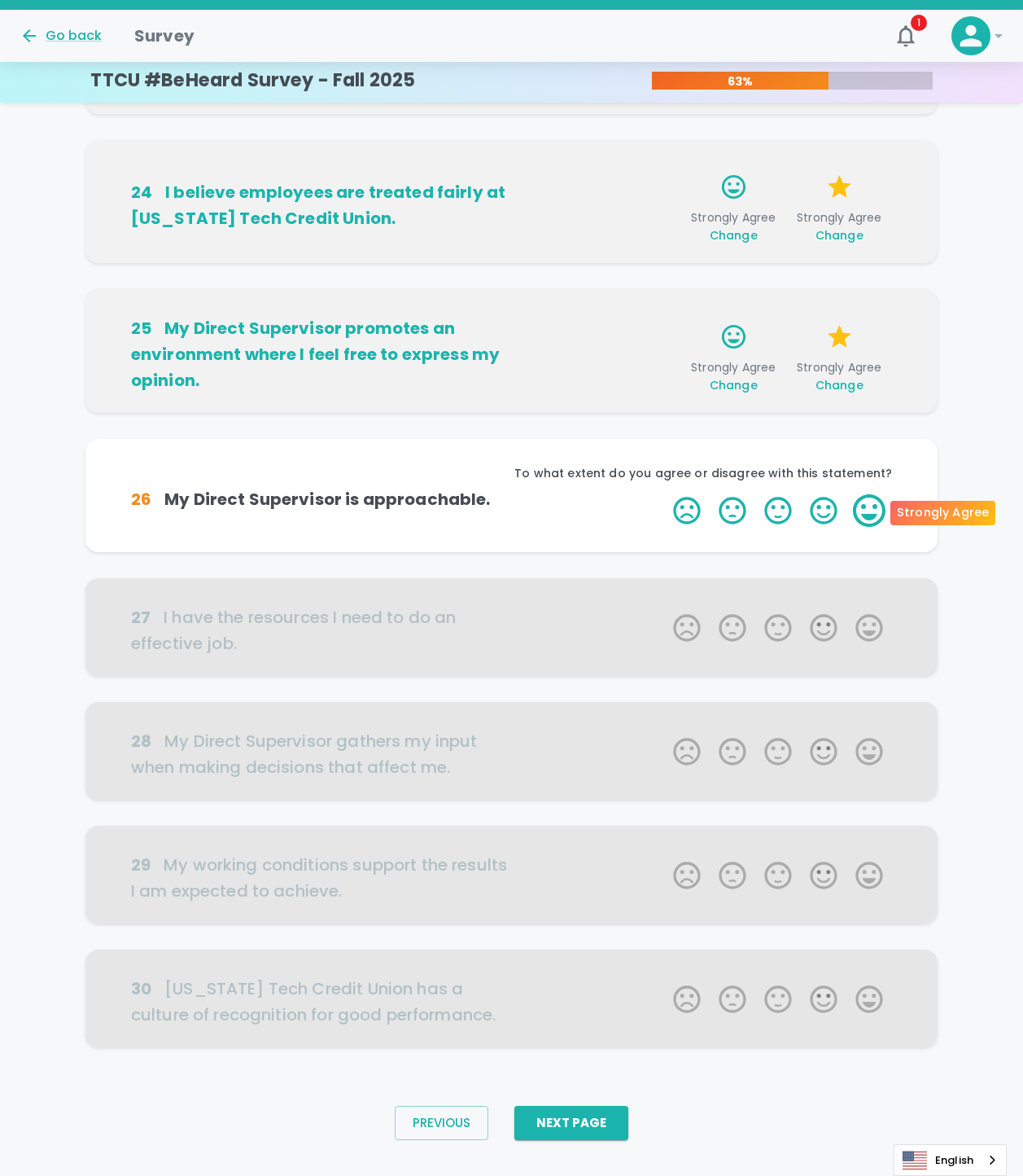
click at [880, 502] on label "5 Stars" at bounding box center [869, 511] width 46 height 32
click at [664, 495] on input "5 Stars" at bounding box center [663, 494] width 1 height 1
click at [880, 502] on label "5 Stars" at bounding box center [869, 511] width 46 height 32
click at [664, 495] on input "5 Stars" at bounding box center [663, 494] width 1 height 1
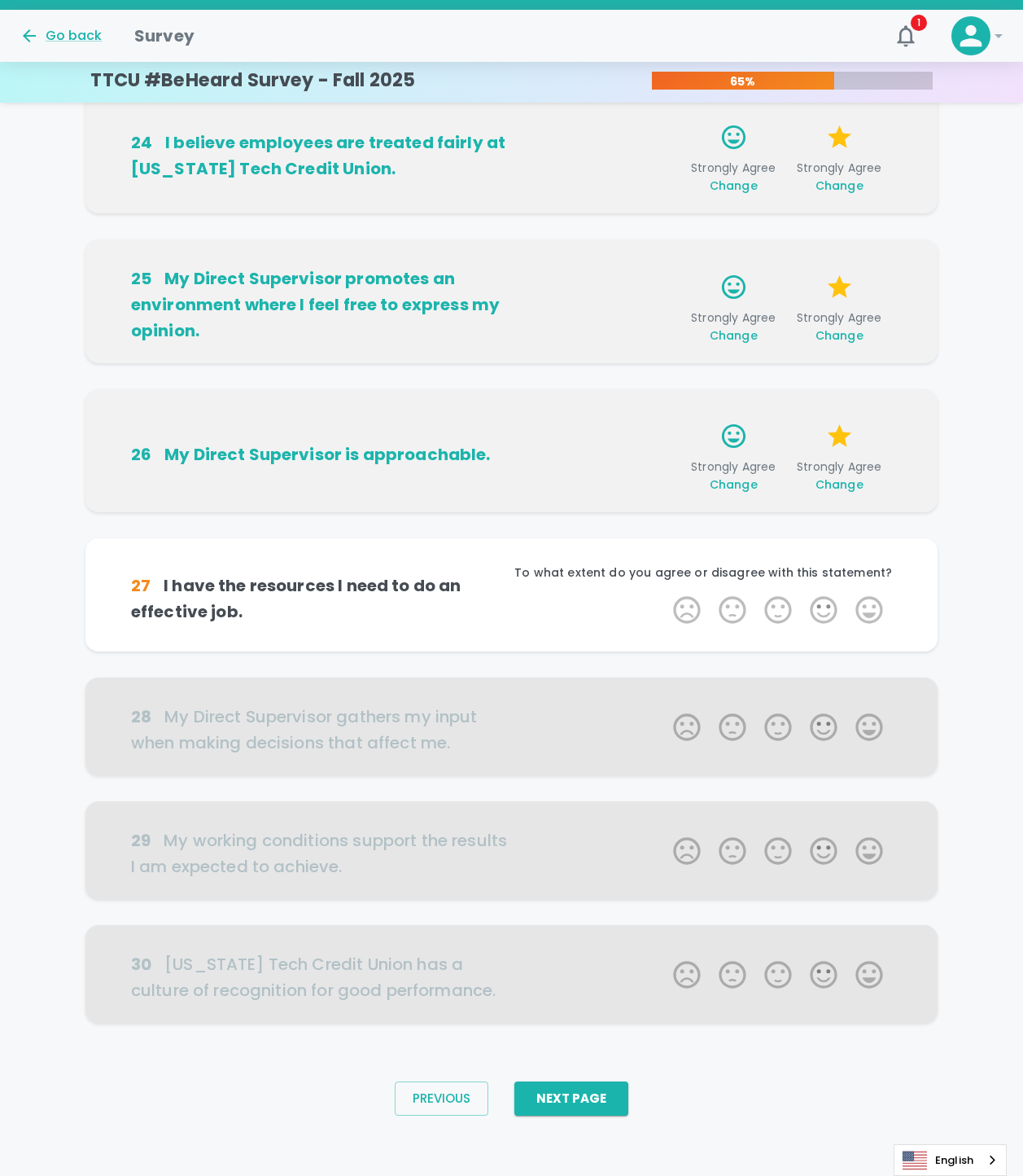
scroll to position [500, 0]
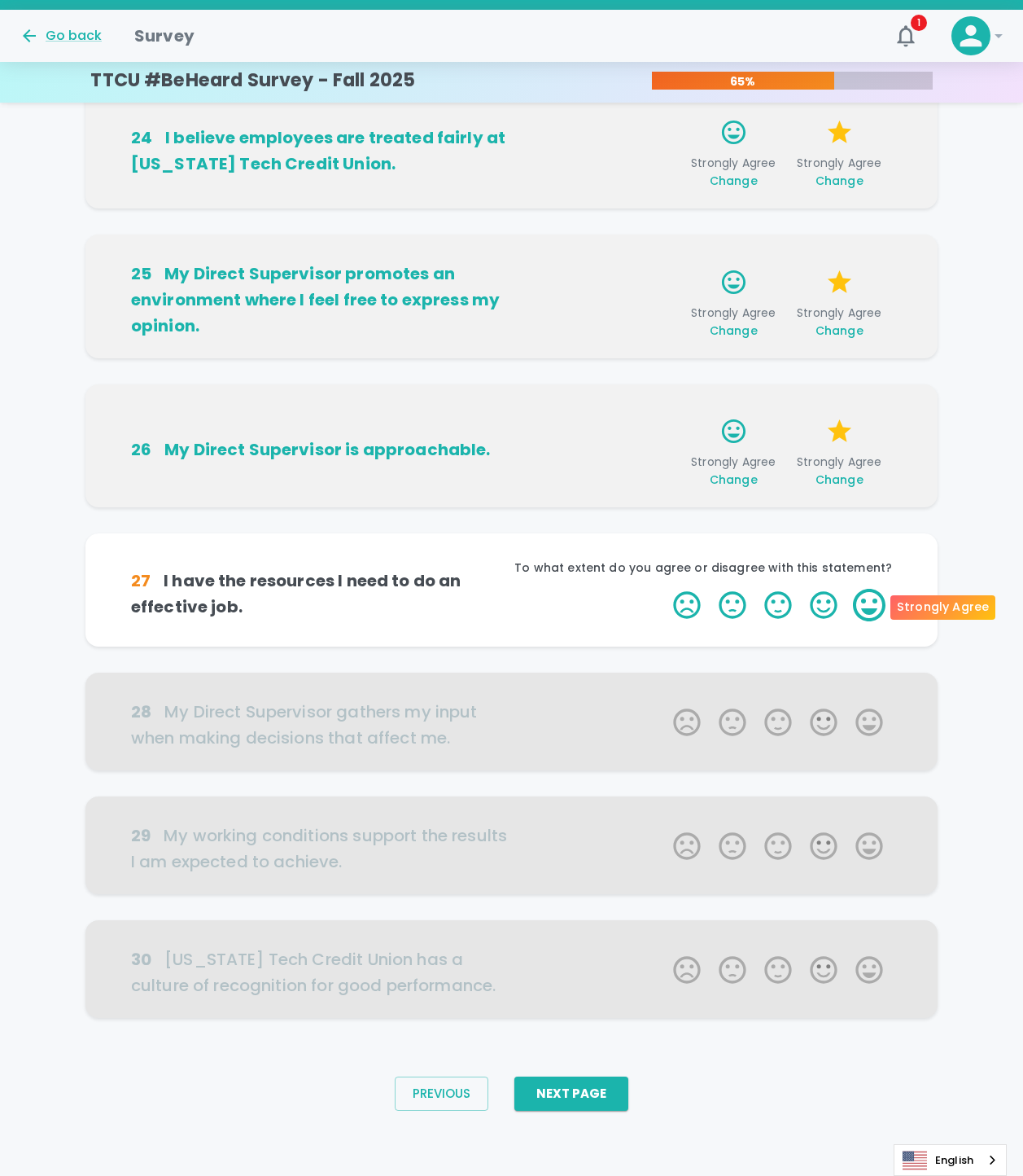
click at [864, 596] on label "5 Stars" at bounding box center [869, 605] width 46 height 32
click at [664, 589] on input "5 Stars" at bounding box center [663, 588] width 1 height 1
click at [864, 596] on label "5 Stars" at bounding box center [869, 605] width 46 height 32
click at [664, 589] on input "5 Stars" at bounding box center [663, 588] width 1 height 1
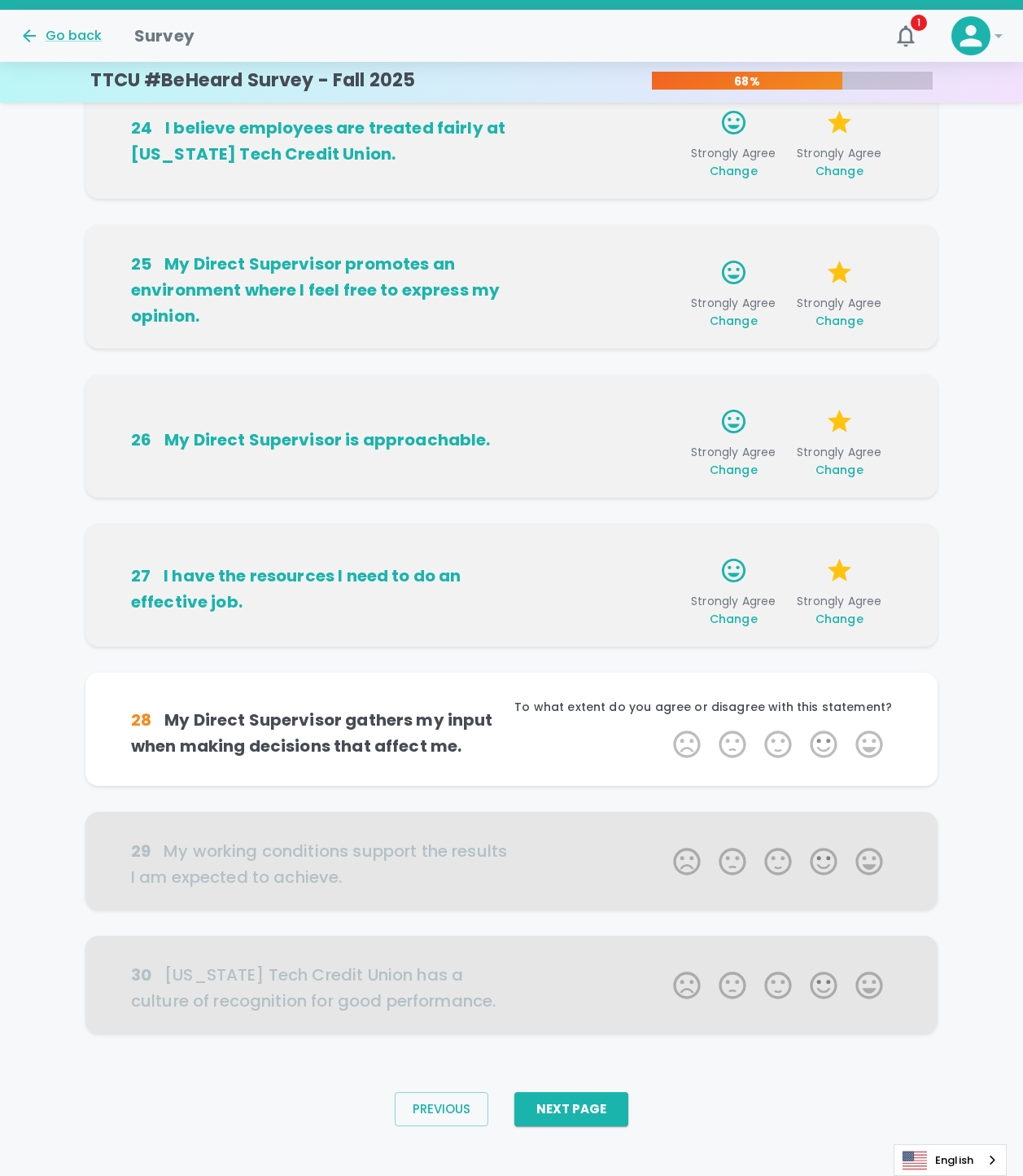
scroll to position [525, 0]
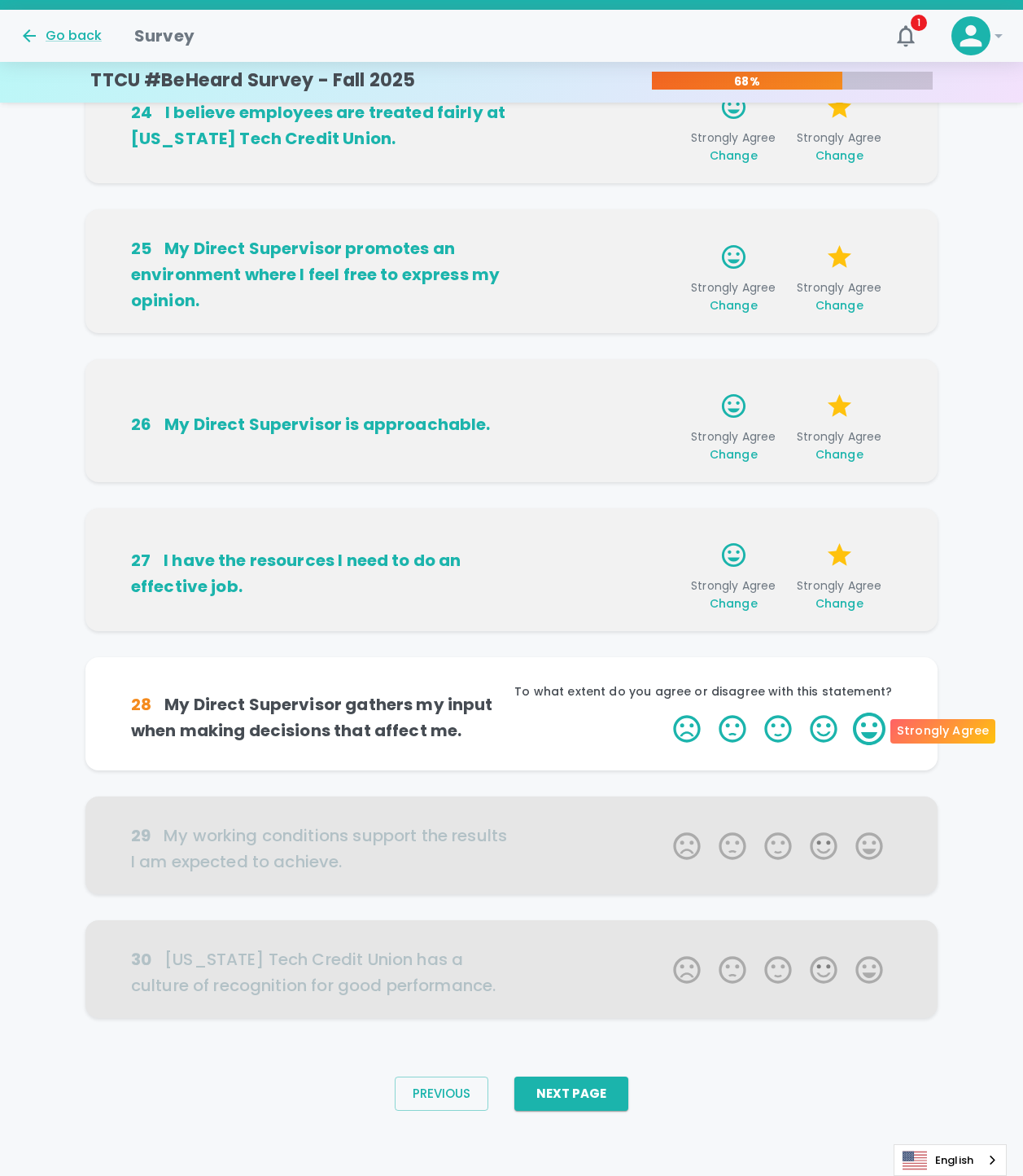
click at [880, 725] on label "5 Stars" at bounding box center [869, 729] width 46 height 32
click at [664, 713] on input "5 Stars" at bounding box center [663, 712] width 1 height 1
click at [880, 725] on label "5 Stars" at bounding box center [869, 729] width 46 height 32
click at [664, 713] on input "5 Stars" at bounding box center [663, 712] width 1 height 1
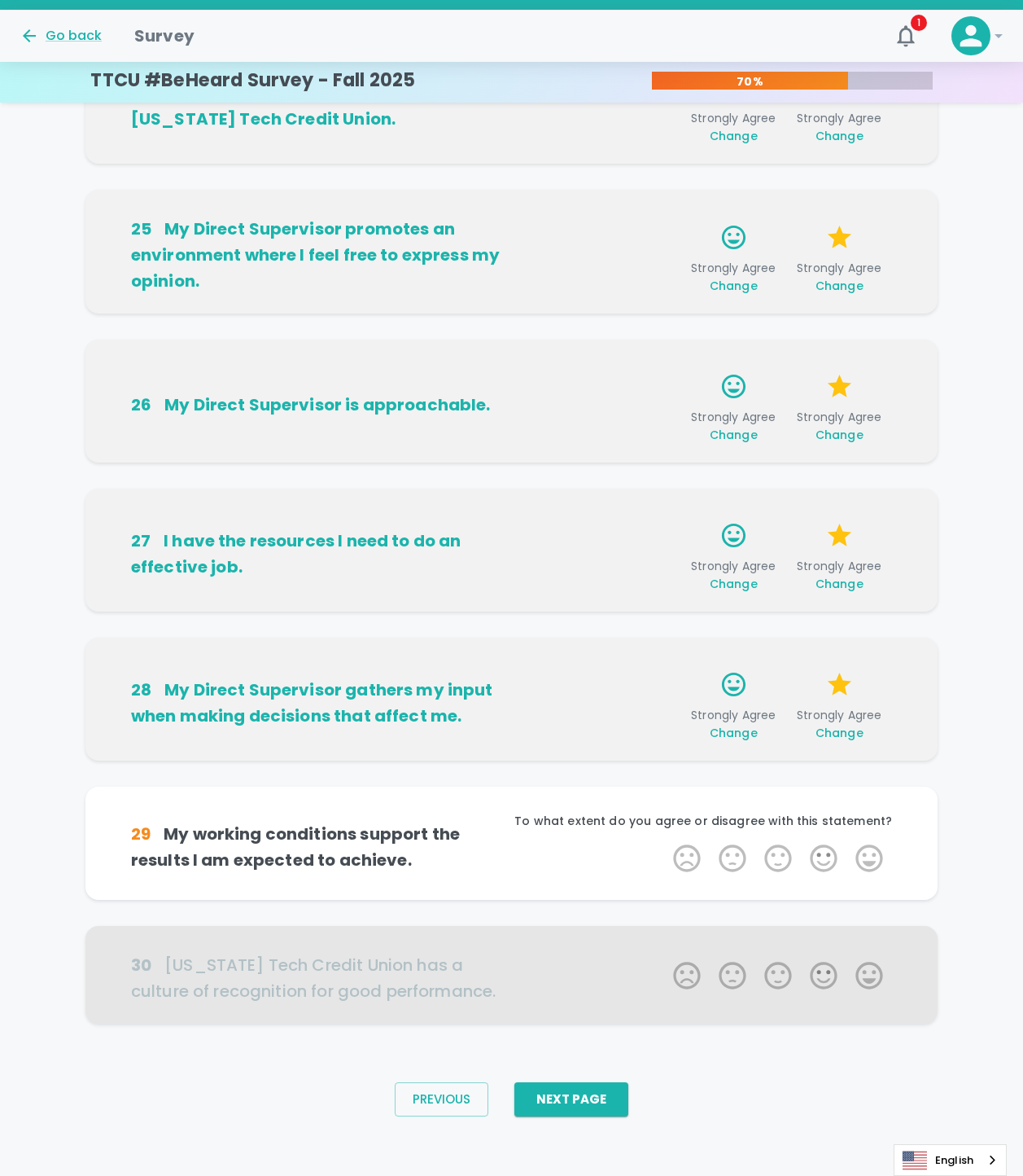
scroll to position [551, 0]
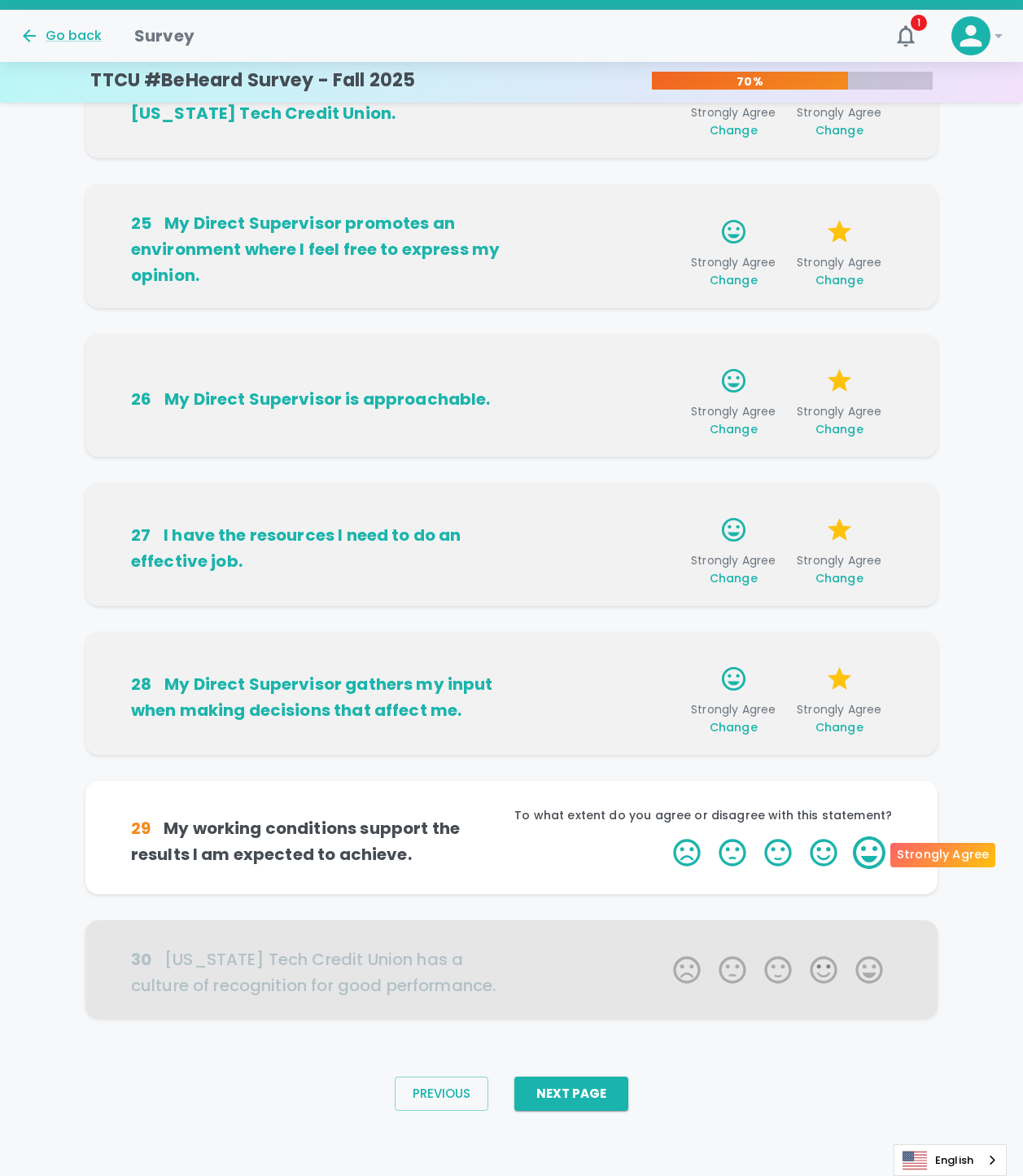
click at [875, 852] on label "5 Stars" at bounding box center [869, 853] width 46 height 32
click at [664, 837] on input "5 Stars" at bounding box center [663, 836] width 1 height 1
click at [875, 852] on label "5 Stars" at bounding box center [869, 853] width 46 height 32
click at [664, 837] on input "5 Stars" at bounding box center [663, 836] width 1 height 1
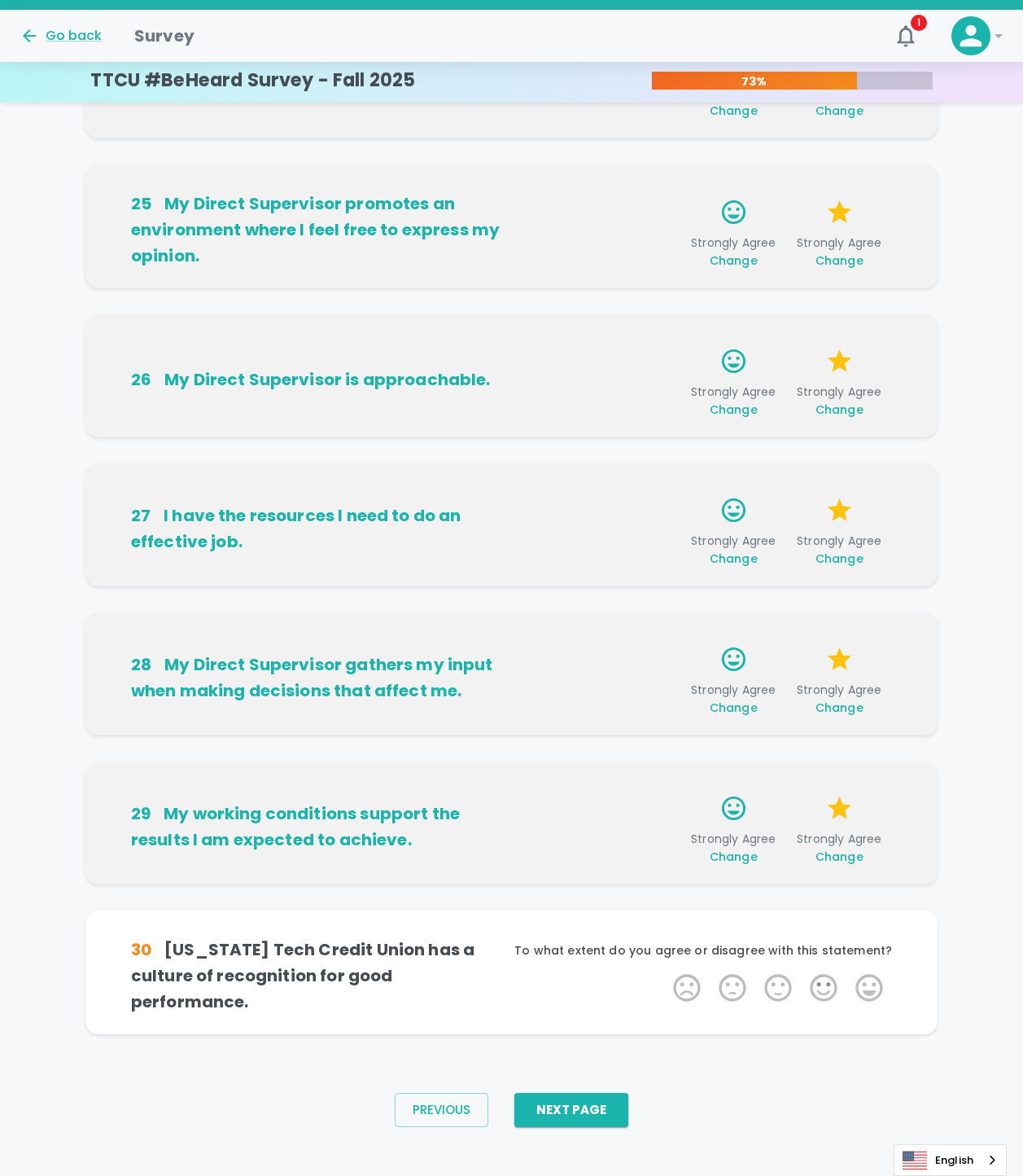
scroll to position [576, 0]
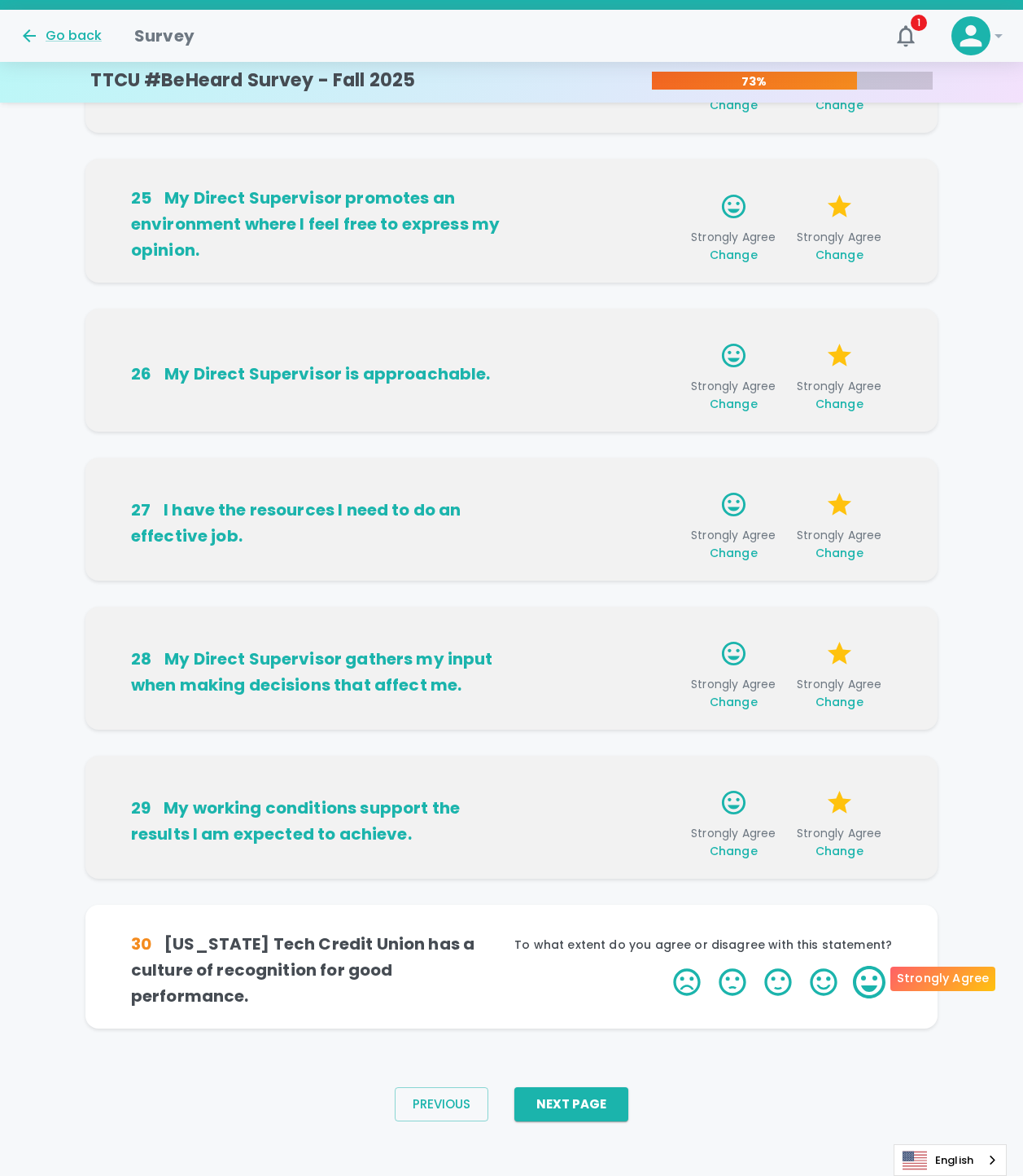
click at [871, 967] on label "5 Stars" at bounding box center [869, 982] width 46 height 32
click at [664, 966] on input "5 Stars" at bounding box center [663, 965] width 1 height 1
click at [871, 967] on label "5 Stars" at bounding box center [869, 982] width 46 height 32
click at [664, 966] on input "5 Stars" at bounding box center [663, 965] width 1 height 1
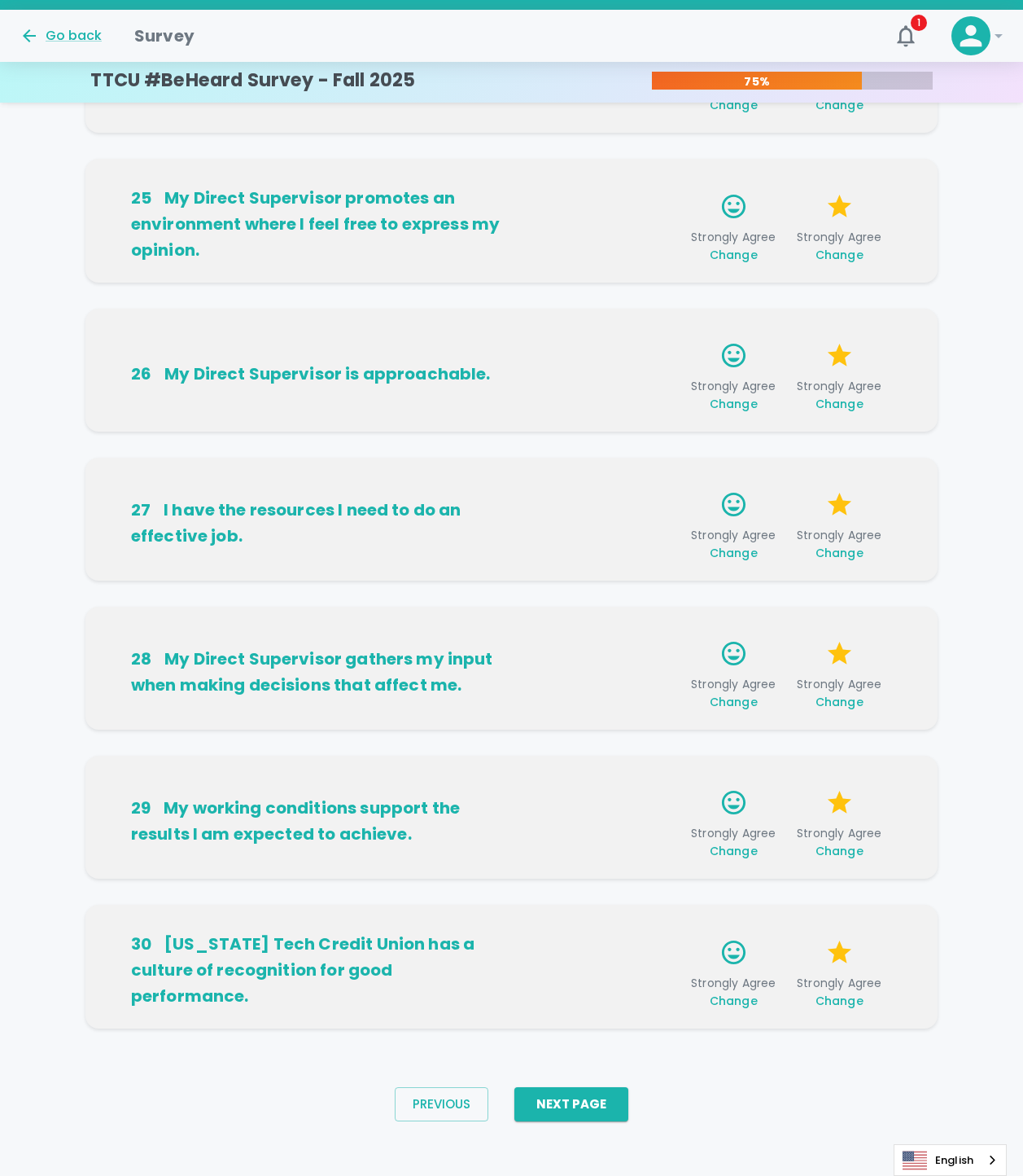
click at [610, 1084] on div "Previous Next Page" at bounding box center [512, 1104] width 260 height 60
click at [605, 1088] on button "Next Page" at bounding box center [572, 1104] width 114 height 34
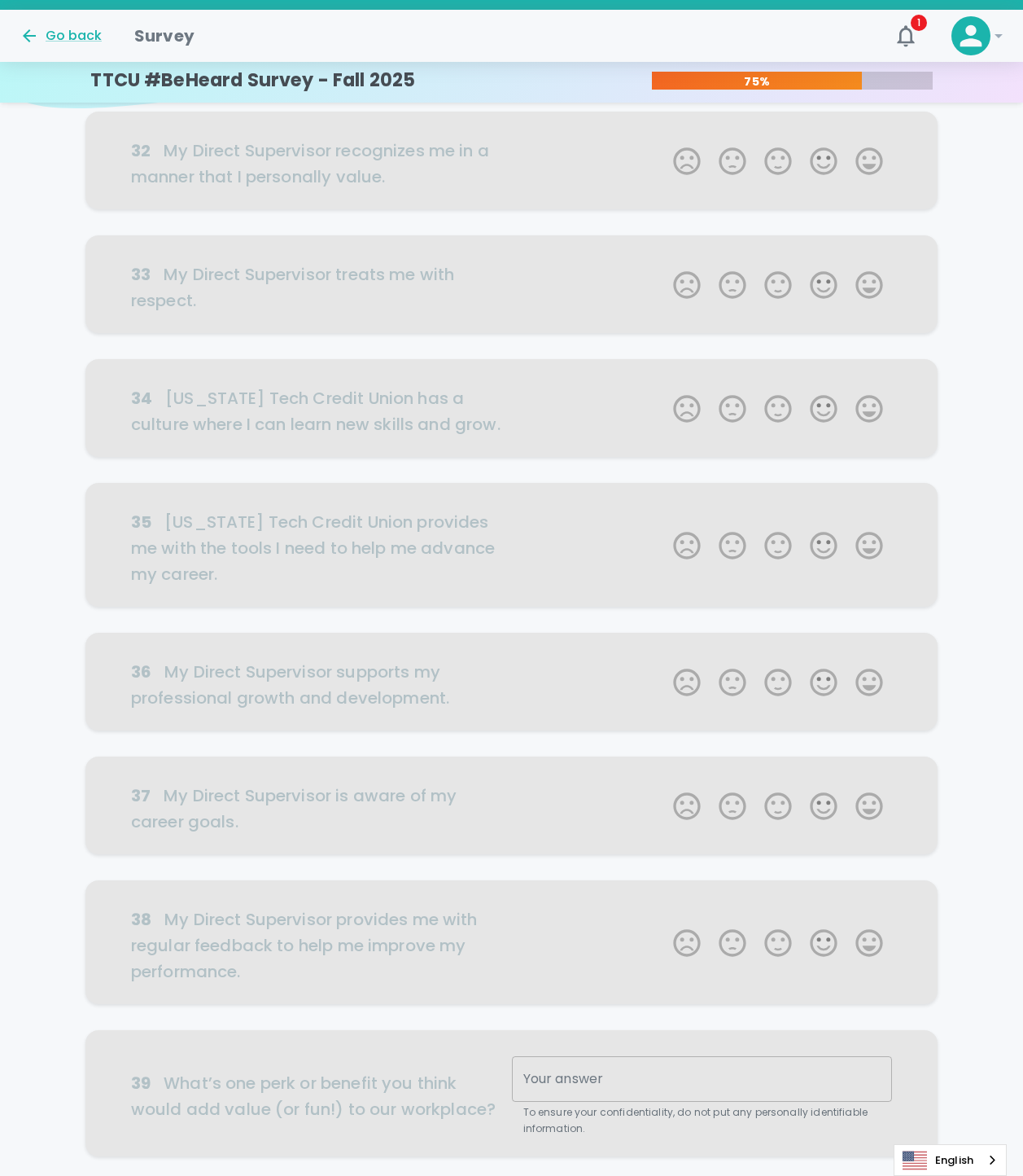
scroll to position [0, 0]
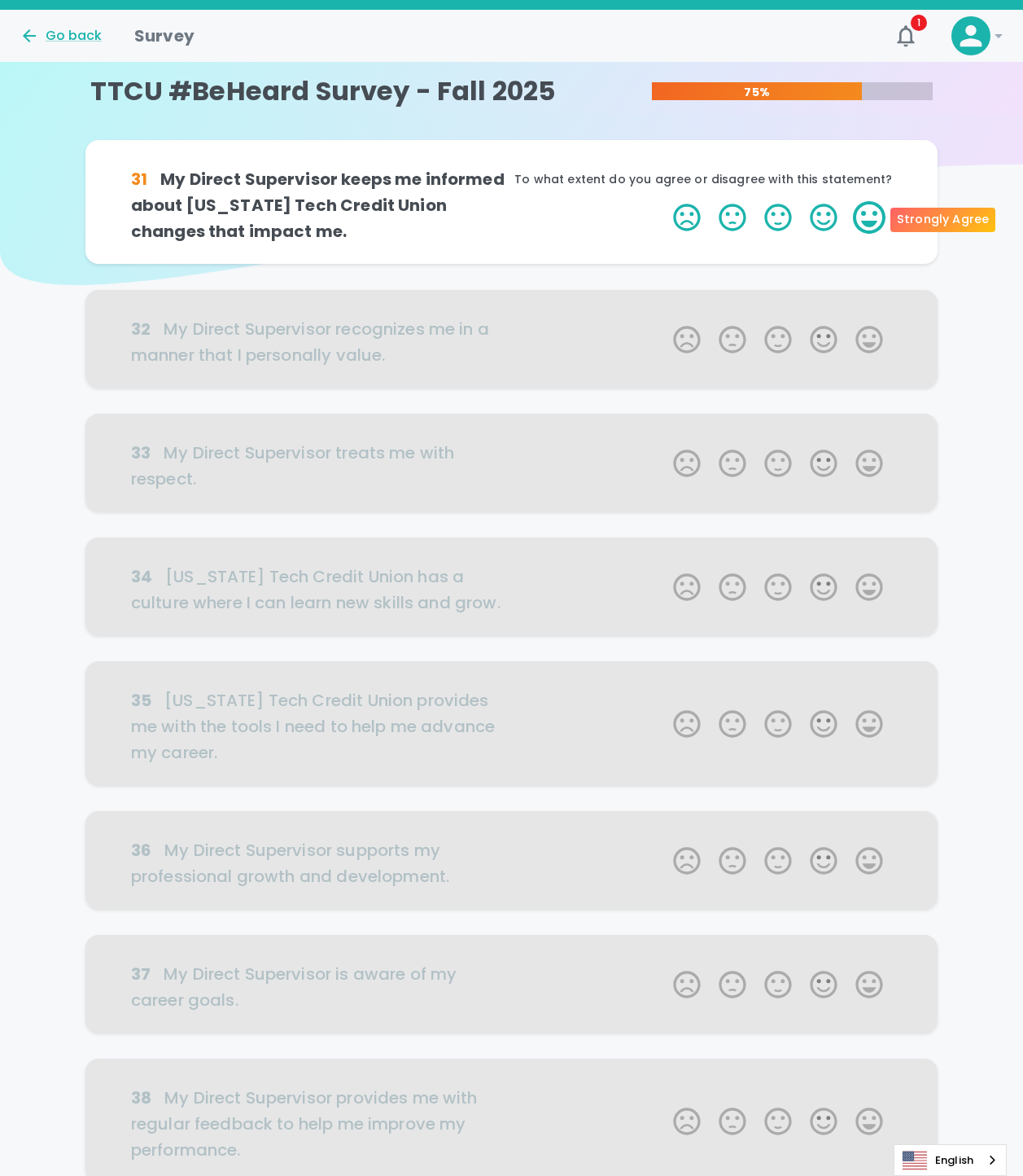
click at [873, 217] on label "5 Stars" at bounding box center [869, 217] width 46 height 32
click at [664, 201] on input "5 Stars" at bounding box center [663, 200] width 1 height 1
click at [873, 217] on label "5 Stars" at bounding box center [869, 217] width 46 height 32
click at [664, 201] on input "5 Stars" at bounding box center [663, 200] width 1 height 1
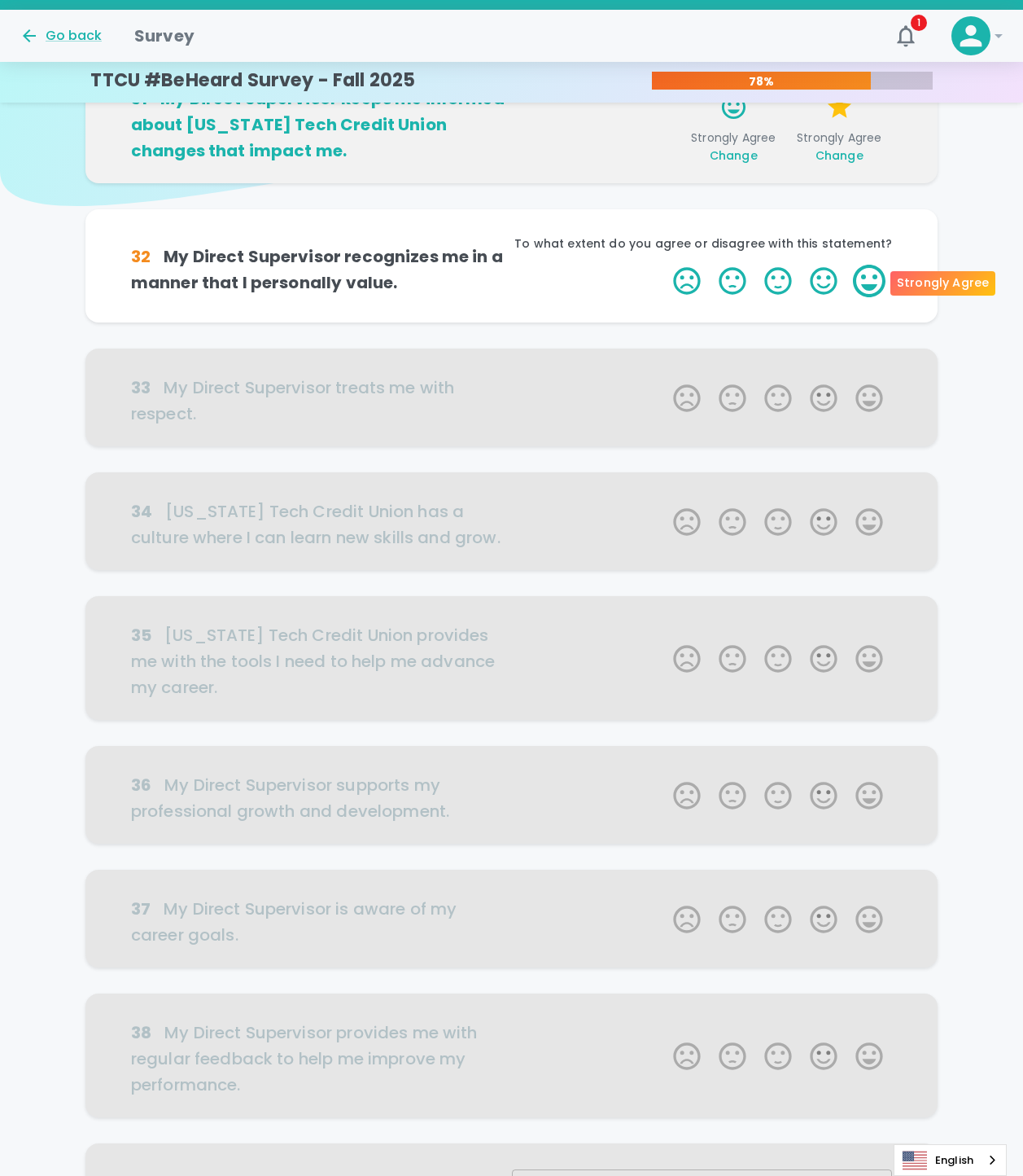
scroll to position [143, 0]
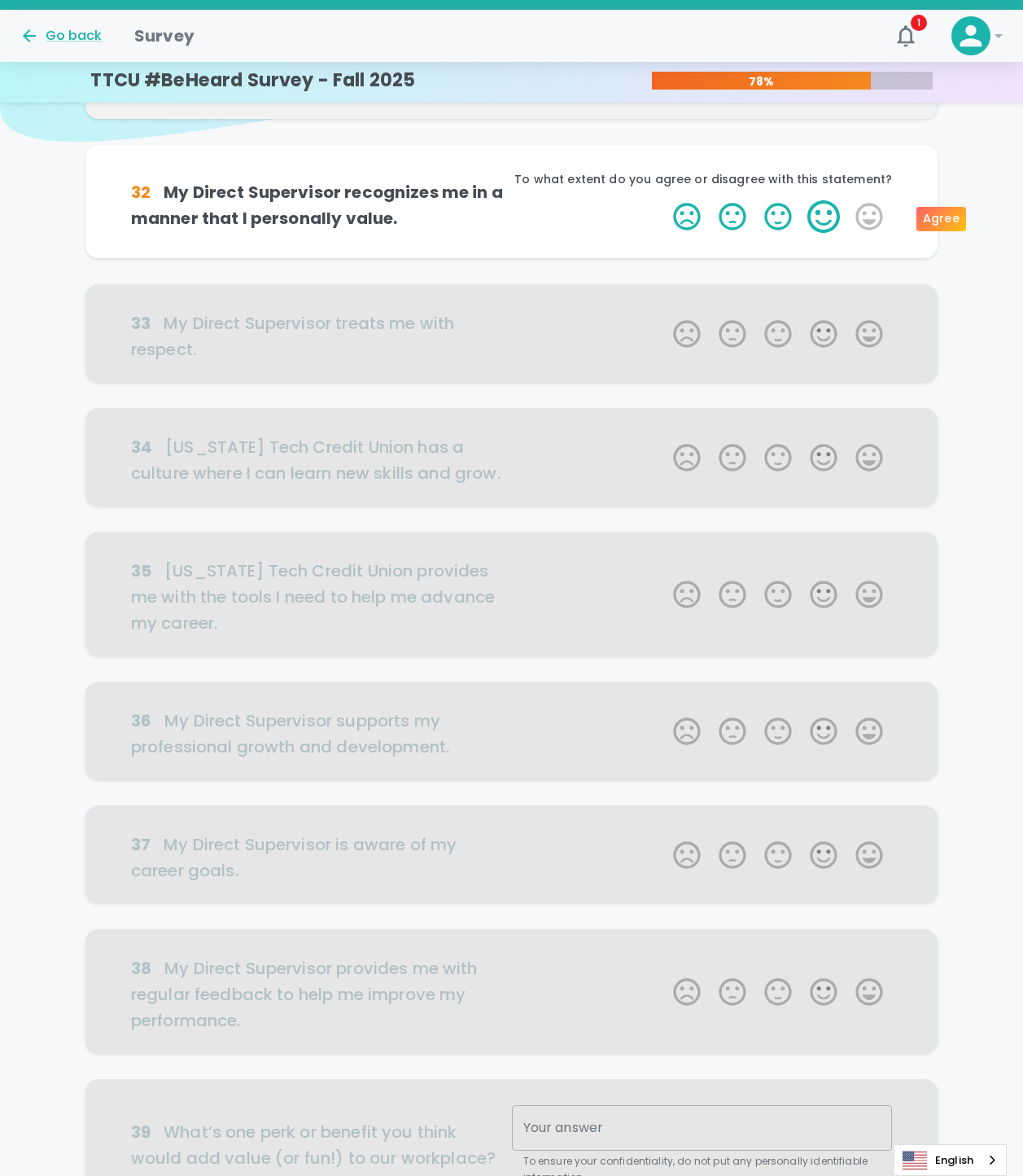
click at [827, 215] on label "4 Stars" at bounding box center [824, 216] width 46 height 32
click at [664, 200] on input "4 Stars" at bounding box center [663, 199] width 1 height 1
click at [860, 216] on label "5 Stars" at bounding box center [869, 216] width 46 height 32
click at [664, 200] on input "5 Stars" at bounding box center [663, 199] width 1 height 1
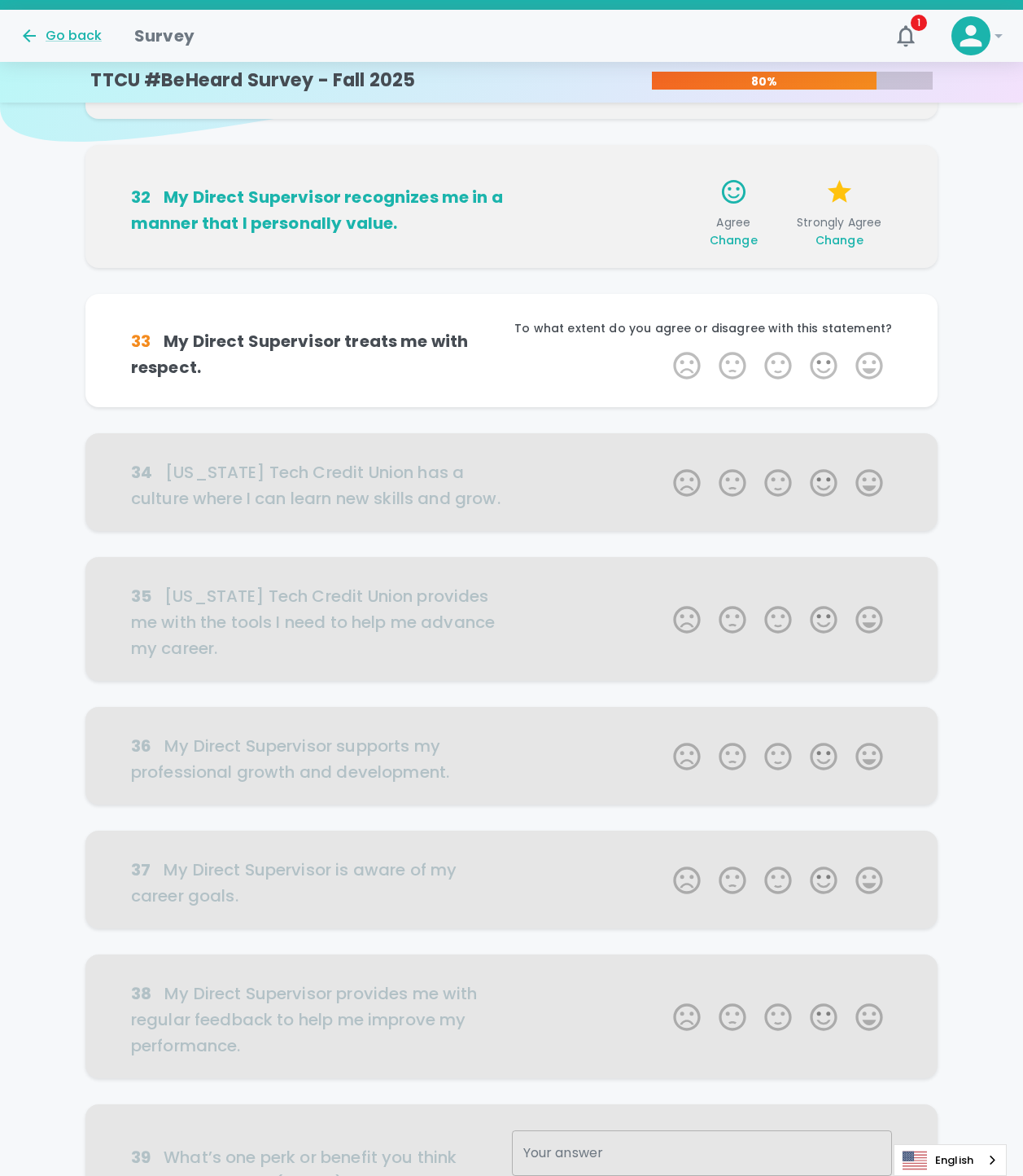
scroll to position [287, 0]
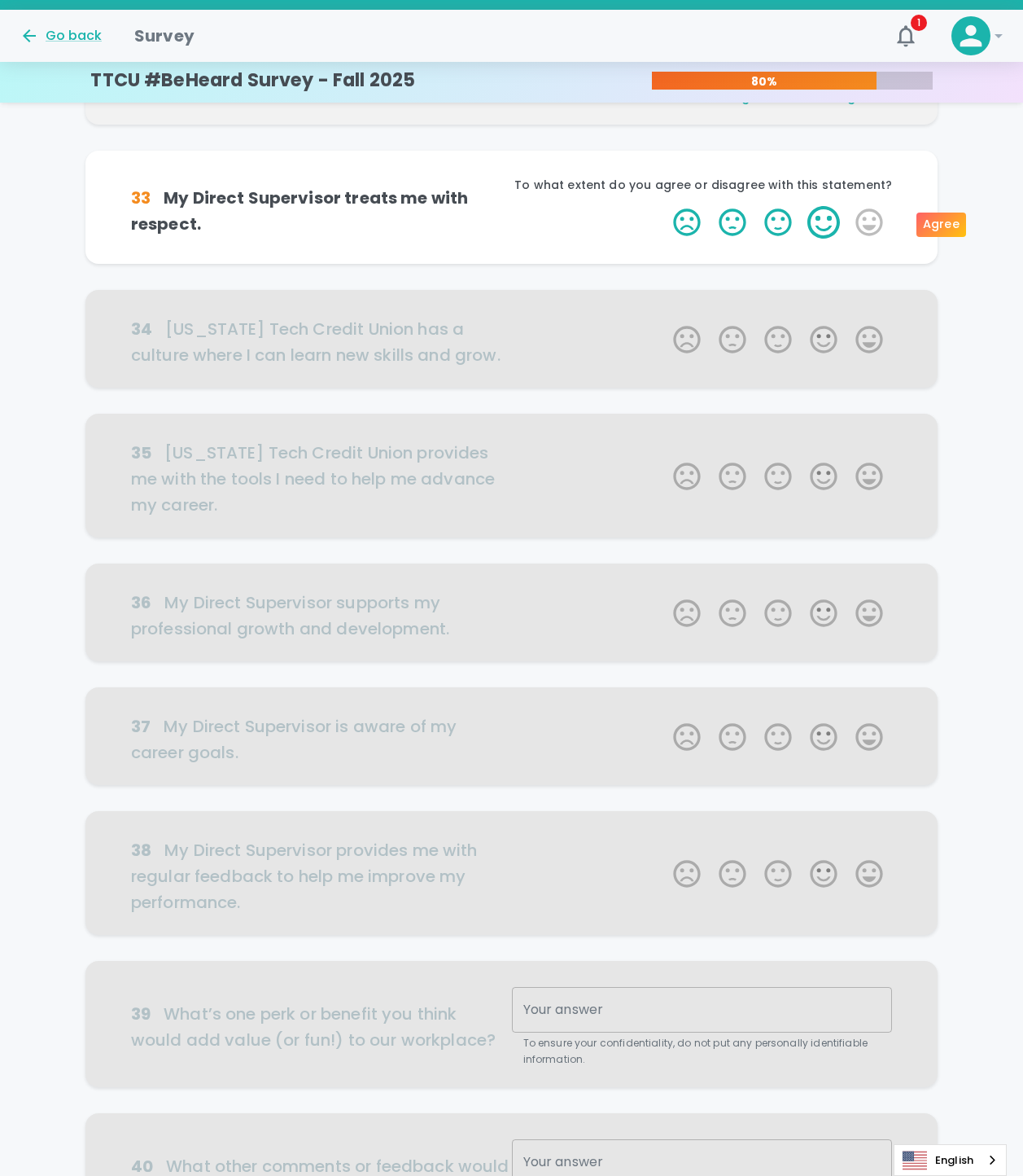
click at [849, 228] on label "5 Stars" at bounding box center [869, 222] width 46 height 32
click at [664, 206] on input "5 Stars" at bounding box center [663, 205] width 1 height 1
click at [863, 220] on label "5 Stars" at bounding box center [869, 222] width 46 height 32
click at [664, 206] on input "5 Stars" at bounding box center [663, 205] width 1 height 1
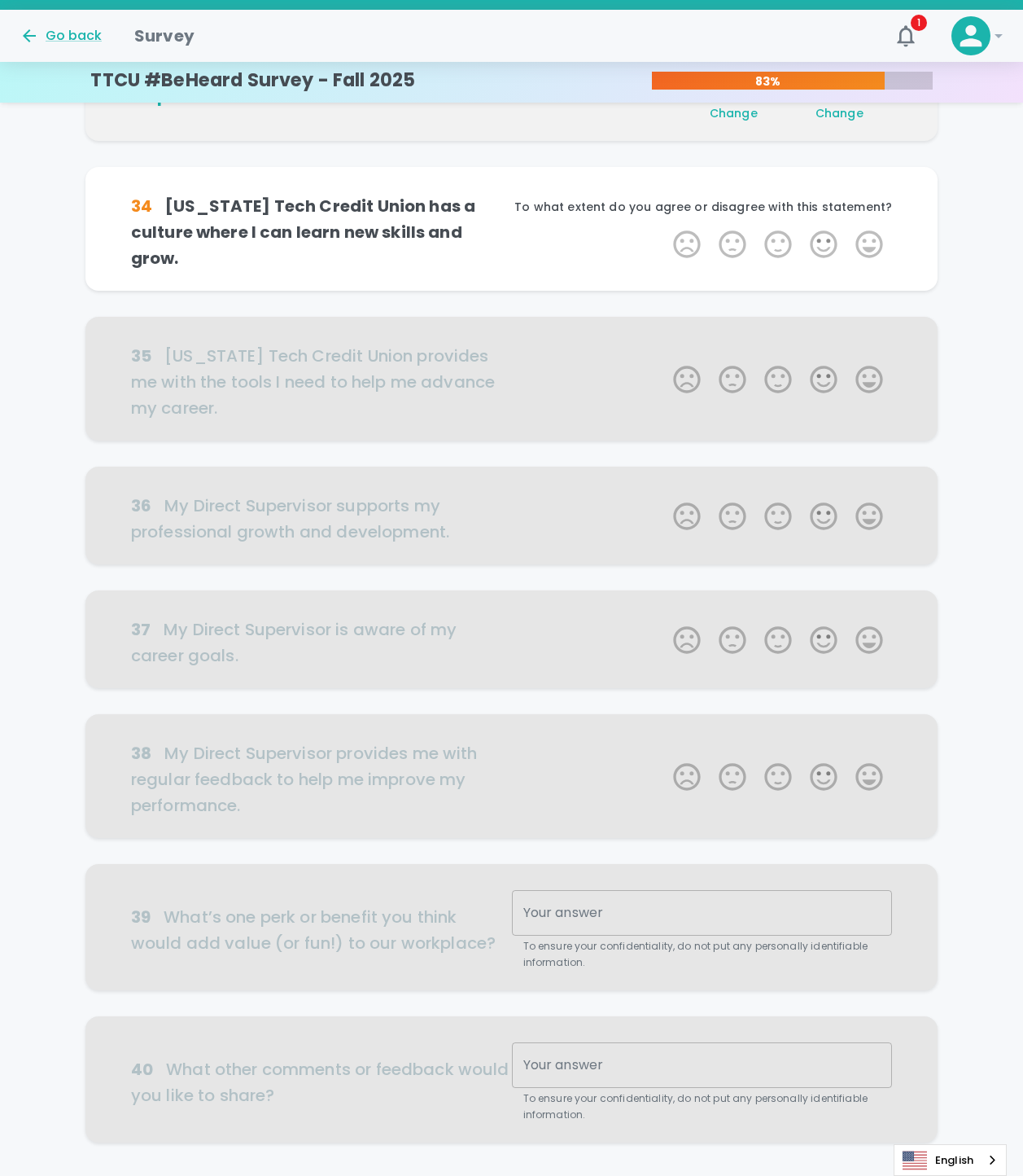
scroll to position [430, 0]
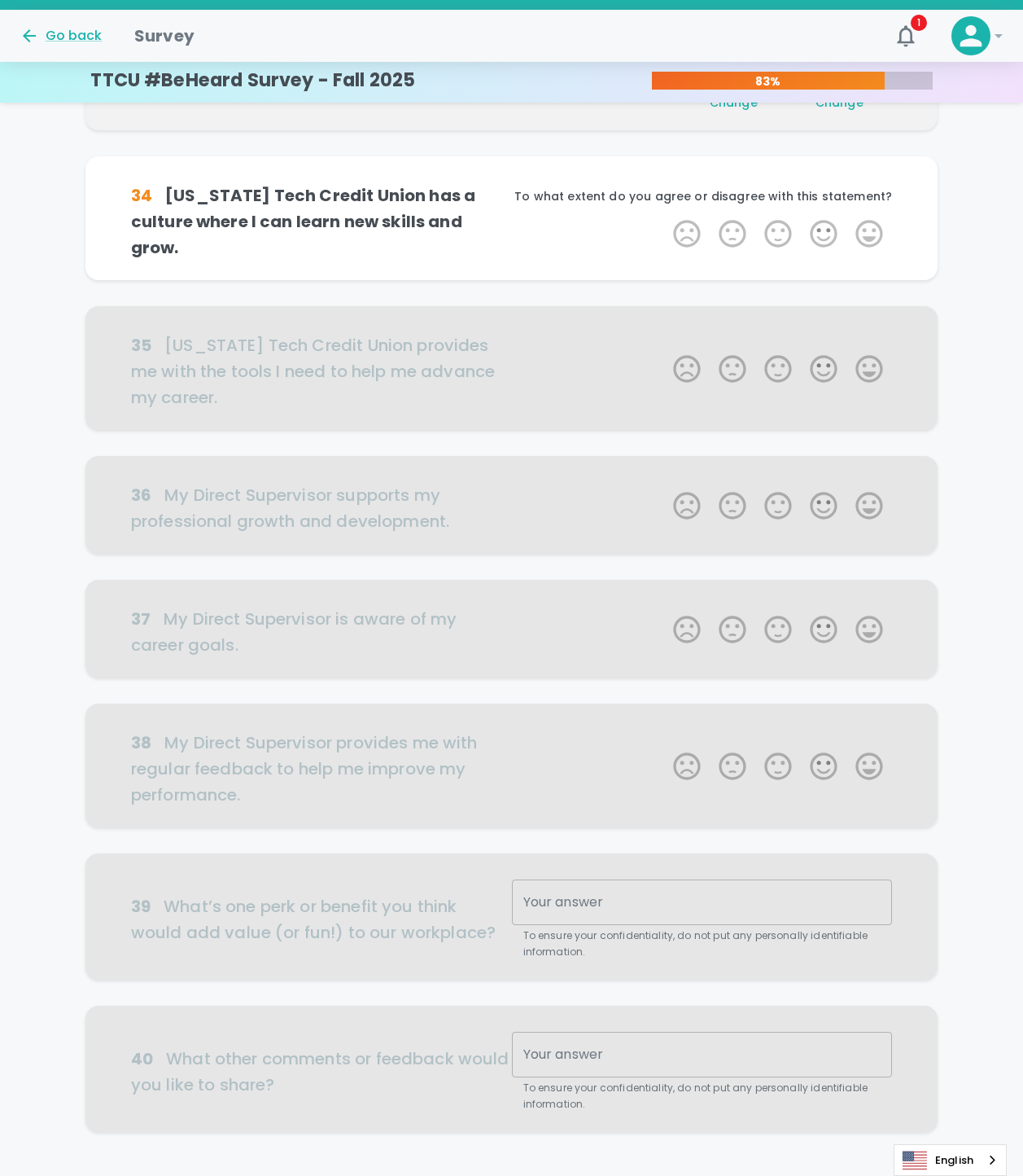
click at [871, 232] on label "5 Stars" at bounding box center [869, 233] width 46 height 32
click at [664, 217] on input "5 Stars" at bounding box center [663, 216] width 1 height 1
click at [871, 232] on label "5 Stars" at bounding box center [869, 233] width 46 height 32
click at [664, 217] on input "5 Stars" at bounding box center [663, 216] width 1 height 1
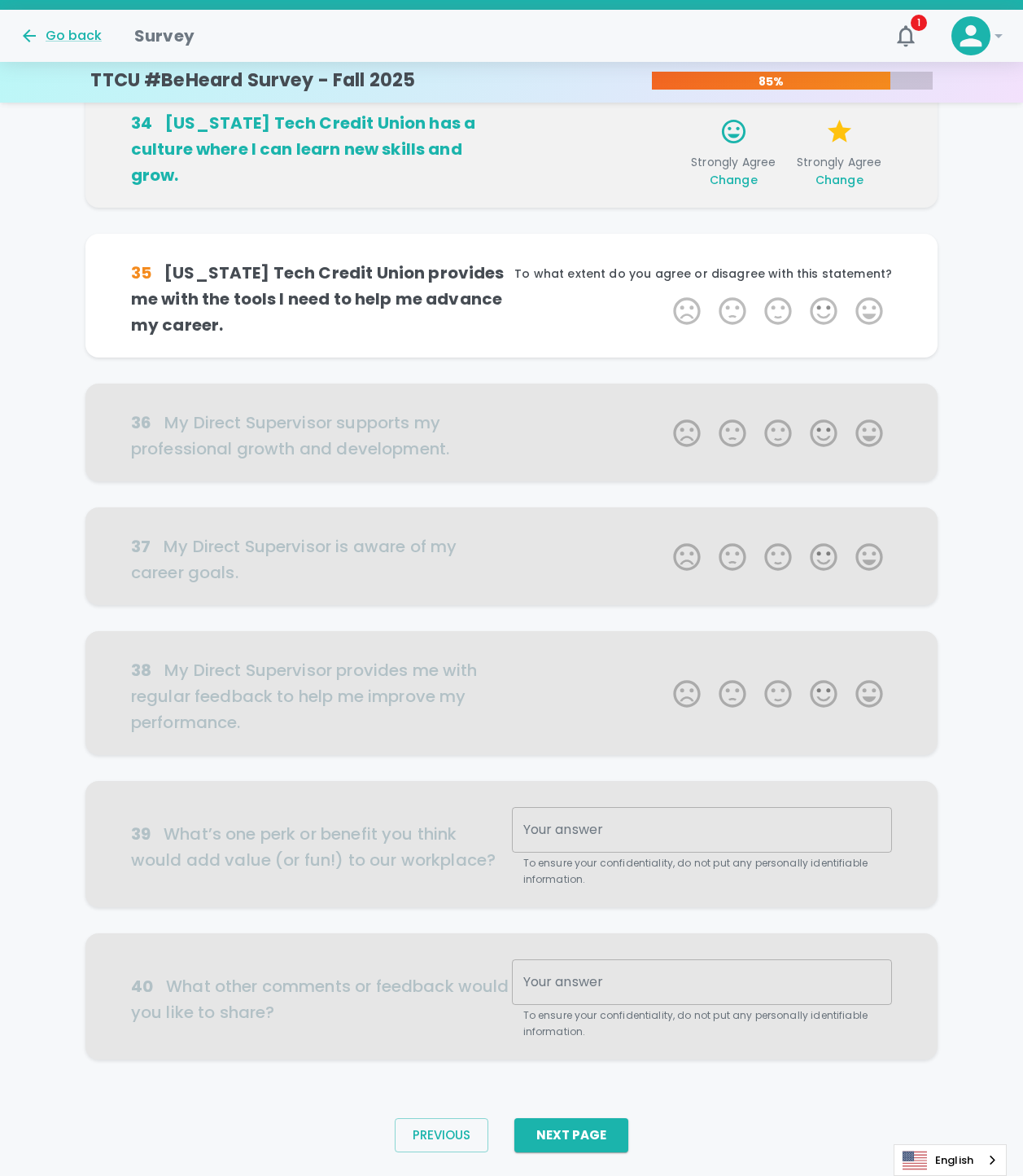
scroll to position [534, 0]
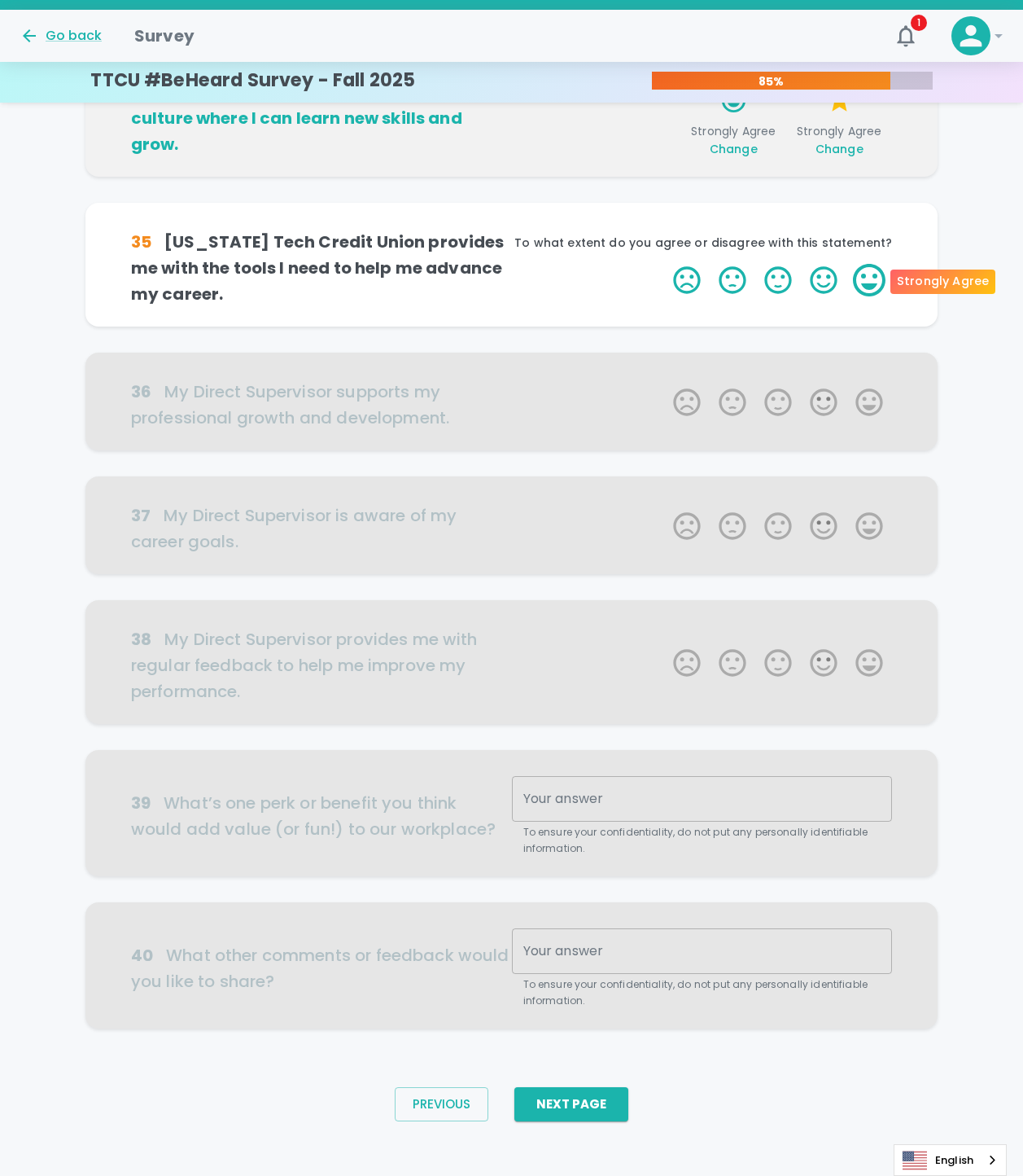
click at [885, 273] on label "5 Stars" at bounding box center [869, 280] width 46 height 32
click at [664, 264] on input "5 Stars" at bounding box center [663, 263] width 1 height 1
click at [873, 277] on label "5 Stars" at bounding box center [869, 280] width 46 height 32
click at [664, 264] on input "5 Stars" at bounding box center [663, 263] width 1 height 1
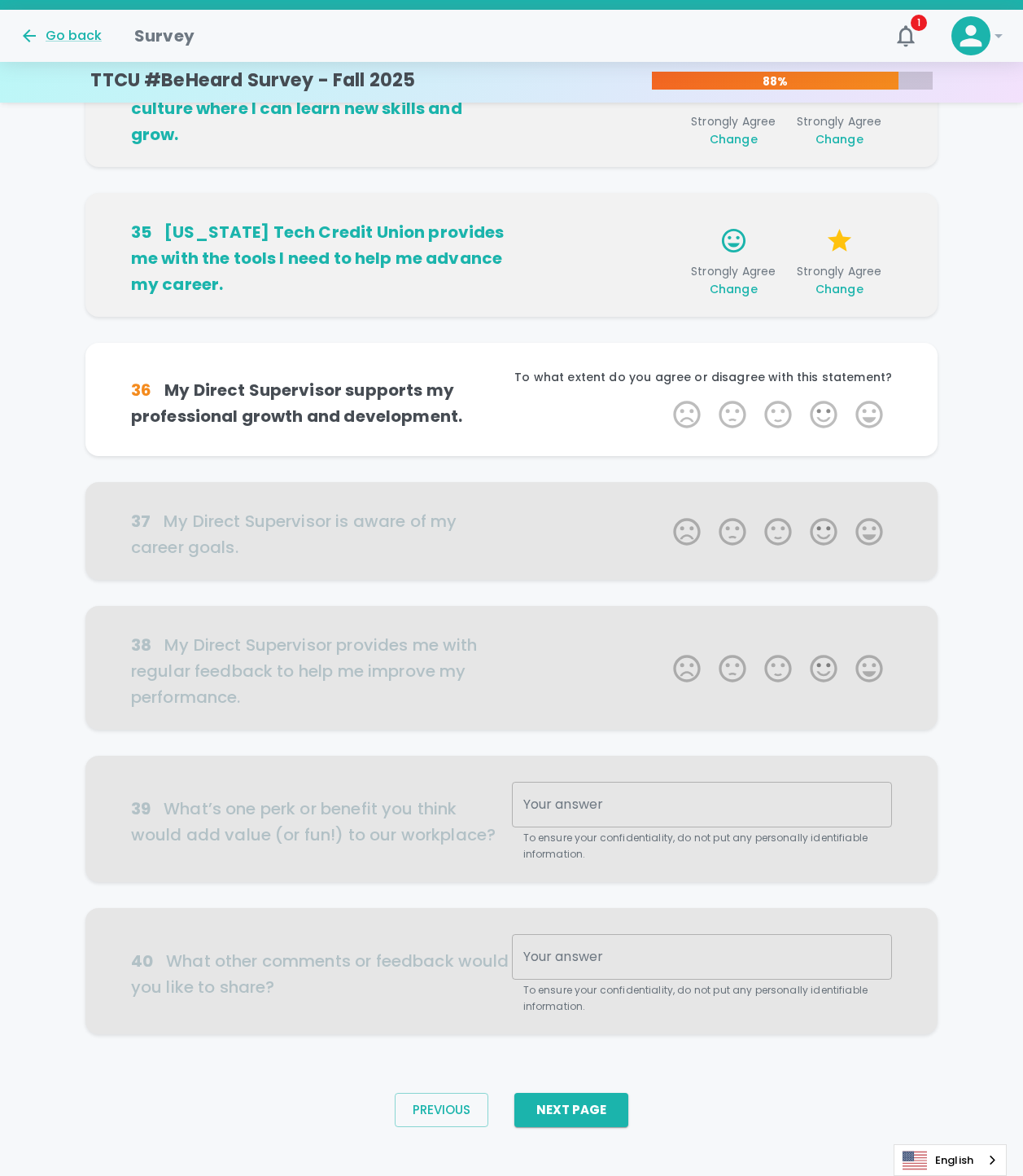
scroll to position [558, 0]
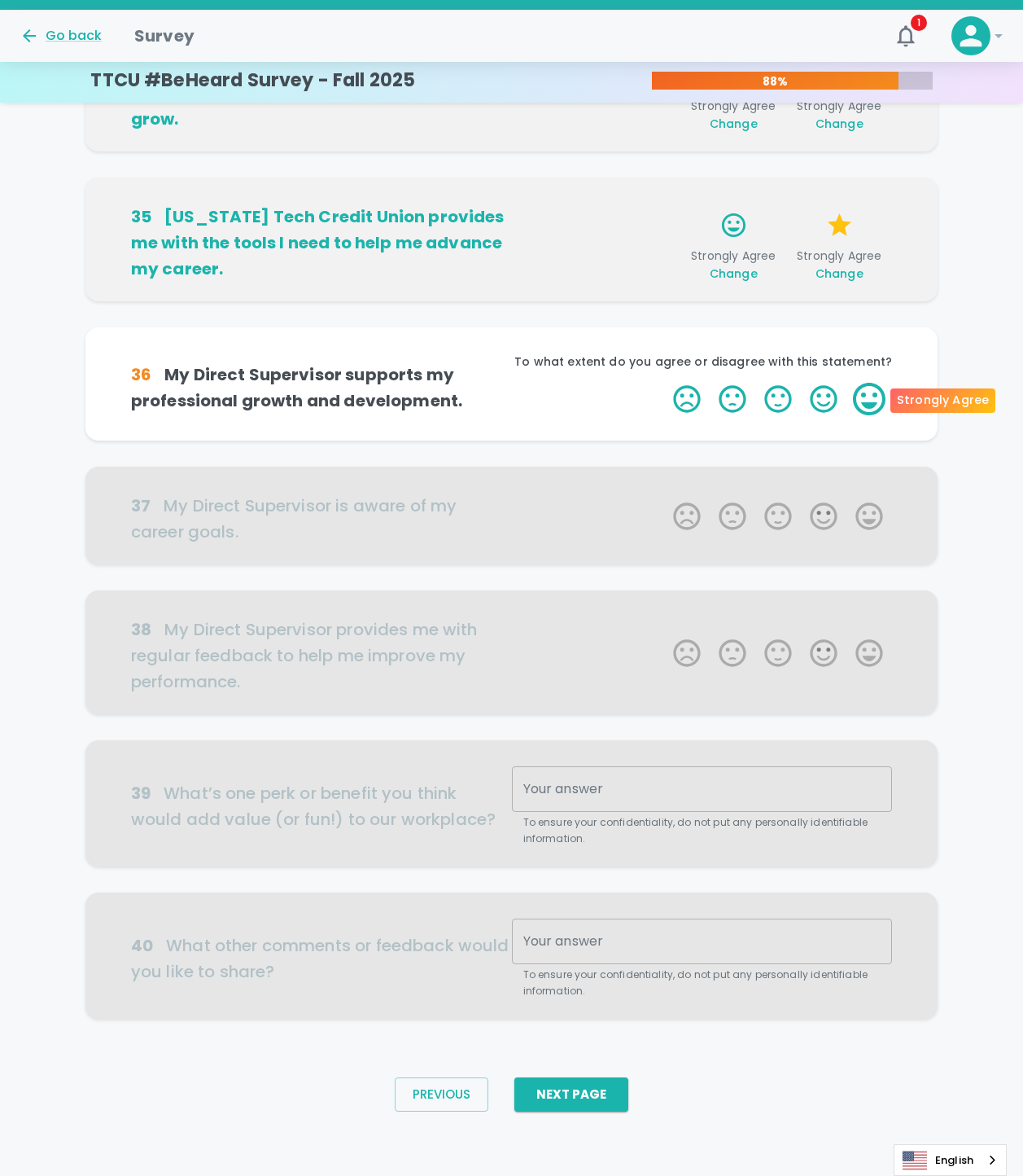
click at [860, 399] on label "5 Stars" at bounding box center [869, 399] width 46 height 32
click at [664, 383] on input "5 Stars" at bounding box center [663, 382] width 1 height 1
click at [860, 399] on label "5 Stars" at bounding box center [869, 399] width 46 height 32
click at [664, 383] on input "5 Stars" at bounding box center [663, 382] width 1 height 1
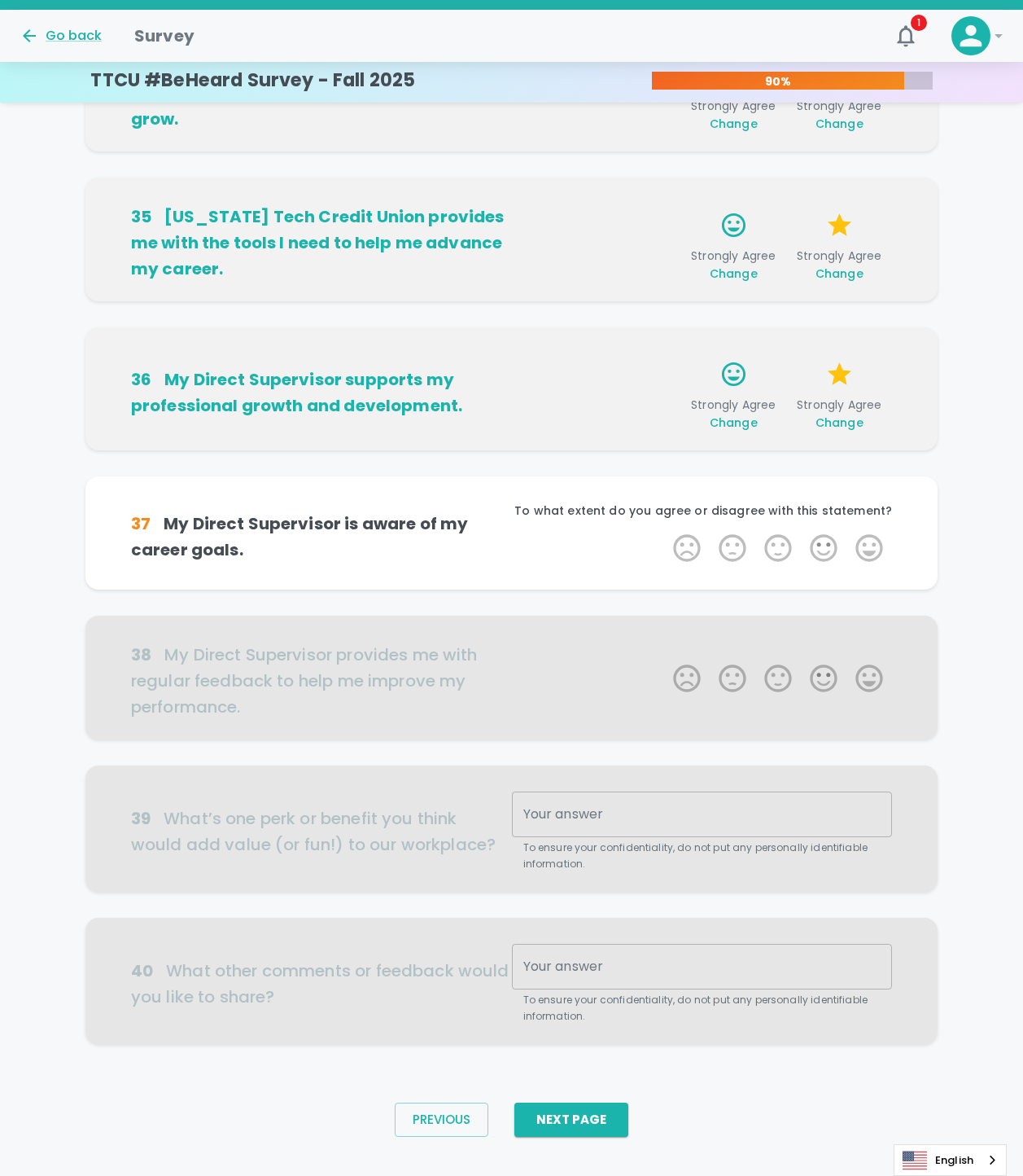
scroll to position [584, 0]
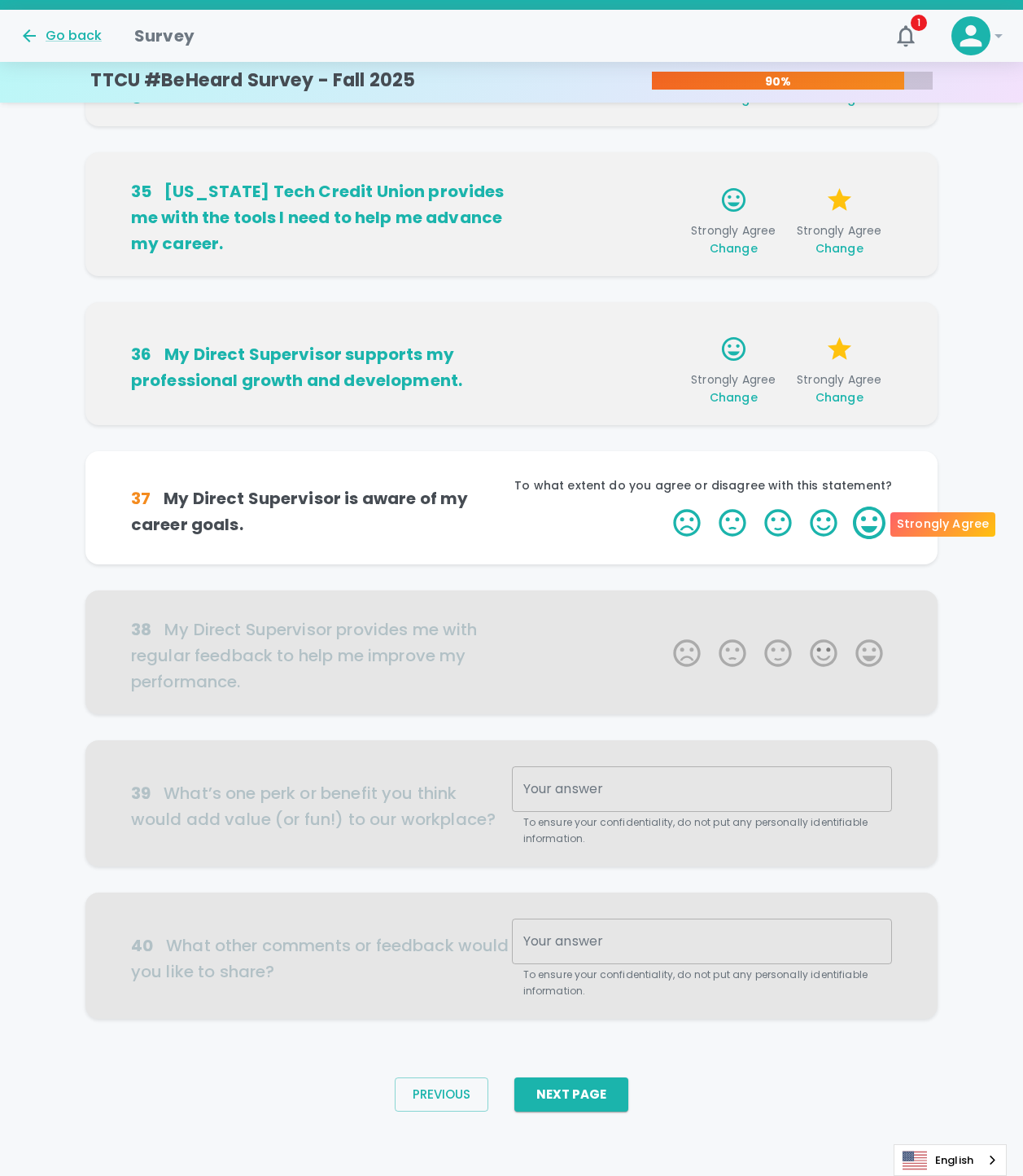
click at [871, 524] on label "5 Stars" at bounding box center [869, 523] width 46 height 32
click at [664, 507] on input "5 Stars" at bounding box center [663, 506] width 1 height 1
click at [871, 524] on label "5 Stars" at bounding box center [869, 523] width 46 height 32
click at [664, 507] on input "5 Stars" at bounding box center [663, 506] width 1 height 1
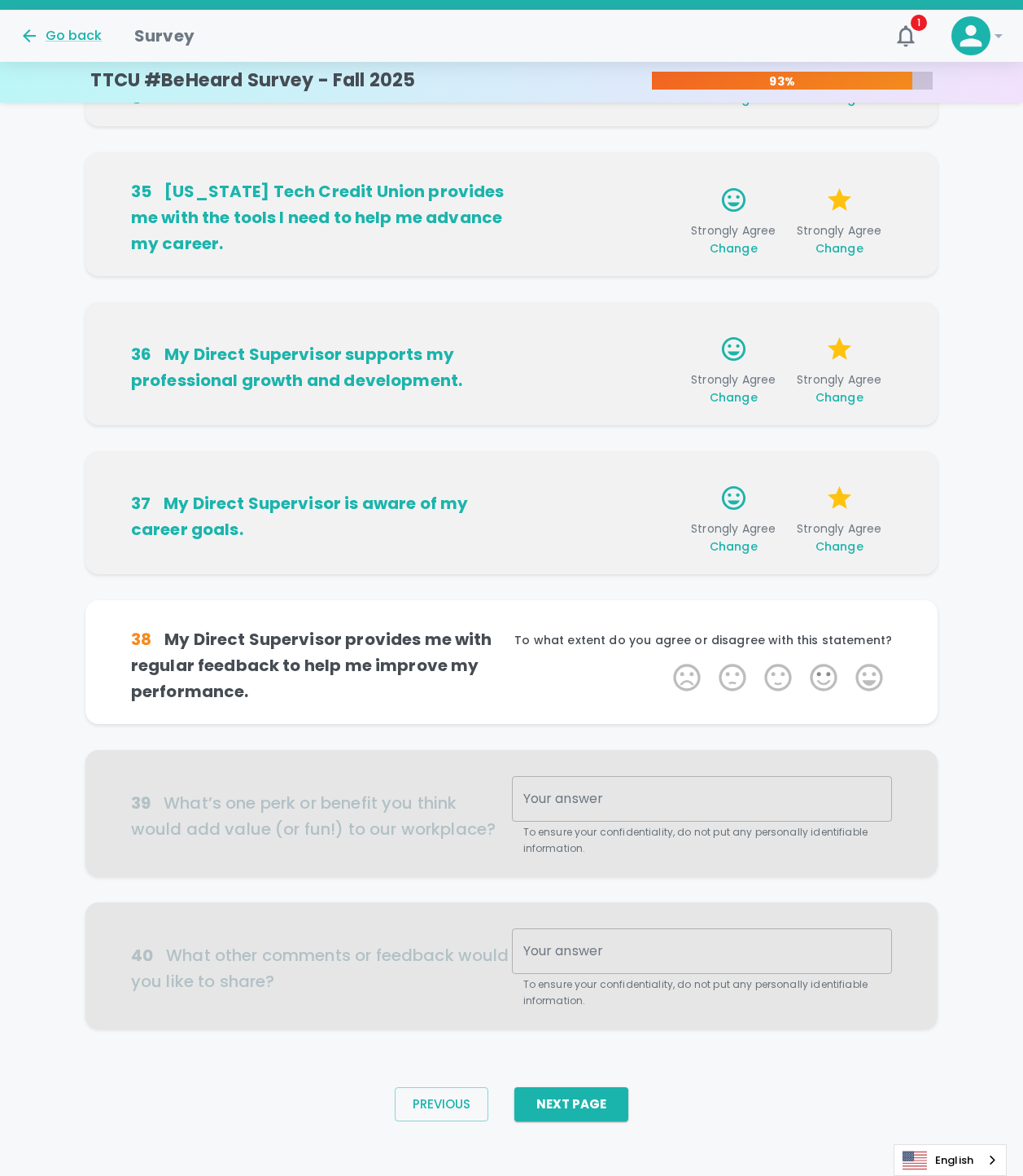
scroll to position [594, 0]
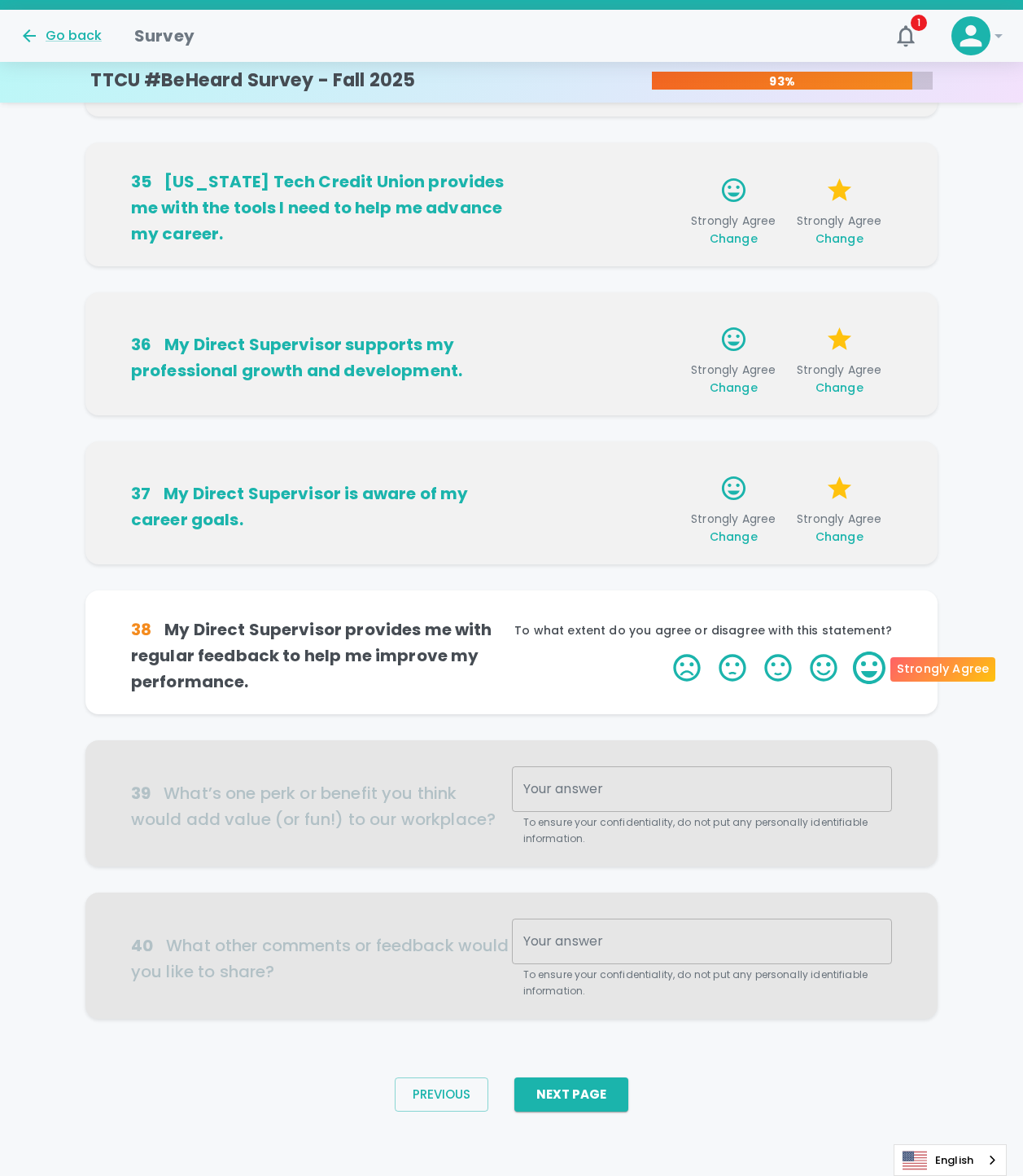
click at [883, 673] on label "5 Stars" at bounding box center [869, 668] width 46 height 32
click at [664, 652] on input "5 Stars" at bounding box center [663, 651] width 1 height 1
click at [882, 672] on label "5 Stars" at bounding box center [869, 668] width 46 height 32
click at [664, 652] on input "5 Stars" at bounding box center [663, 651] width 1 height 1
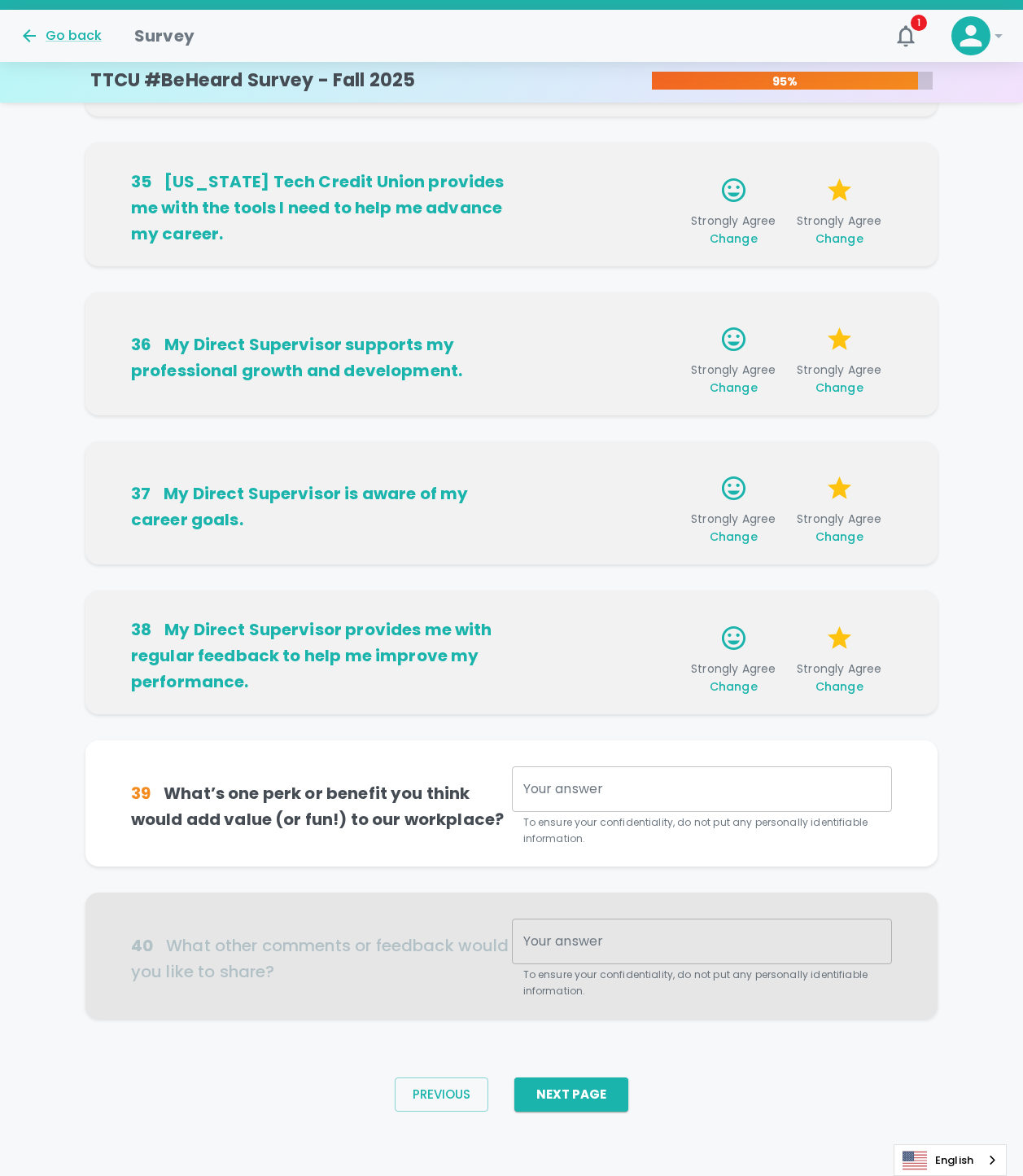
click at [610, 786] on textarea "Your answer" at bounding box center [702, 789] width 358 height 19
type textarea "r"
